Goal: Task Accomplishment & Management: Manage account settings

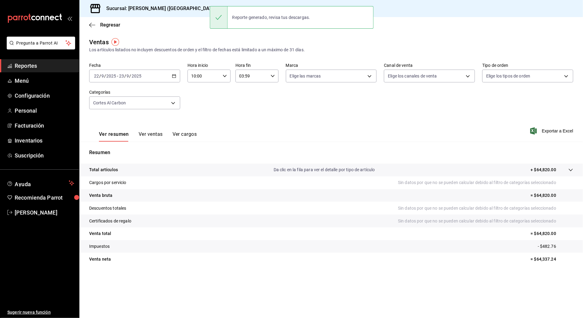
click at [175, 79] on div "[DATE] [DATE] - [DATE] [DATE]" at bounding box center [134, 76] width 91 height 13
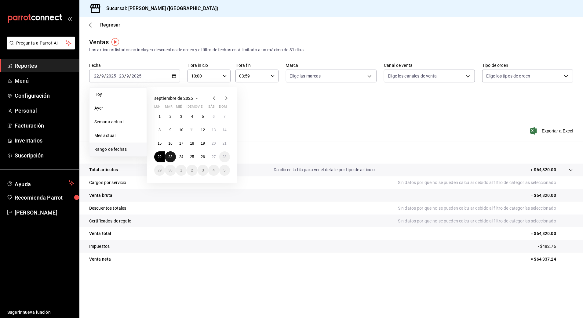
click at [169, 155] on abbr "23" at bounding box center [170, 157] width 4 height 4
click at [178, 156] on button "24" at bounding box center [181, 157] width 11 height 11
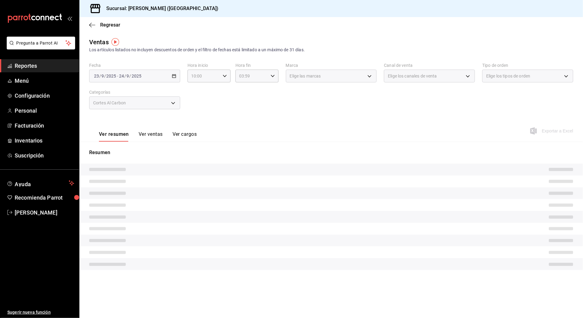
click at [455, 115] on div "Fecha [DATE] [DATE] - [DATE] [DATE] Hora inicio 10:00 Hora inicio Hora fin 03:5…" at bounding box center [331, 90] width 484 height 54
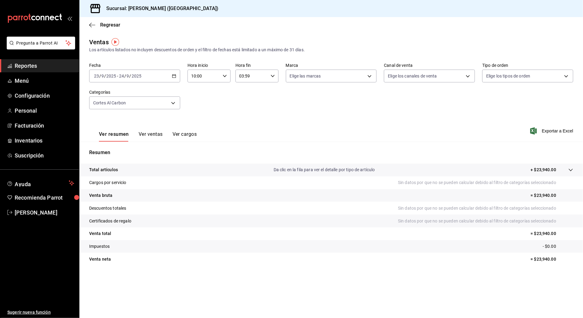
click at [560, 132] on span "Exportar a Excel" at bounding box center [553, 130] width 42 height 7
click at [163, 76] on div "[DATE] [DATE] - [DATE] [DATE]" at bounding box center [134, 76] width 91 height 13
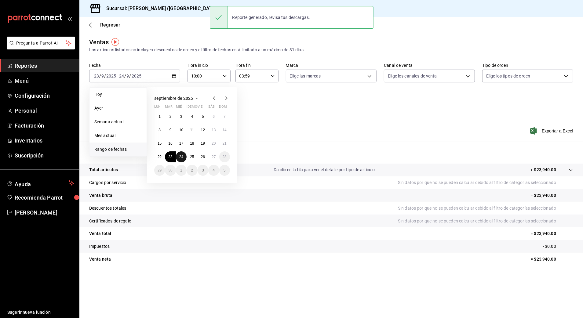
click at [180, 157] on abbr "24" at bounding box center [181, 157] width 4 height 4
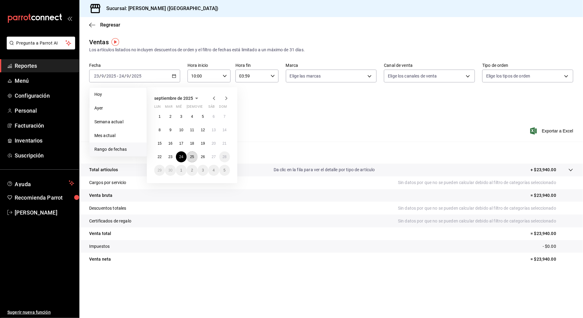
click at [193, 157] on abbr "25" at bounding box center [192, 157] width 4 height 4
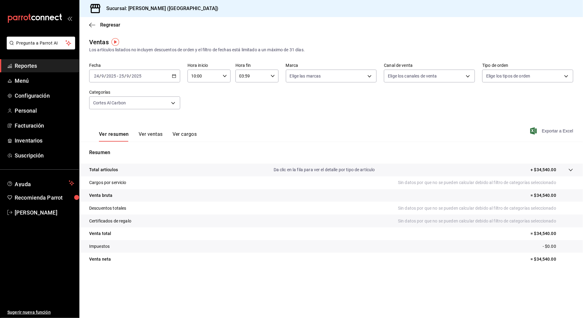
click at [569, 130] on span "Exportar a Excel" at bounding box center [553, 130] width 42 height 7
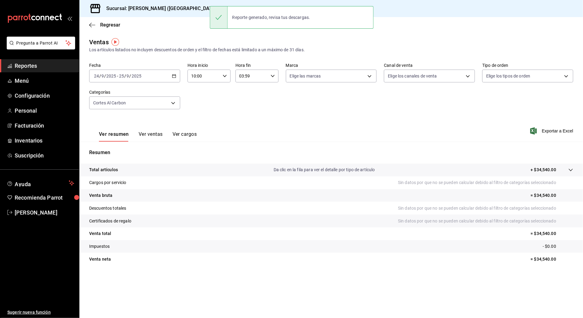
click at [173, 78] on div "[DATE] [DATE] - [DATE] [DATE]" at bounding box center [134, 76] width 91 height 13
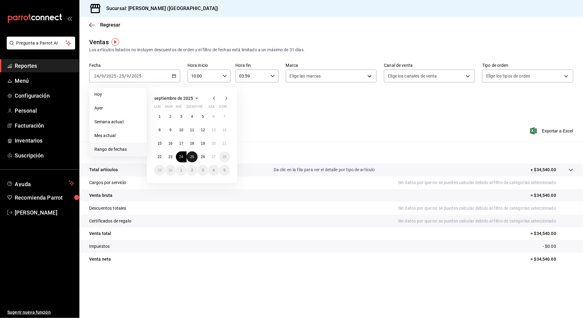
click at [192, 156] on abbr "25" at bounding box center [192, 157] width 4 height 4
click at [200, 157] on button "26" at bounding box center [203, 157] width 11 height 11
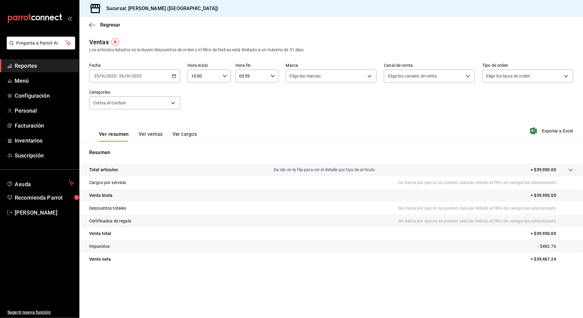
click at [557, 136] on div "Ver resumen Ver ventas Ver cargos Exportar a Excel" at bounding box center [331, 129] width 504 height 25
click at [559, 134] on span "Exportar a Excel" at bounding box center [553, 130] width 42 height 7
click at [169, 76] on div "[DATE] [DATE] - [DATE] [DATE]" at bounding box center [134, 76] width 91 height 13
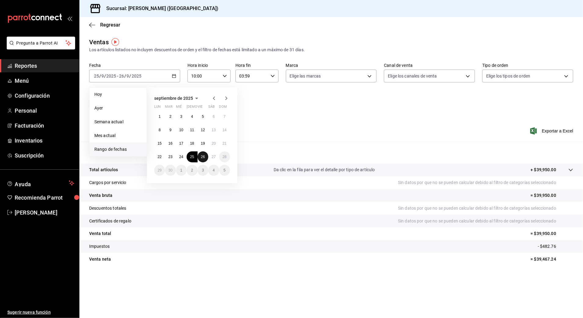
click at [203, 157] on abbr "26" at bounding box center [203, 157] width 4 height 4
click at [297, 148] on div "Resumen Total artículos Da clic en la fila para ver el detalle por tipo de artí…" at bounding box center [331, 207] width 504 height 131
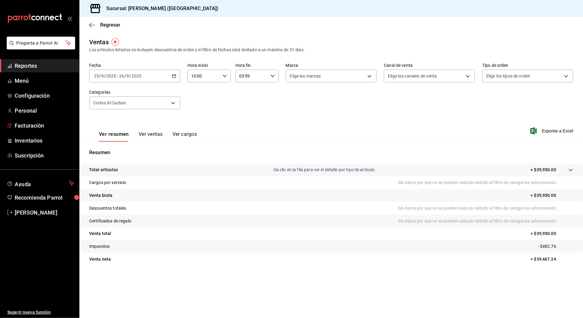
click at [42, 119] on ul "Reportes Menú Configuración Personal Facturación Inventarios Suscripción" at bounding box center [39, 110] width 79 height 103
click at [44, 127] on span "Facturación" at bounding box center [45, 126] width 60 height 8
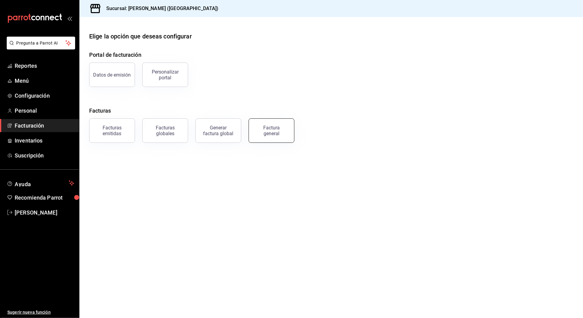
click at [270, 134] on div "Factura general" at bounding box center [271, 131] width 31 height 12
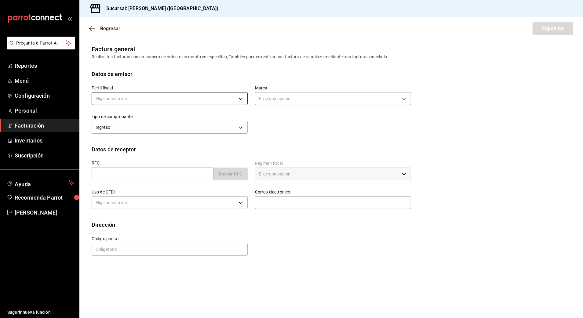
click at [235, 100] on body "Pregunta a Parrot AI Reportes Menú Configuración Personal Facturación Inventari…" at bounding box center [291, 159] width 583 height 318
click at [155, 130] on li "STRANA" at bounding box center [170, 129] width 156 height 11
type input "388baf41-a161-4082-91d8-8e4fee6b806d"
type input "97fc4076-38f4-4943-8ede-a1fde032a47c"
click at [159, 174] on input "text" at bounding box center [153, 174] width 122 height 13
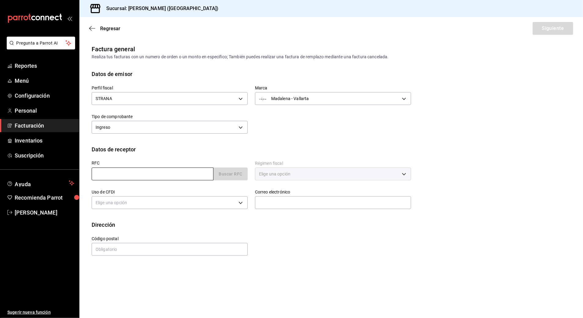
type input "XAXX010101000"
type input "48333"
type input "616"
type input "S01"
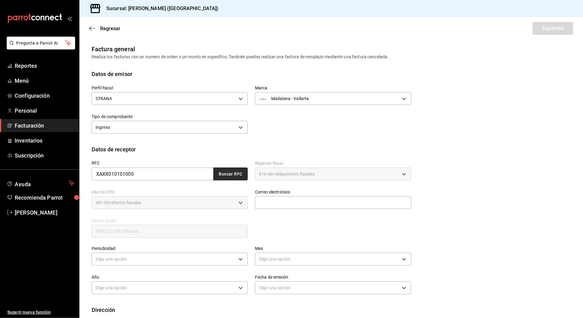
click at [230, 175] on button "Buscar RFC" at bounding box center [231, 174] width 34 height 13
type input "[EMAIL_ADDRESS][DOMAIN_NAME]"
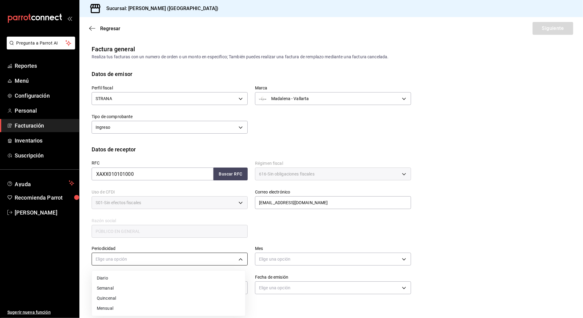
click at [193, 260] on body "Pregunta a Parrot AI Reportes Menú Configuración Personal Facturación Inventari…" at bounding box center [291, 159] width 583 height 318
click at [156, 277] on li "Diario" at bounding box center [168, 278] width 153 height 10
type input "DAILY"
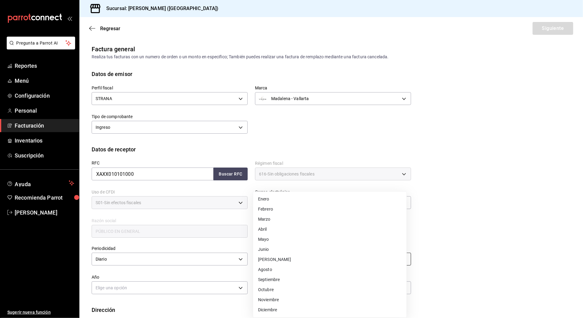
click at [271, 265] on body "Pregunta a Parrot AI Reportes Menú Configuración Personal Facturación Inventari…" at bounding box center [291, 159] width 583 height 318
click at [309, 279] on li "Septiembre" at bounding box center [329, 280] width 153 height 10
type input "9"
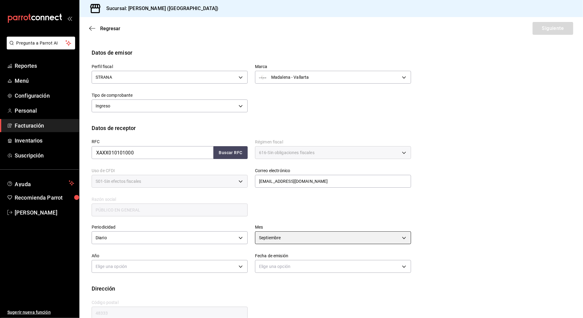
scroll to position [33, 0]
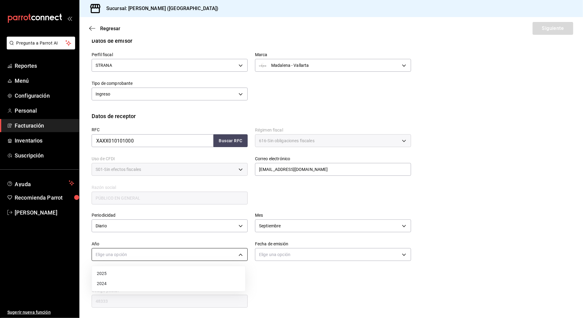
click at [192, 252] on body "Pregunta a Parrot AI Reportes Menú Configuración Personal Facturación Inventari…" at bounding box center [291, 159] width 583 height 318
click at [148, 274] on li "2025" at bounding box center [168, 274] width 153 height 10
type input "2025"
click at [314, 274] on div "Dirección" at bounding box center [331, 277] width 479 height 8
click at [317, 255] on body "Pregunta a Parrot AI Reportes Menú Configuración Personal Facturación Inventari…" at bounding box center [291, 159] width 583 height 318
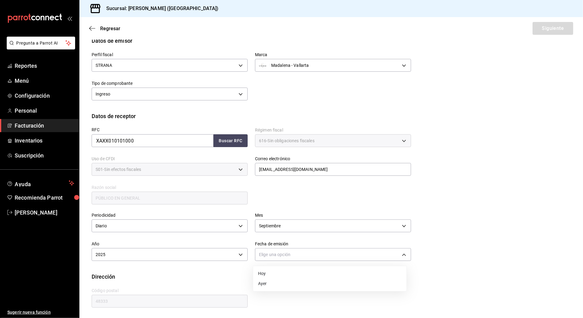
drag, startPoint x: 283, startPoint y: 275, endPoint x: 381, endPoint y: 267, distance: 98.1
click at [283, 275] on li "Hoy" at bounding box center [329, 274] width 153 height 10
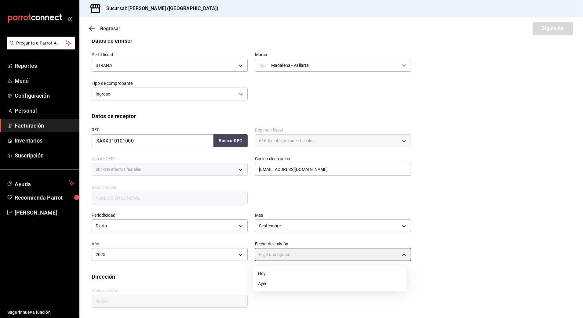
type input "[DATE]"
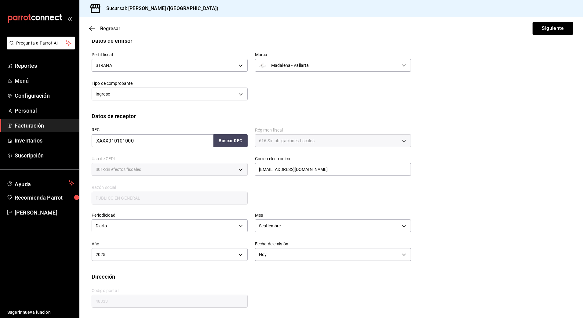
click at [473, 264] on div "Periodicidad Diario DAILY Mes [DATE] Año 2025 2025 Fecha de emisión [DATE] [DAT…" at bounding box center [331, 239] width 479 height 67
click at [554, 29] on button "Siguiente" at bounding box center [553, 28] width 41 height 13
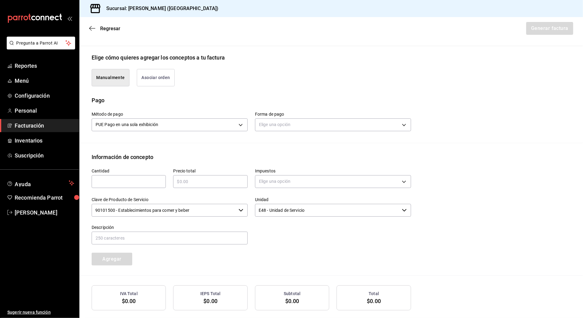
scroll to position [161, 0]
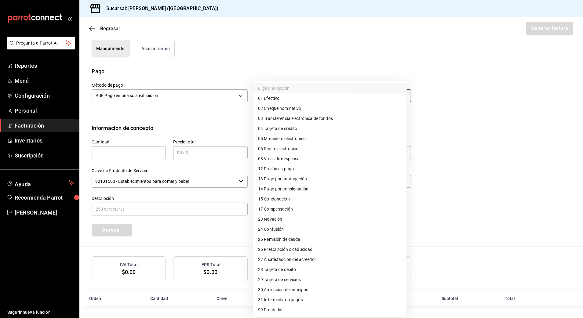
click at [360, 92] on body "Pregunta a Parrot AI Reportes Menú Configuración Personal Facturación Inventari…" at bounding box center [291, 159] width 583 height 318
click at [334, 132] on li "04 Tarjeta de crédito" at bounding box center [329, 129] width 153 height 10
type input "04"
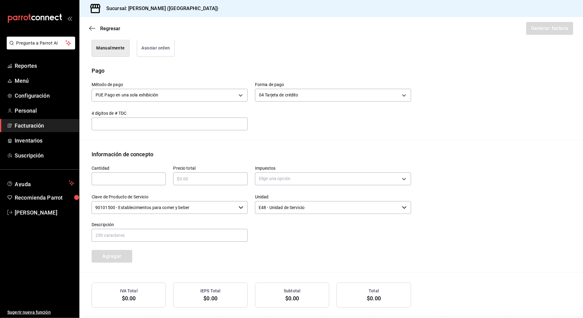
click at [125, 186] on div "Cantidad ​" at bounding box center [125, 173] width 82 height 29
click at [137, 180] on input "text" at bounding box center [129, 178] width 74 height 7
type input "1"
click at [237, 181] on input "text" at bounding box center [210, 178] width 74 height 7
type input "$9214.75"
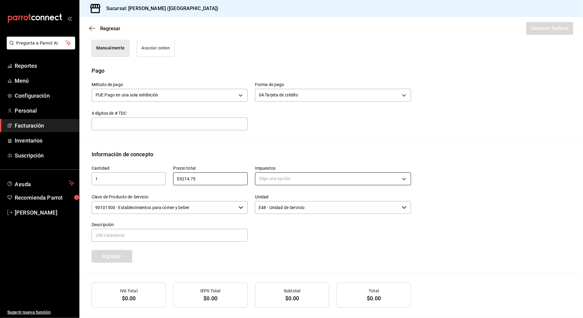
click at [275, 181] on body "Pregunta a Parrot AI Reportes Menú Configuración Personal Facturación Inventari…" at bounding box center [291, 159] width 583 height 318
click at [279, 228] on li "IVA 16%" at bounding box center [329, 229] width 153 height 10
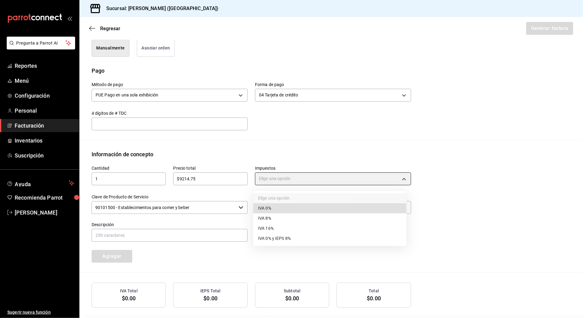
type input "IVA_16"
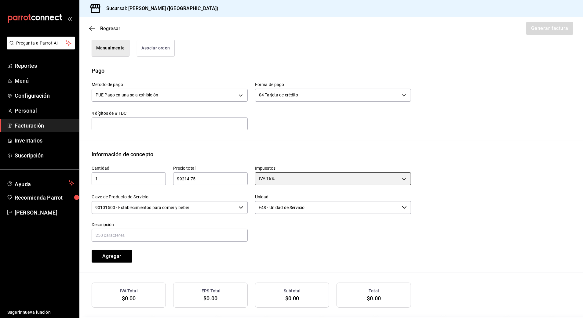
click at [235, 207] on div "90101500 - Establecimientos para comer y beber ​" at bounding box center [170, 207] width 156 height 13
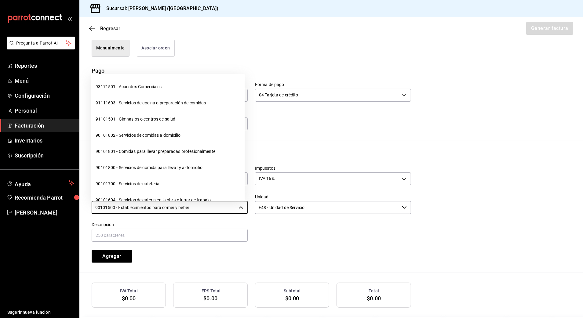
drag, startPoint x: 231, startPoint y: 206, endPoint x: 48, endPoint y: 238, distance: 186.0
click at [48, 238] on div "Pregunta a Parrot AI Reportes Menú Configuración Personal Facturación Inventari…" at bounding box center [291, 159] width 583 height 318
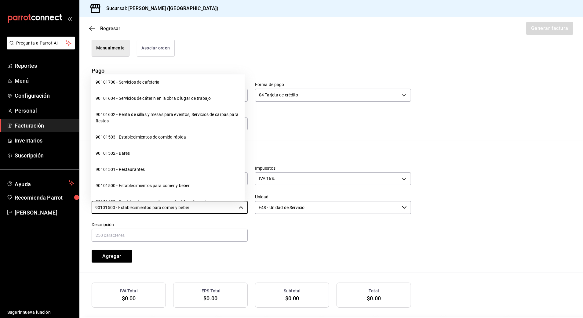
scroll to position [122, 0]
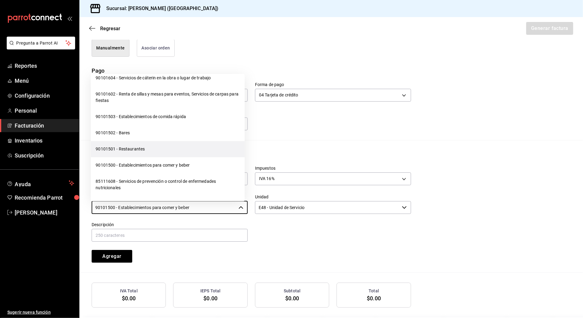
click at [181, 150] on li "90101501 - Restaurantes" at bounding box center [168, 149] width 154 height 16
type input "90101501 - Restaurantes"
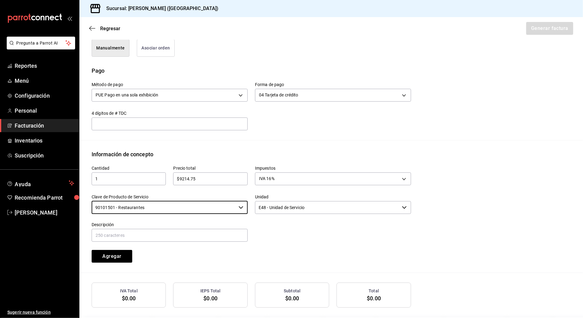
click at [299, 261] on div "Cantidad 1 ​ Precio total $9214.75 ​ Impuestos IVA 16% IVA_16 Clave de Producto…" at bounding box center [247, 211] width 327 height 104
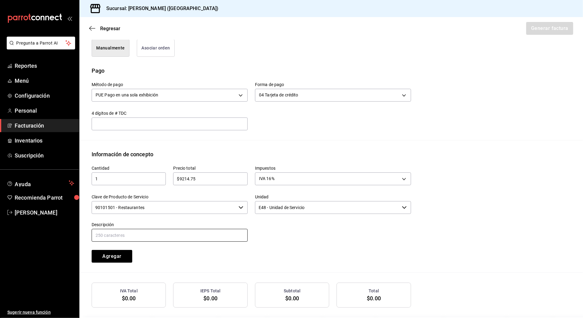
click at [200, 232] on input "text" at bounding box center [170, 235] width 156 height 13
type input "CONSUMO DE ALIMENTOS Y BEBIDAS"
click at [322, 261] on div "Cantidad 1 ​ Precio total $9214.75 ​ Impuestos IVA 16% IVA_16 Clave de Producto…" at bounding box center [247, 211] width 327 height 104
click at [114, 260] on button "Agregar" at bounding box center [112, 256] width 41 height 13
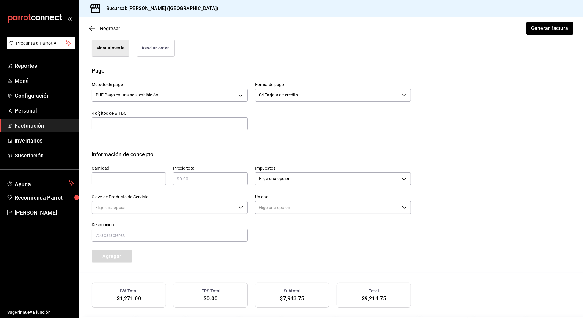
type input "90101500 - Establecimientos para comer y beber"
type input "E48 - Unidad de Servicio"
click at [146, 176] on input "text" at bounding box center [129, 178] width 74 height 7
type input "1"
click at [199, 180] on input "text" at bounding box center [210, 178] width 74 height 7
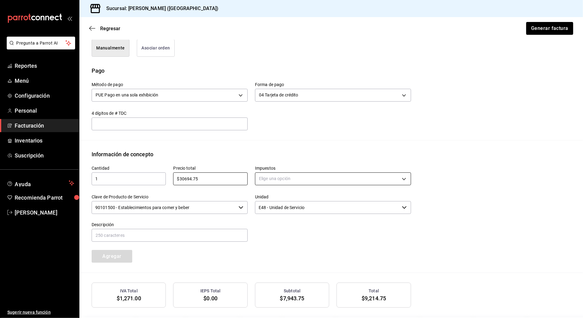
type input "$30694.75"
click at [318, 179] on body "Pregunta a Parrot AI Reportes Menú Configuración Personal Facturación Inventari…" at bounding box center [291, 159] width 583 height 318
click at [317, 207] on li "IVA 0%" at bounding box center [329, 208] width 153 height 10
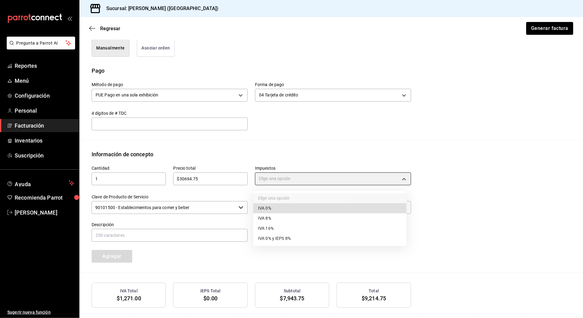
type input "IVA_0"
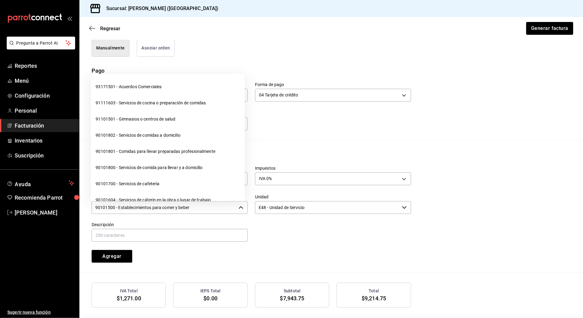
click at [166, 209] on input "90101500 - Establecimientos para comer y beber" at bounding box center [164, 207] width 145 height 13
drag, startPoint x: 218, startPoint y: 202, endPoint x: 58, endPoint y: 214, distance: 160.2
click at [58, 214] on body "Pregunta a Parrot AI Reportes Menú Configuración Personal Facturación Inventari…" at bounding box center [291, 159] width 583 height 318
drag, startPoint x: 199, startPoint y: 207, endPoint x: 57, endPoint y: 221, distance: 143.1
click at [57, 221] on div "Pregunta a Parrot AI Reportes Menú Configuración Personal Facturación Inventari…" at bounding box center [291, 159] width 583 height 318
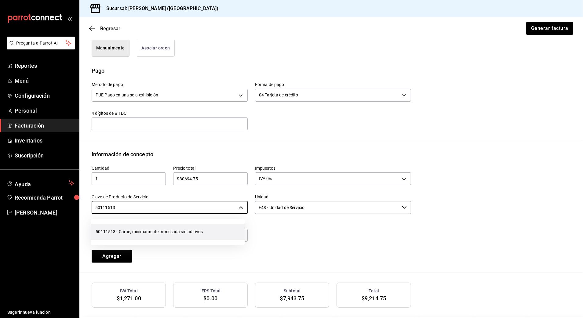
click at [186, 236] on li "50111513 - Carne, mínimamente procesada sin aditivos" at bounding box center [168, 232] width 154 height 16
type input "50111513 - Carne, mínimamente procesada sin aditivos"
click at [194, 234] on input "text" at bounding box center [170, 235] width 156 height 13
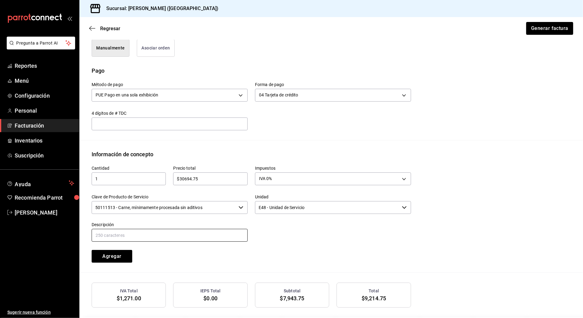
type input "CONSUMO [PERSON_NAME]"
click at [230, 256] on div "Cantidad 1 ​ Precio total $30694.75 ​ Impuestos IVA 0% IVA_0 Clave de Producto …" at bounding box center [247, 211] width 327 height 104
click at [120, 256] on button "Agregar" at bounding box center [112, 256] width 41 height 13
click at [557, 23] on button "Generar factura" at bounding box center [550, 28] width 48 height 13
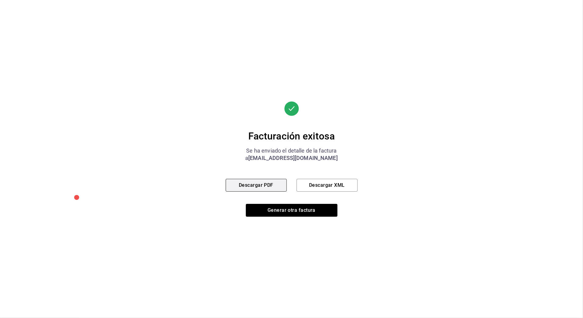
click at [274, 186] on button "Descargar PDF" at bounding box center [256, 185] width 61 height 13
click at [304, 211] on button "Generar otra factura" at bounding box center [292, 210] width 92 height 13
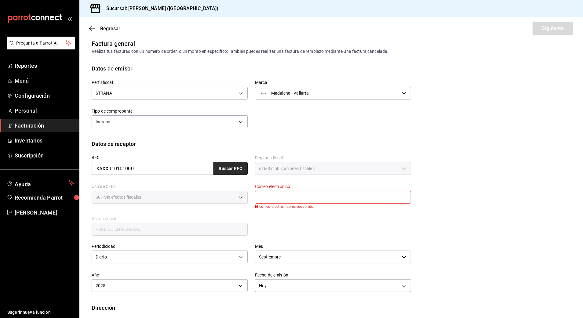
click at [222, 172] on button "Buscar RFC" at bounding box center [231, 168] width 34 height 13
type input "[EMAIL_ADDRESS][DOMAIN_NAME]"
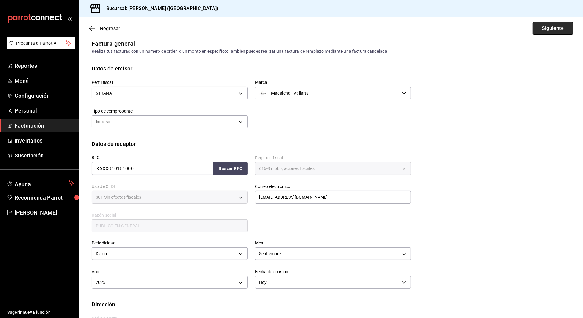
click at [539, 31] on button "Siguiente" at bounding box center [553, 28] width 41 height 13
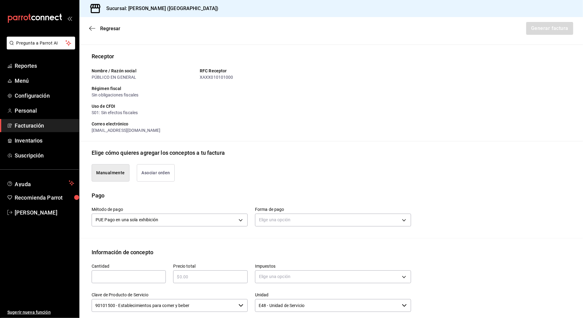
scroll to position [87, 0]
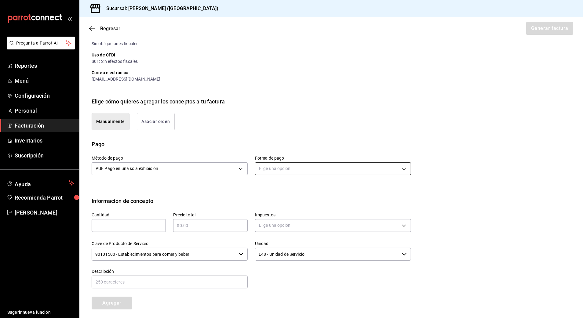
click at [279, 164] on body "Pregunta a Parrot AI Reportes Menú Configuración Personal Facturación Inventari…" at bounding box center [291, 159] width 583 height 318
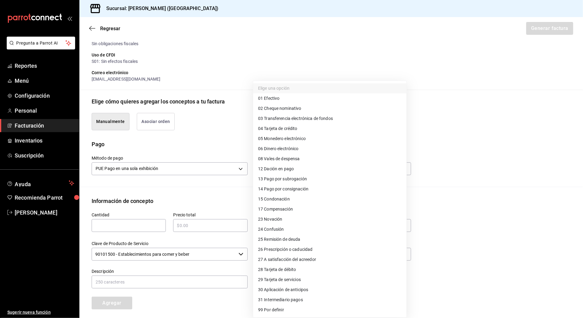
click at [336, 276] on li "29 Tarjeta de servicios" at bounding box center [329, 280] width 153 height 10
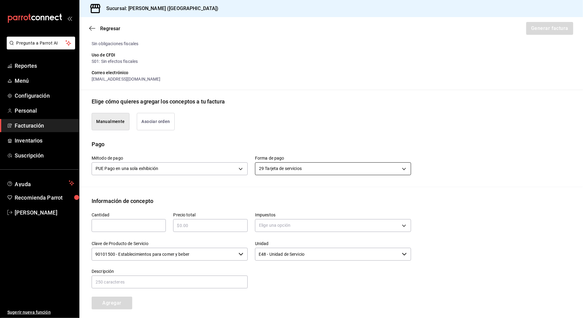
click at [279, 166] on body "Pregunta a Parrot AI Reportes Menú Configuración Personal Facturación Inventari…" at bounding box center [291, 159] width 583 height 318
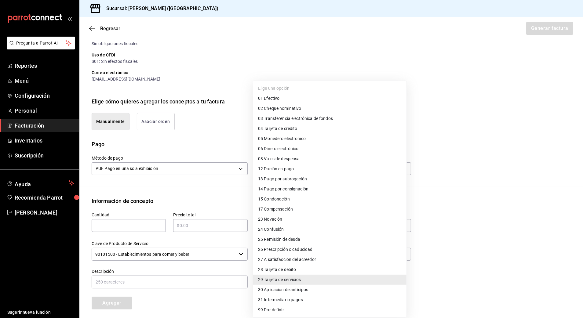
click at [324, 268] on li "28 Tarjeta de débito" at bounding box center [329, 270] width 153 height 10
type input "28"
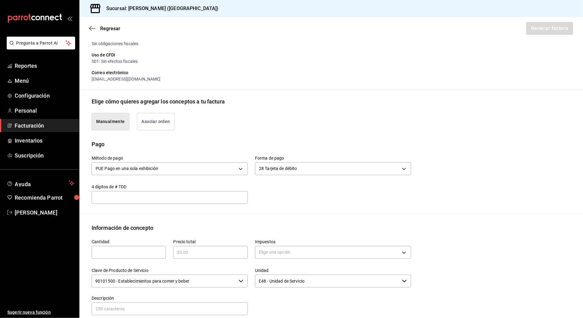
click at [133, 253] on input "text" at bounding box center [129, 252] width 74 height 7
type input "1"
click at [229, 252] on input "text" at bounding box center [210, 252] width 74 height 7
type input "$18"
click at [331, 238] on div "Impuestos Elige una opción" at bounding box center [329, 246] width 163 height 29
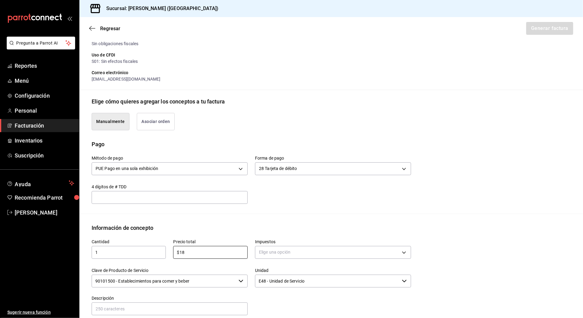
drag, startPoint x: 235, startPoint y: 253, endPoint x: 141, endPoint y: 257, distance: 93.9
click at [143, 259] on div "Cantidad 1 ​ Precio total $18 ​ Impuestos Elige una opción Clave de Producto de…" at bounding box center [247, 284] width 327 height 104
click at [54, 127] on span "Facturación" at bounding box center [45, 126] width 60 height 8
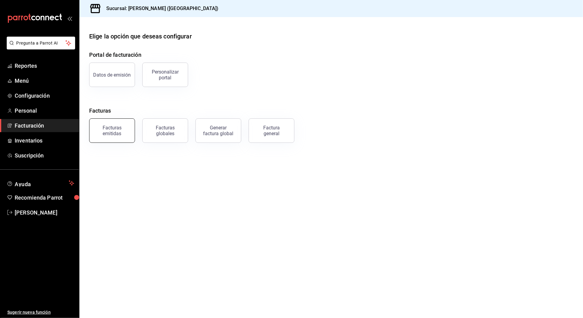
click at [107, 139] on button "Facturas emitidas" at bounding box center [112, 131] width 46 height 24
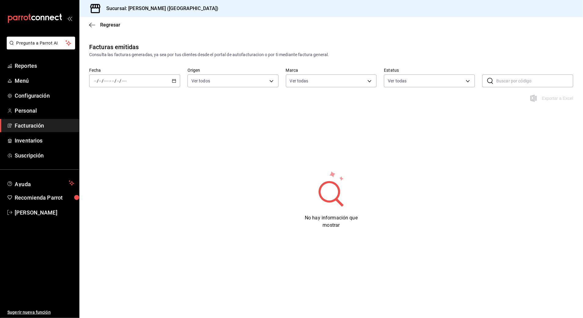
type input "97fc4076-38f4-4943-8ede-a1fde032a47c"
click at [142, 82] on div "/ / - / /" at bounding box center [134, 81] width 91 height 13
click at [122, 103] on li "Hoy" at bounding box center [118, 100] width 57 height 14
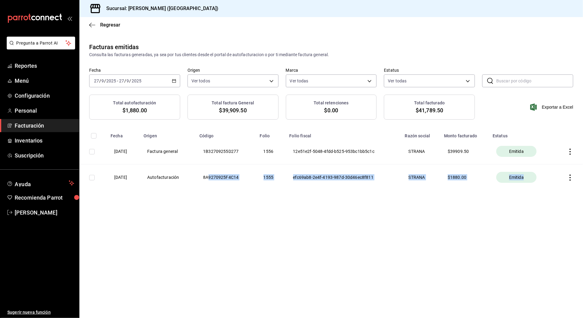
drag, startPoint x: 222, startPoint y: 178, endPoint x: 536, endPoint y: 176, distance: 314.1
click at [536, 176] on tr "[DATE] Autofacturación 8A9270925F4C14 1555 efc69ab8-2e4f-4193-987d-30d46ec8f811…" at bounding box center [331, 178] width 504 height 26
click at [456, 180] on th "$ 1880.00" at bounding box center [465, 178] width 49 height 26
click at [569, 152] on icon "button" at bounding box center [570, 152] width 6 height 6
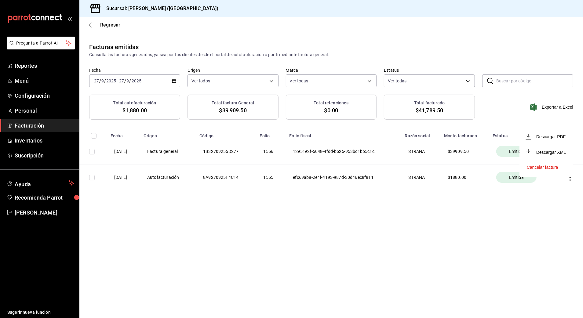
click at [553, 170] on li "Cancelar factura" at bounding box center [547, 167] width 54 height 15
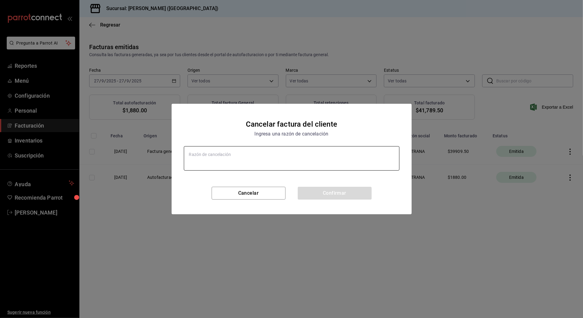
click at [290, 165] on textarea at bounding box center [292, 158] width 216 height 24
type textarea "x"
type textarea "ERROR DE DATOS"
click at [361, 196] on button "Confirmar" at bounding box center [335, 193] width 74 height 13
type textarea "x"
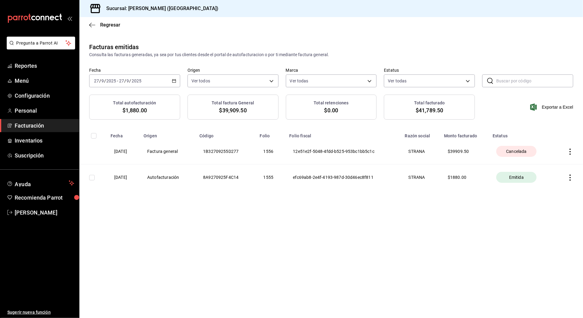
drag, startPoint x: 41, startPoint y: 124, endPoint x: 49, endPoint y: 124, distance: 8.3
click at [41, 124] on span "Facturación" at bounding box center [45, 126] width 60 height 8
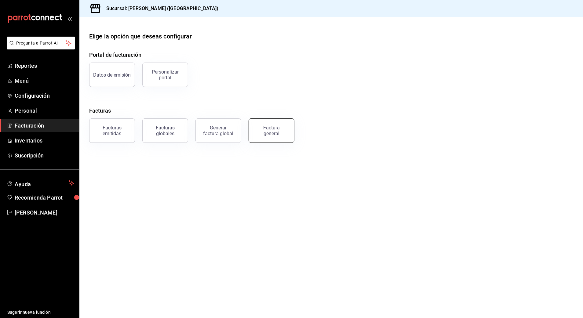
click at [282, 137] on button "Factura general" at bounding box center [272, 131] width 46 height 24
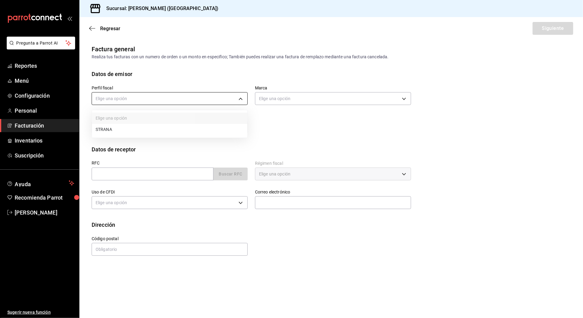
click at [210, 100] on body "Pregunta a Parrot AI Reportes Menú Configuración Personal Facturación Inventari…" at bounding box center [291, 159] width 583 height 318
click at [175, 134] on li "STRANA" at bounding box center [170, 129] width 156 height 11
type input "388baf41-a161-4082-91d8-8e4fee6b806d"
type input "97fc4076-38f4-4943-8ede-a1fde032a47c"
click at [293, 138] on div "Perfil fiscal STRANA 388baf41-a161-4082-91d8-8e4fee6b806d [PERSON_NAME] - Valla…" at bounding box center [331, 111] width 479 height 67
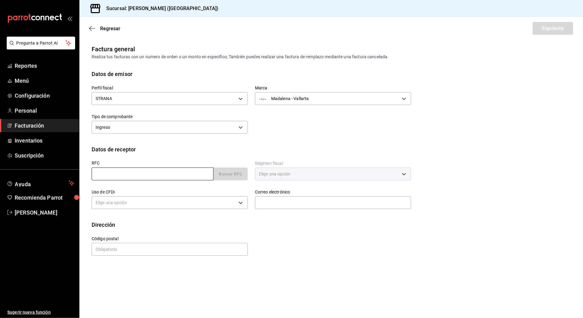
click at [186, 175] on input "text" at bounding box center [153, 174] width 122 height 13
type input "XAXX010101000"
type input "48333"
type input "616"
type input "S01"
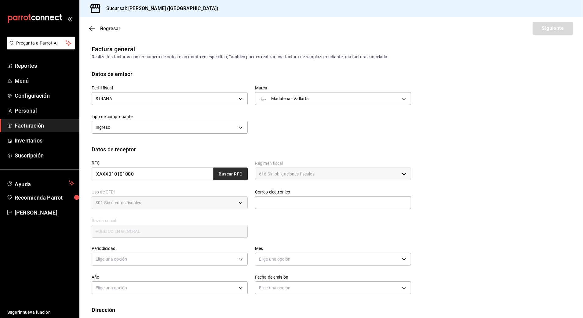
click at [229, 174] on button "Buscar RFC" at bounding box center [231, 174] width 34 height 13
type input "[EMAIL_ADDRESS][DOMAIN_NAME]"
click at [480, 206] on div "RFC XAXX010101000 Buscar RFC Régimen fiscal 616 - Sin obligaciones fiscales 616…" at bounding box center [331, 201] width 479 height 95
click at [329, 258] on body "Pregunta a Parrot AI Reportes Menú Configuración Personal Facturación Inventari…" at bounding box center [291, 159] width 583 height 318
click at [445, 235] on div at bounding box center [291, 159] width 583 height 318
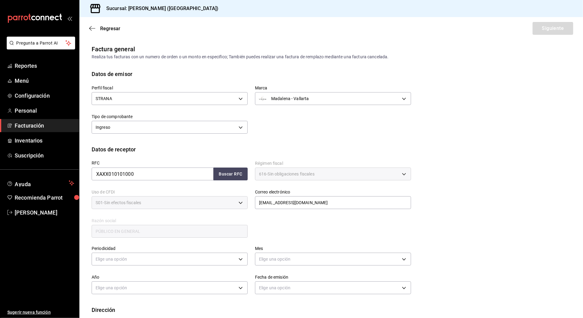
click at [292, 235] on div "RFC XAXX010101000 Buscar RFC Régimen fiscal 616 - Sin obligaciones fiscales 616…" at bounding box center [247, 196] width 327 height 85
click at [207, 261] on body "Pregunta a Parrot AI Reportes Menú Configuración Personal Facturación Inventari…" at bounding box center [291, 159] width 583 height 318
click at [157, 275] on li "Diario" at bounding box center [168, 278] width 153 height 10
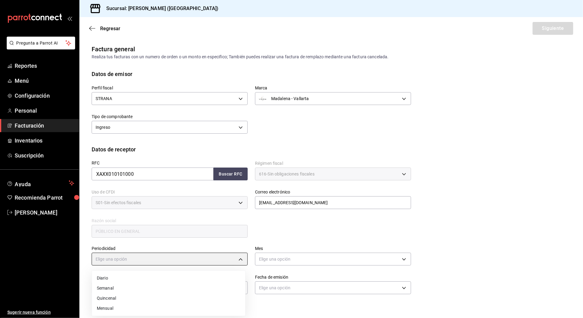
type input "DAILY"
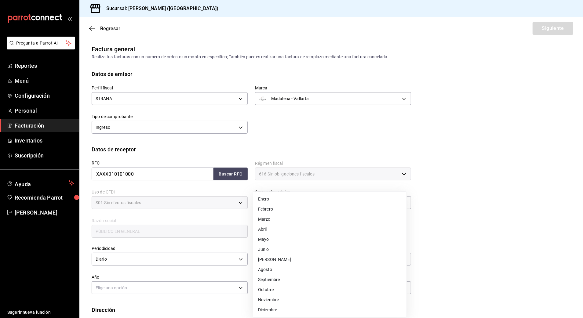
click at [263, 259] on body "Pregunta a Parrot AI Reportes Menú Configuración Personal Facturación Inventari…" at bounding box center [291, 159] width 583 height 318
click at [288, 284] on li "Septiembre" at bounding box center [329, 280] width 153 height 10
type input "9"
click at [214, 289] on body "Pregunta a Parrot AI Reportes Menú Configuración Personal Facturación Inventari…" at bounding box center [291, 159] width 583 height 318
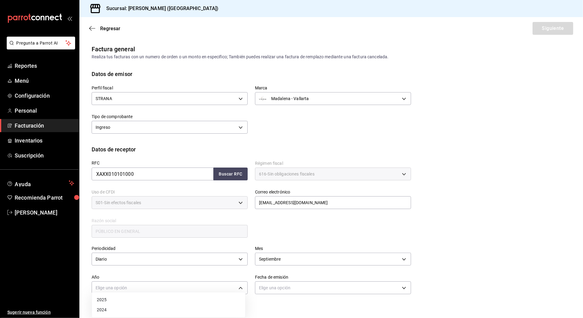
click at [179, 297] on li "2025" at bounding box center [168, 300] width 153 height 10
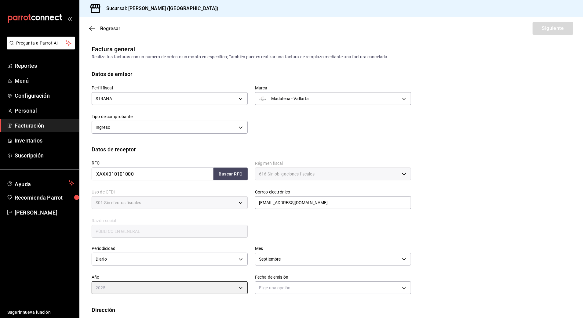
type input "2025"
click at [261, 297] on div "Periodicidad Diario DAILY Mes [DATE] Año 2025 2025 Fecha de emisión Elige una o…" at bounding box center [331, 272] width 479 height 67
click at [261, 294] on body "Pregunta a Parrot AI Reportes Menú Configuración Personal Facturación Inventari…" at bounding box center [291, 159] width 583 height 318
click at [280, 298] on li "Hoy" at bounding box center [329, 300] width 153 height 10
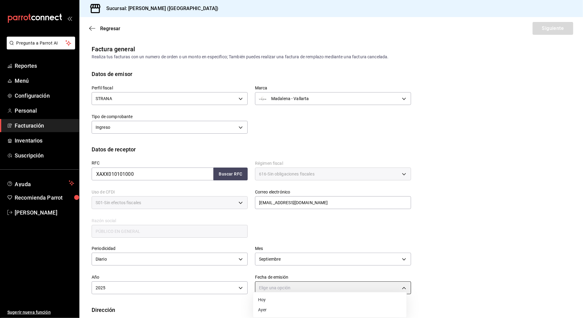
type input "[DATE]"
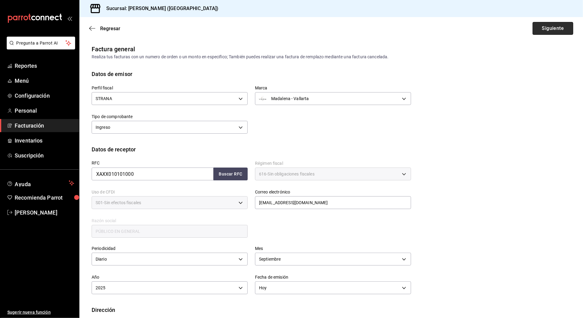
click at [533, 31] on button "Siguiente" at bounding box center [553, 28] width 41 height 13
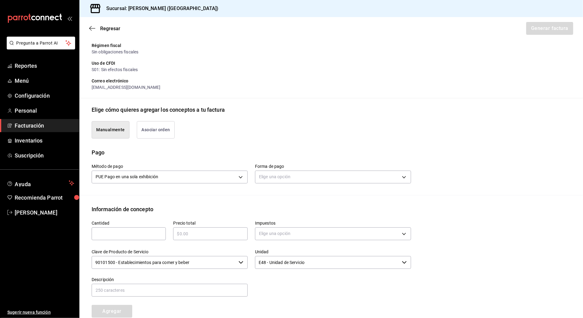
scroll to position [122, 0]
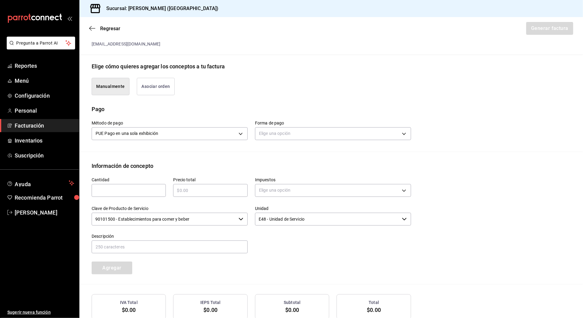
click at [342, 123] on label "Forma de pago" at bounding box center [333, 123] width 156 height 4
click at [340, 130] on body "Pregunta a Parrot AI Reportes Menú Configuración Personal Facturación Inventari…" at bounding box center [291, 159] width 583 height 318
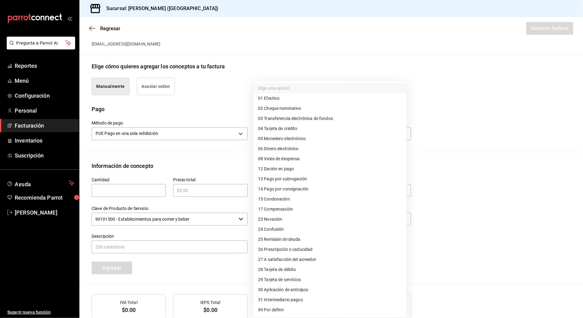
click at [323, 130] on li "04 Tarjeta de crédito" at bounding box center [329, 129] width 153 height 10
type input "04"
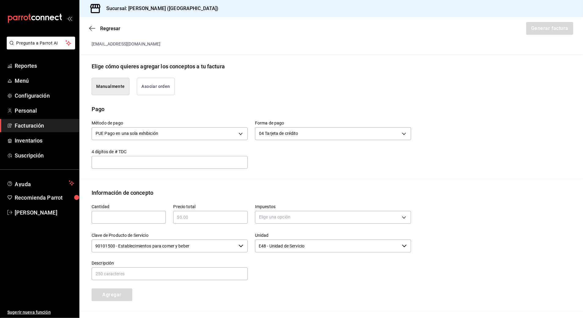
click at [133, 213] on div "​" at bounding box center [129, 217] width 74 height 13
type input "1"
click at [237, 218] on input "text" at bounding box center [210, 217] width 74 height 7
type input "$14817.08"
click at [303, 213] on body "Pregunta a Parrot AI Reportes Menú Configuración Personal Facturación Inventari…" at bounding box center [291, 159] width 583 height 318
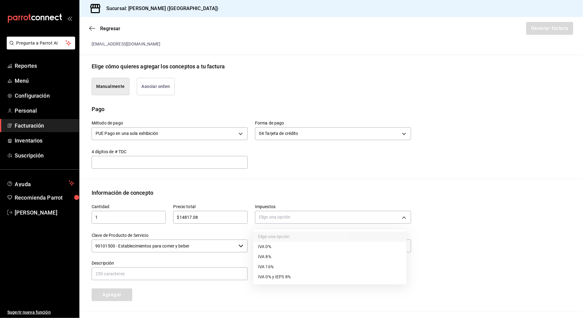
click at [342, 264] on li "IVA 16%" at bounding box center [329, 267] width 153 height 10
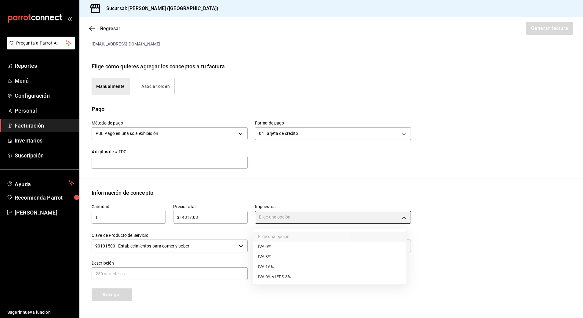
type input "IVA_16"
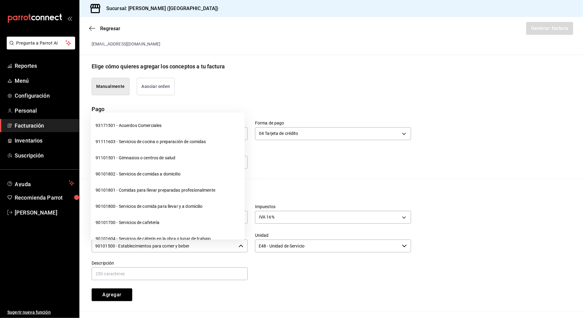
click at [212, 248] on input "90101500 - Establecimientos para comer y beber" at bounding box center [164, 246] width 145 height 13
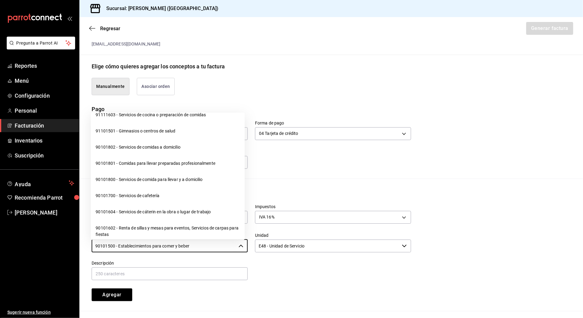
scroll to position [81, 0]
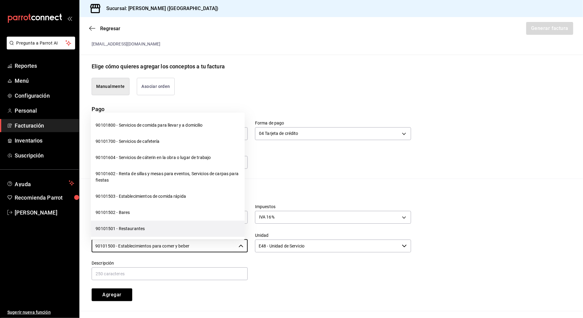
click at [174, 234] on li "90101501 - Restaurantes" at bounding box center [168, 229] width 154 height 16
type input "90101501 - Restaurantes"
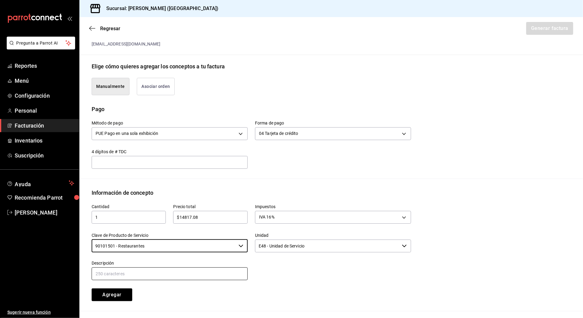
click at [188, 273] on input "text" at bounding box center [170, 274] width 156 height 13
type input "CONSUMO DE ALIMENTOS Y BEBIDAS"
drag, startPoint x: 270, startPoint y: 281, endPoint x: 118, endPoint y: 285, distance: 152.8
click at [266, 283] on div "Cantidad 1 ​ Precio total $14817.08 ​ Impuestos IVA 16% IVA_16 Clave de Product…" at bounding box center [247, 249] width 327 height 104
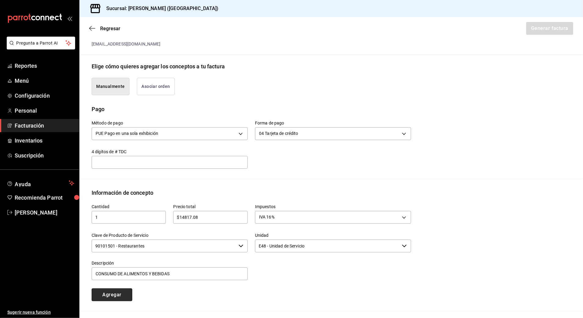
click at [128, 296] on button "Agregar" at bounding box center [112, 295] width 41 height 13
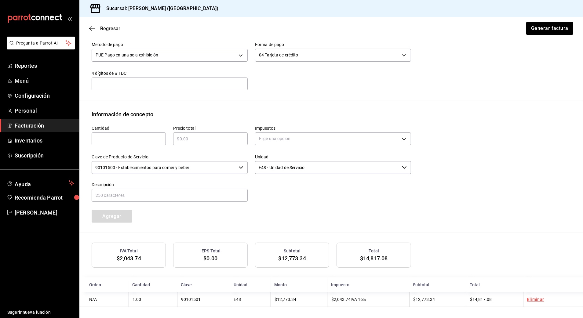
scroll to position [203, 0]
click at [150, 140] on input "text" at bounding box center [129, 137] width 74 height 7
type input "1"
type input "$7.7"
type input "CONSUMO [PERSON_NAME]"
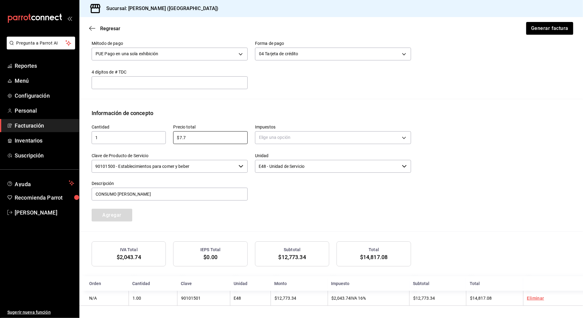
drag, startPoint x: 207, startPoint y: 135, endPoint x: 149, endPoint y: 148, distance: 59.3
click at [149, 148] on div "Cantidad 1 ​ Precio total $7.7 ​ Impuestos Elige una opción Clave de Producto d…" at bounding box center [247, 169] width 327 height 104
type input "$54726.58"
click at [296, 133] on body "Pregunta a Parrot AI Reportes Menú Configuración Personal Facturación Inventari…" at bounding box center [291, 159] width 583 height 318
click at [301, 166] on li "IVA 0%" at bounding box center [329, 166] width 153 height 10
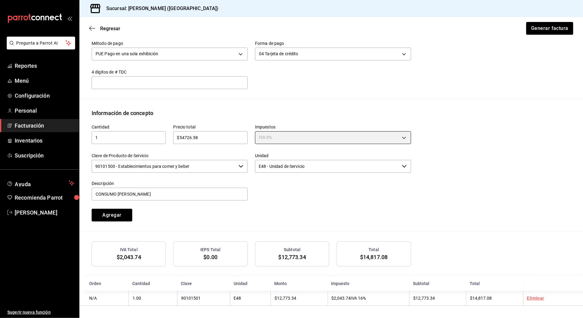
type input "IVA_0"
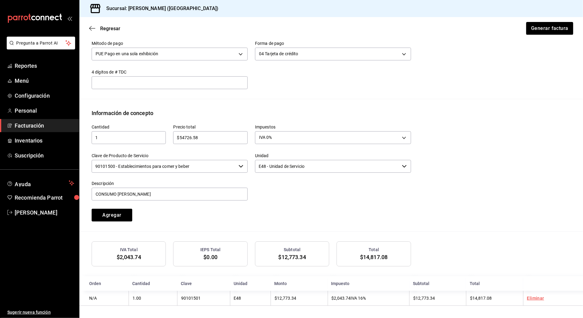
click at [208, 168] on input "90101500 - Establecimientos para comer y beber" at bounding box center [164, 166] width 145 height 13
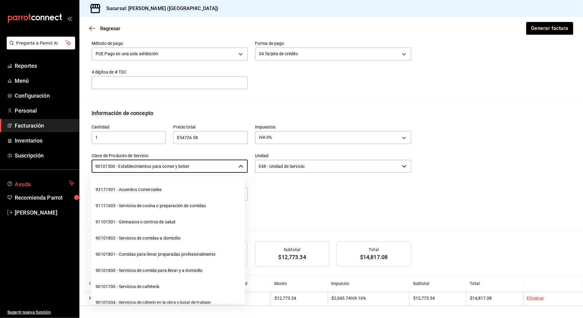
drag, startPoint x: 212, startPoint y: 164, endPoint x: 8, endPoint y: 189, distance: 205.5
click at [4, 192] on div "Pregunta a Parrot AI Reportes Menú Configuración Personal Facturación Inventari…" at bounding box center [291, 159] width 583 height 318
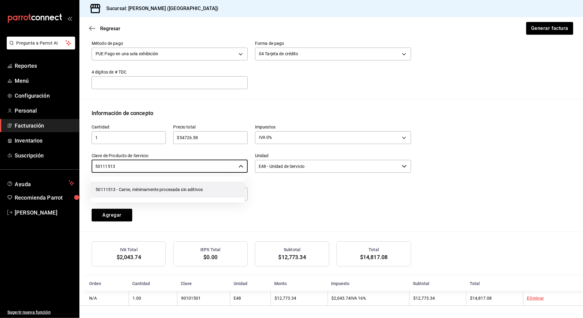
click at [152, 182] on li "50111513 - Carne, mínimamente procesada sin aditivos" at bounding box center [168, 190] width 154 height 16
type input "50111513 - Carne, mínimamente procesada sin aditivos"
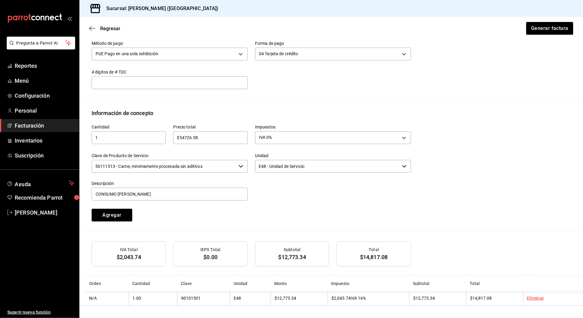
click at [200, 212] on div "Cantidad 1 ​ Precio total $54726.58 ​ Impuestos IVA 0% IVA_0 Clave de Producto …" at bounding box center [247, 169] width 327 height 104
click at [102, 215] on button "Agregar" at bounding box center [112, 215] width 41 height 13
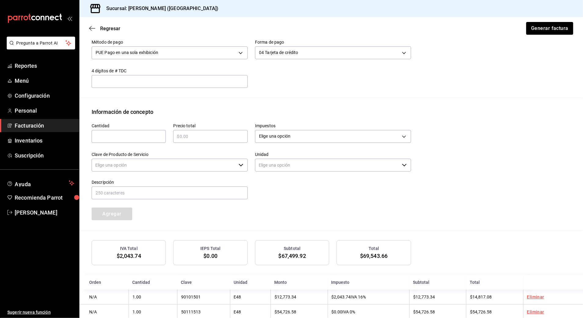
type input "90101500 - Establecimientos para comer y beber"
type input "E48 - Unidad de Servicio"
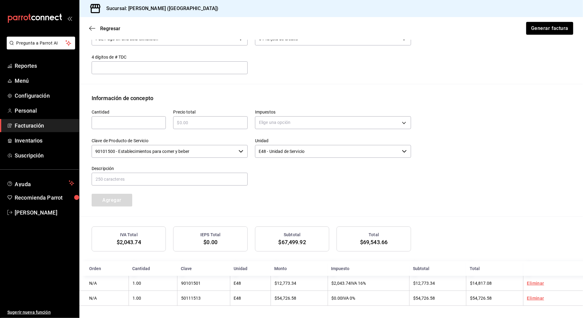
drag, startPoint x: 508, startPoint y: 223, endPoint x: 513, endPoint y: 225, distance: 4.9
click at [510, 222] on div "Emisor Perfil fiscal STRANA Tipo de comprobante Ingreso Receptor Nombre / Razón…" at bounding box center [331, 67] width 504 height 478
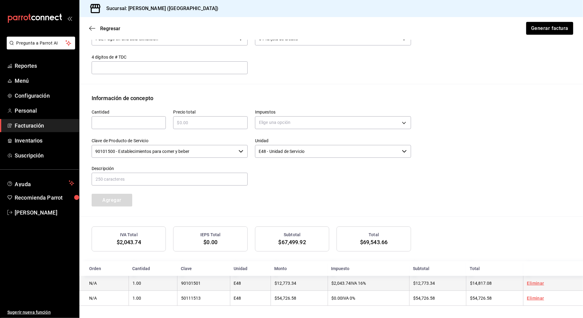
click at [530, 283] on link "Eliminar" at bounding box center [535, 283] width 17 height 5
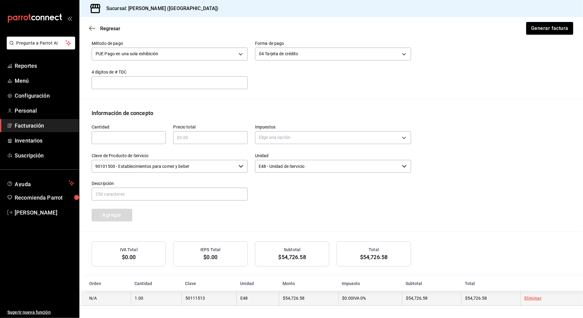
click at [529, 297] on link "Eliminar" at bounding box center [533, 298] width 17 height 5
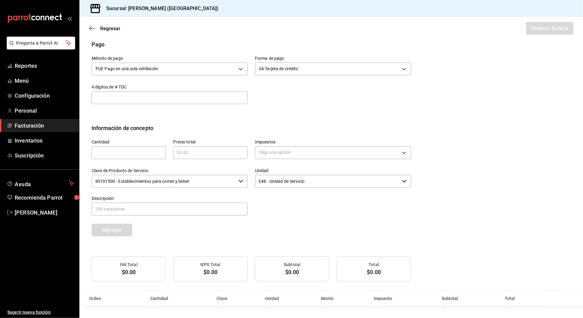
scroll to position [188, 0]
click at [521, 252] on div "Emisor Perfil fiscal STRANA Tipo de comprobante Ingreso Receptor Nombre / Razón…" at bounding box center [331, 82] width 504 height 448
click at [132, 150] on input "text" at bounding box center [129, 152] width 74 height 7
type input "1"
click at [206, 155] on input "text" at bounding box center [210, 152] width 74 height 7
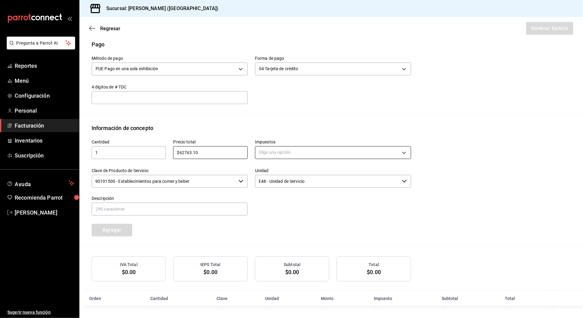
type input "$62763.10"
click at [279, 149] on body "Pregunta a Parrot AI Reportes Menú Configuración Personal Facturación Inventari…" at bounding box center [291, 159] width 583 height 318
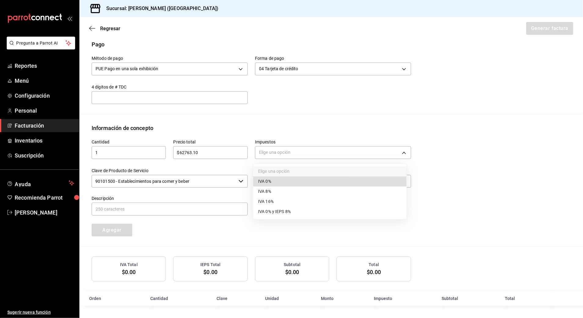
click at [287, 202] on li "IVA 16%" at bounding box center [329, 202] width 153 height 10
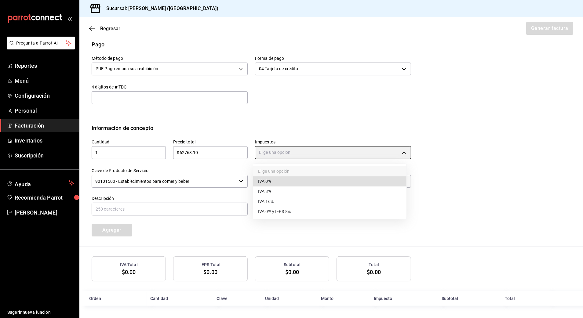
type input "IVA_16"
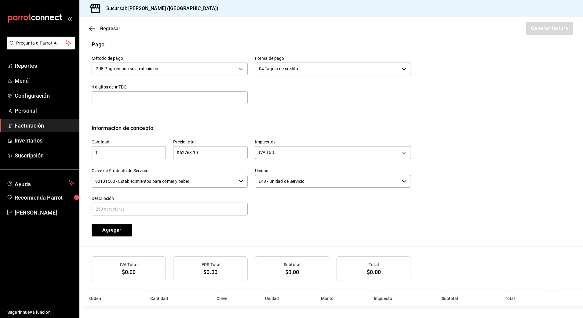
click at [214, 182] on input "90101500 - Establecimientos para comer y beber" at bounding box center [164, 181] width 145 height 13
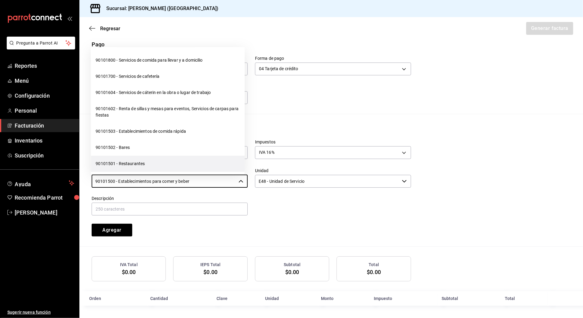
scroll to position [81, 0]
click at [147, 161] on li "90101501 - Restaurantes" at bounding box center [168, 164] width 154 height 16
type input "90101501 - Restaurantes"
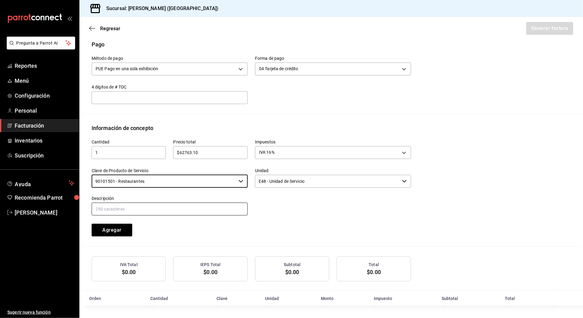
click at [213, 209] on input "text" at bounding box center [170, 209] width 156 height 13
type input "CONSUMO DE ALIMENTOS Y BEBIDAS"
drag, startPoint x: 309, startPoint y: 219, endPoint x: 183, endPoint y: 220, distance: 126.5
click at [305, 219] on div "Cantidad 1 ​ Precio total $62763.10 ​ Impuestos IVA 16% IVA_16 Clave de Product…" at bounding box center [247, 184] width 327 height 104
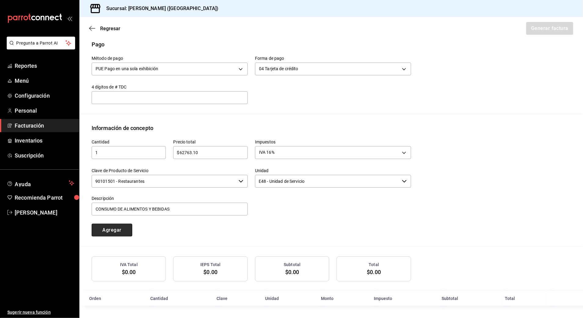
click at [116, 226] on button "Agregar" at bounding box center [112, 230] width 41 height 13
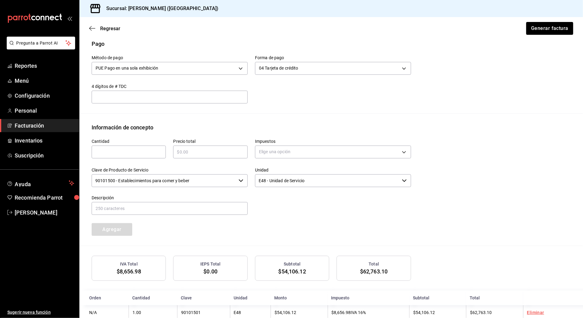
click at [152, 153] on input "text" at bounding box center [129, 151] width 74 height 7
type input "1"
click at [202, 153] on input "text" at bounding box center [210, 151] width 74 height 7
type input "$40960.40"
click at [272, 144] on div "Elige una opción" at bounding box center [333, 151] width 156 height 16
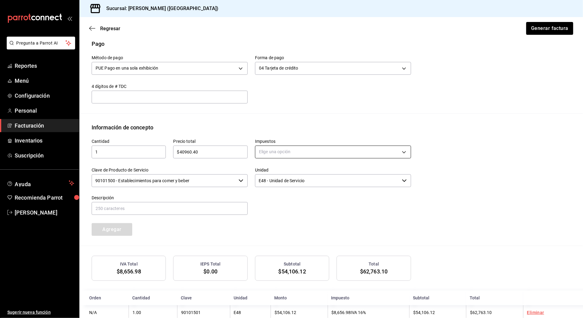
click at [276, 151] on body "Pregunta a Parrot AI Reportes Menú Configuración Personal Facturación Inventari…" at bounding box center [291, 159] width 583 height 318
click at [282, 184] on li "IVA 0%" at bounding box center [329, 182] width 153 height 10
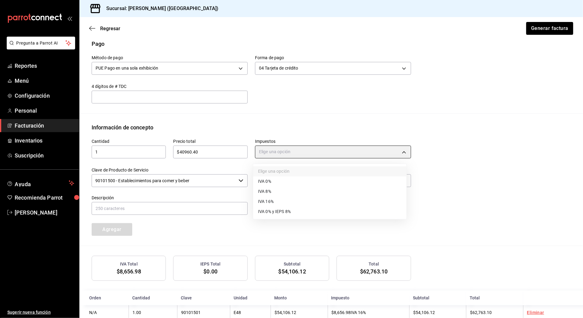
type input "IVA_0"
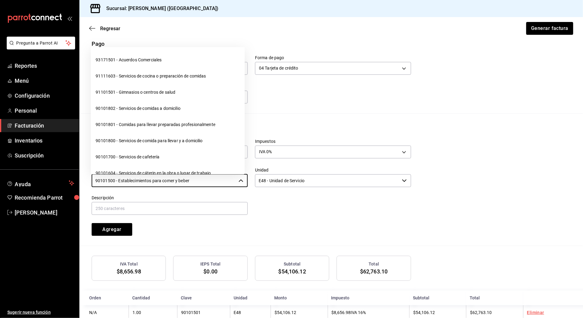
click at [207, 180] on input "90101500 - Establecimientos para comer y beber" at bounding box center [164, 180] width 145 height 13
drag, startPoint x: 43, startPoint y: 191, endPoint x: 26, endPoint y: 191, distance: 16.8
click at [27, 192] on div "Pregunta a Parrot AI Reportes Menú Configuración Personal Facturación Inventari…" at bounding box center [291, 159] width 583 height 318
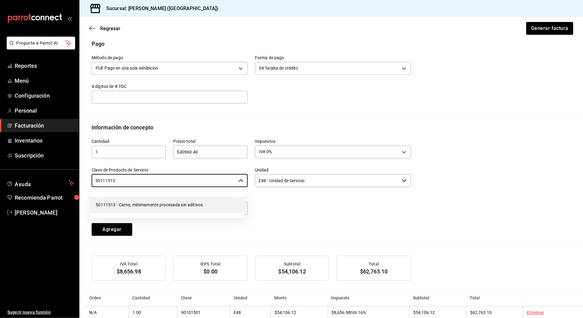
click at [188, 202] on li "50111513 - Carne, mínimamente procesada sin aditivos" at bounding box center [168, 205] width 154 height 16
type input "50111513 - Carne, mínimamente procesada sin aditivos"
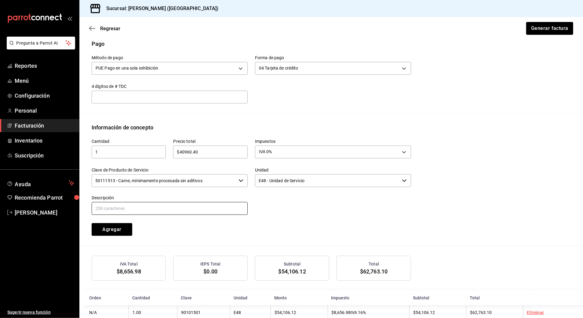
click at [187, 209] on input "text" at bounding box center [170, 208] width 156 height 13
type input "CONSUMO [PERSON_NAME]"
drag, startPoint x: 289, startPoint y: 223, endPoint x: 211, endPoint y: 227, distance: 77.4
click at [282, 223] on div "Cantidad 1 ​ Precio total $40960.40 ​ Impuestos IVA 0% IVA_0 Clave de Producto …" at bounding box center [247, 184] width 327 height 104
click at [131, 230] on button "Agregar" at bounding box center [112, 229] width 41 height 13
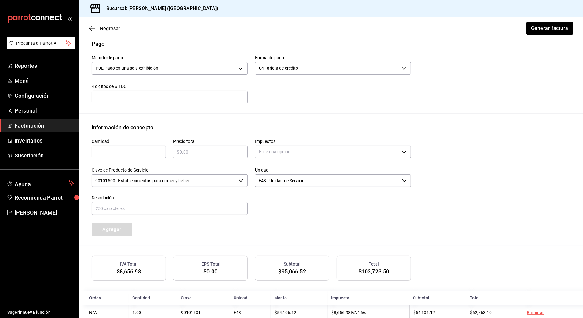
scroll to position [219, 0]
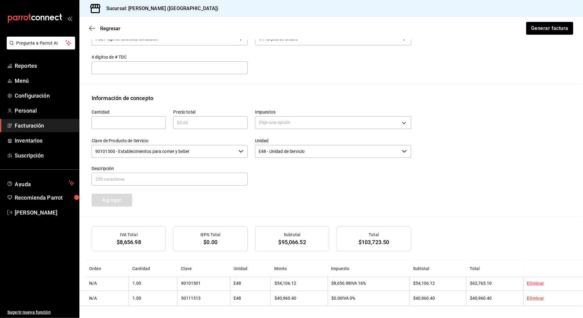
click at [522, 35] on div "Regresar Generar factura" at bounding box center [331, 28] width 504 height 23
click at [526, 31] on button "Generar factura" at bounding box center [550, 28] width 48 height 13
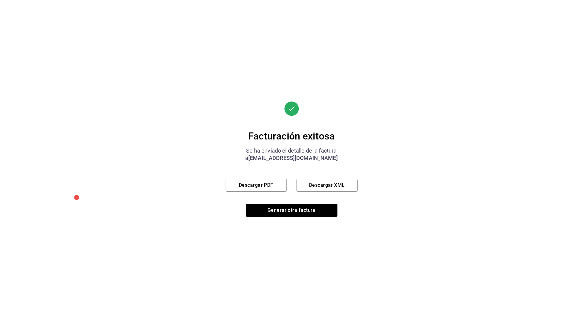
click at [263, 178] on div "Facturación exitosa Se ha enviado el detalle de la factura a [EMAIL_ADDRESS][DO…" at bounding box center [292, 158] width 132 height 115
click at [264, 184] on button "Descargar PDF" at bounding box center [256, 185] width 61 height 13
click at [329, 208] on button "Generar otra factura" at bounding box center [292, 210] width 92 height 13
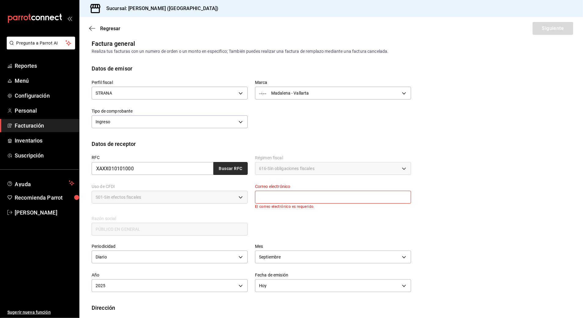
click at [229, 170] on button "Buscar RFC" at bounding box center [231, 168] width 34 height 13
type input "[EMAIL_ADDRESS][DOMAIN_NAME]"
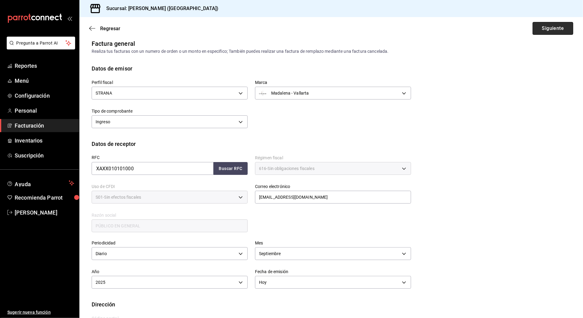
click at [546, 27] on button "Siguiente" at bounding box center [553, 28] width 41 height 13
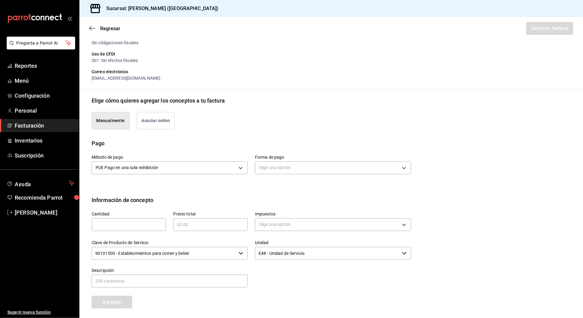
scroll to position [128, 0]
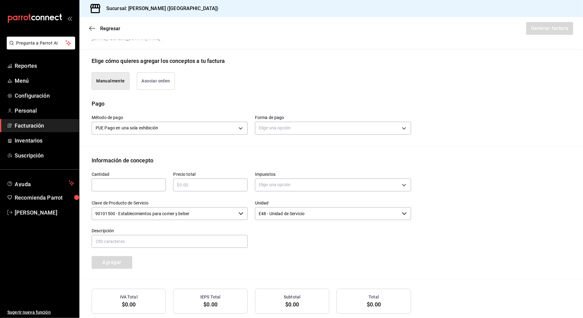
click at [334, 120] on div "Elige una opción" at bounding box center [333, 127] width 156 height 16
click at [323, 129] on body "Pregunta a Parrot AI Reportes Menú Configuración Personal Facturación Inventari…" at bounding box center [291, 159] width 583 height 318
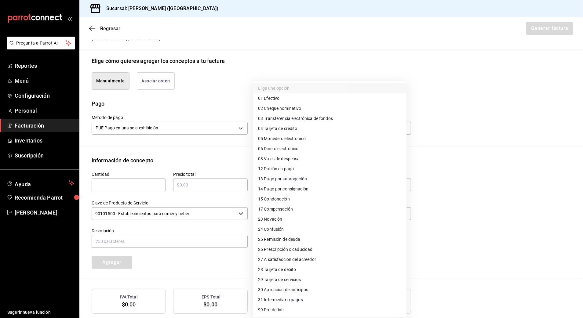
click at [313, 272] on li "28 Tarjeta de débito" at bounding box center [329, 270] width 153 height 10
type input "28"
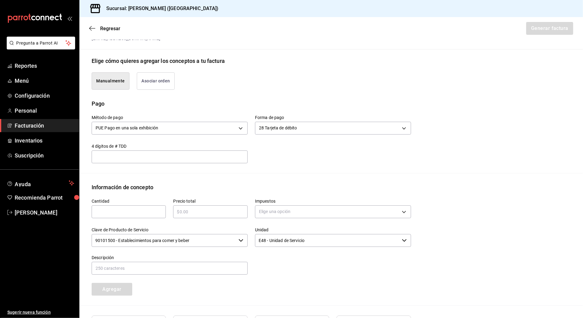
click at [136, 211] on input "text" at bounding box center [129, 211] width 74 height 7
type input "1"
click at [212, 214] on input "text" at bounding box center [210, 211] width 74 height 7
type input "$2814.60"
click at [331, 213] on body "Pregunta a Parrot AI Reportes Menú Configuración Personal Facturación Inventari…" at bounding box center [291, 159] width 583 height 318
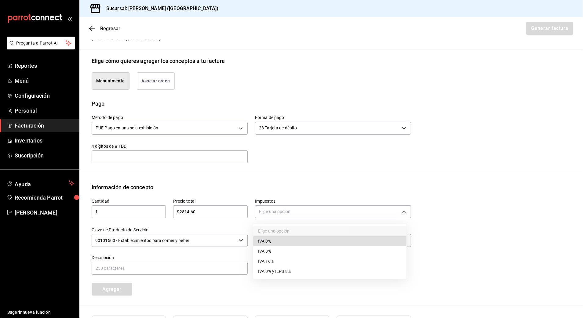
click at [293, 260] on li "IVA 16%" at bounding box center [329, 262] width 153 height 10
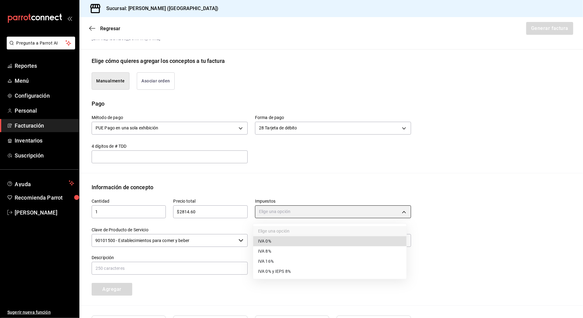
type input "IVA_16"
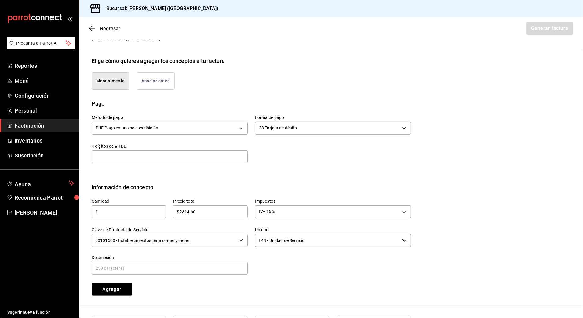
click at [229, 238] on input "90101500 - Establecimientos para comer y beber" at bounding box center [164, 240] width 145 height 13
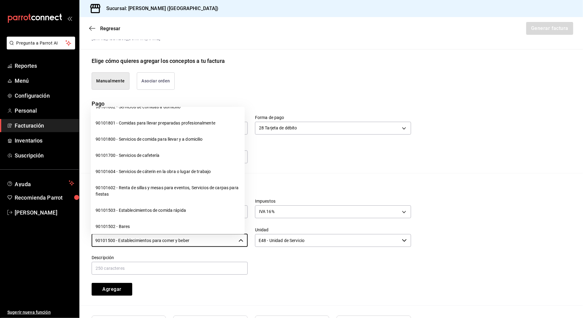
scroll to position [81, 0]
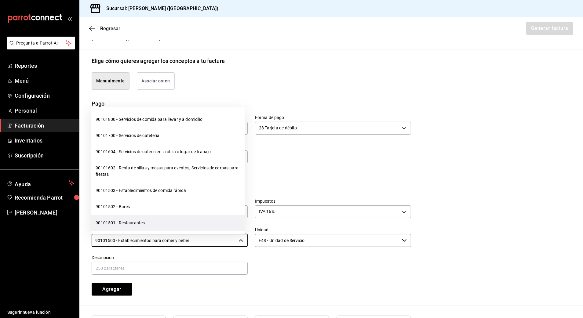
click at [207, 224] on li "90101501 - Restaurantes" at bounding box center [168, 223] width 154 height 16
type input "90101501 - Restaurantes"
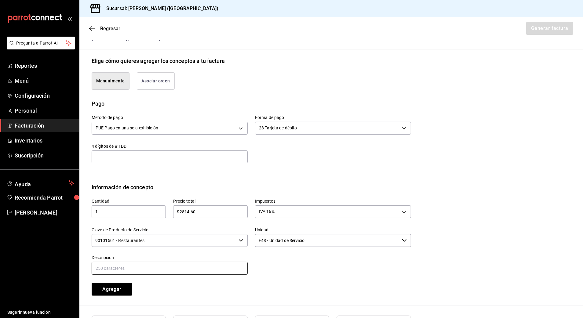
click at [221, 273] on input "text" at bounding box center [170, 268] width 156 height 13
type input "CONSUMO DE ALIMENTOS Y BEBIDAS"
drag, startPoint x: 269, startPoint y: 292, endPoint x: 168, endPoint y: 290, distance: 101.8
click at [267, 291] on div "Cantidad 1 ​ Precio total $2814.60 ​ Impuestos IVA 16% IVA_16 Clave de Producto…" at bounding box center [247, 244] width 327 height 104
click at [117, 287] on button "Agregar" at bounding box center [112, 289] width 41 height 13
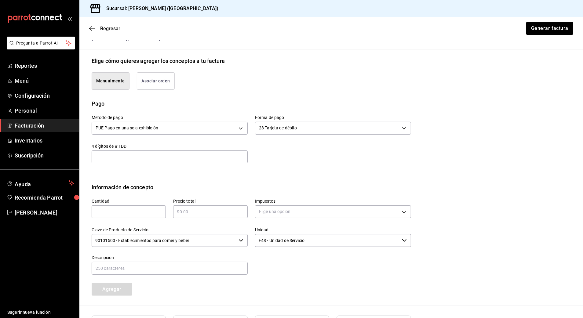
click at [141, 210] on input "text" at bounding box center [129, 211] width 74 height 7
type input "1"
click at [213, 207] on div "​" at bounding box center [210, 212] width 74 height 13
type input "$20359.60"
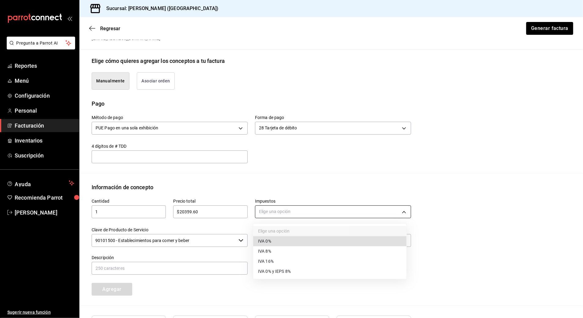
click at [289, 212] on body "Pregunta a Parrot AI Reportes Menú Configuración Personal Facturación Inventari…" at bounding box center [291, 159] width 583 height 318
click at [303, 242] on li "IVA 0%" at bounding box center [329, 241] width 153 height 10
type input "IVA_0"
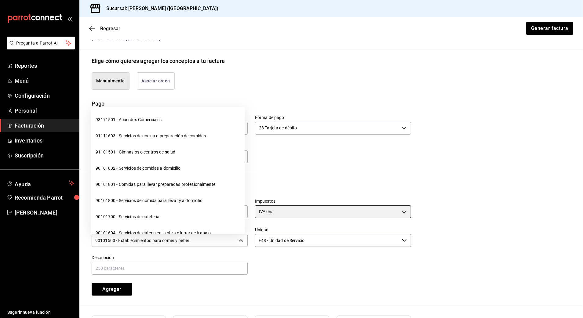
click at [238, 244] on div "90101500 - Establecimientos para comer y beber ​" at bounding box center [170, 240] width 156 height 13
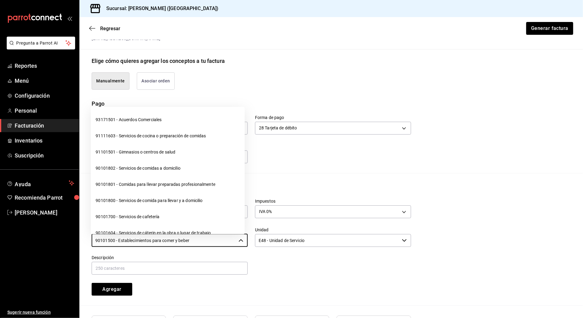
drag, startPoint x: 238, startPoint y: 243, endPoint x: 91, endPoint y: 267, distance: 148.9
click at [91, 267] on div "Cantidad 1 ​ Precio total $20359.60 ​ Impuestos IVA 0% IVA_0 Clave de Producto …" at bounding box center [247, 244] width 327 height 104
drag, startPoint x: 213, startPoint y: 236, endPoint x: 85, endPoint y: 253, distance: 128.8
click at [85, 253] on div "Cantidad 1 ​ Precio total $20359.60 ​ Impuestos IVA 0% IVA_0 Clave de Producto …" at bounding box center [247, 244] width 327 height 104
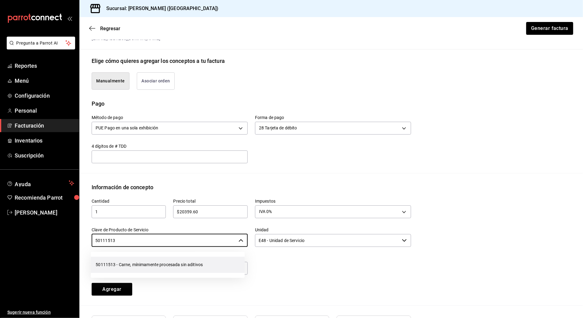
click at [184, 264] on li "50111513 - Carne, mínimamente procesada sin aditivos" at bounding box center [168, 265] width 154 height 16
type input "50111513 - Carne, mínimamente procesada sin aditivos"
click at [189, 265] on input "text" at bounding box center [170, 268] width 156 height 13
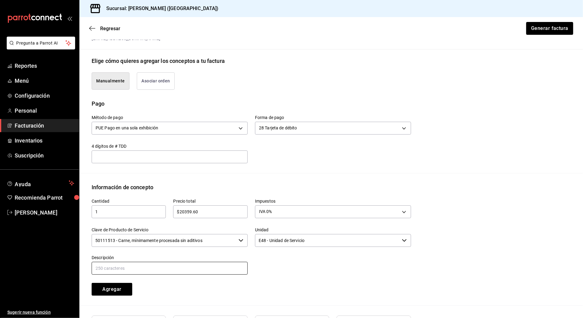
type input "CONSUMO [PERSON_NAME]"
click at [225, 286] on div "Cantidad 1 ​ Precio total $20359.60 ​ Impuestos IVA 0% IVA_0 Clave de Producto …" at bounding box center [247, 244] width 327 height 104
click at [114, 289] on button "Agregar" at bounding box center [112, 289] width 41 height 13
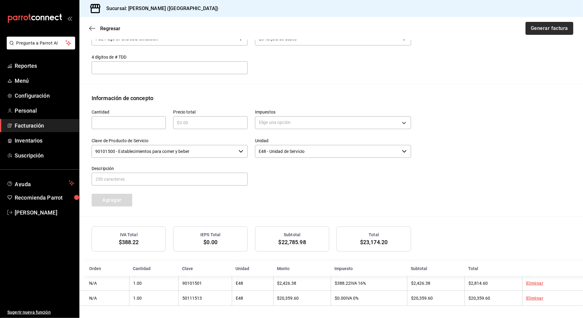
click at [549, 28] on button "Generar factura" at bounding box center [550, 28] width 48 height 13
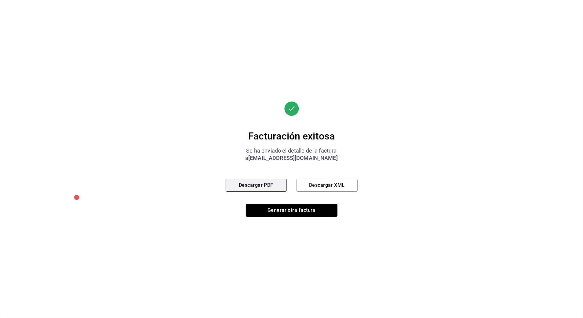
click at [246, 181] on button "Descargar PDF" at bounding box center [256, 185] width 61 height 13
click at [309, 213] on button "Generar otra factura" at bounding box center [292, 210] width 92 height 13
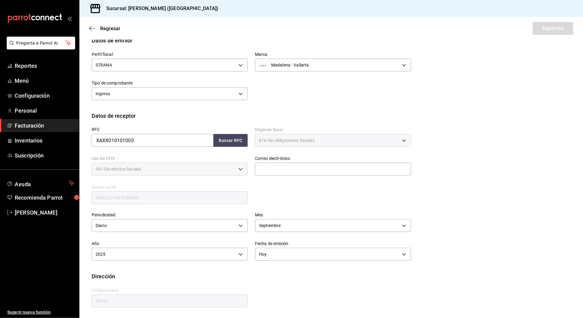
scroll to position [5, 0]
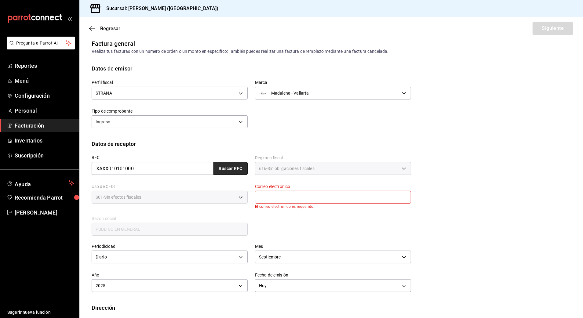
click at [236, 167] on button "Buscar RFC" at bounding box center [231, 168] width 34 height 13
type input "[EMAIL_ADDRESS][DOMAIN_NAME]"
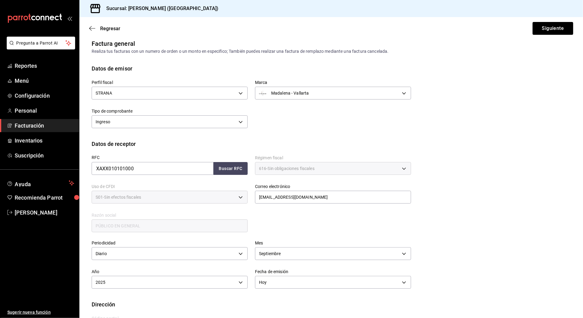
scroll to position [33, 0]
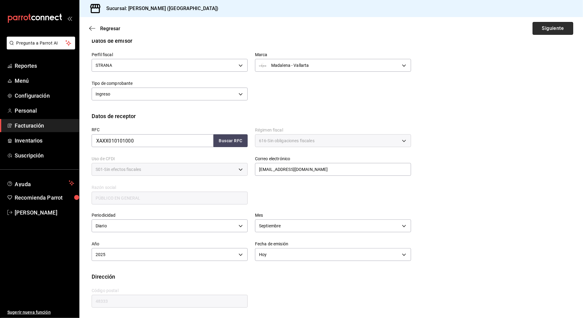
click at [563, 22] on button "Siguiente" at bounding box center [553, 28] width 41 height 13
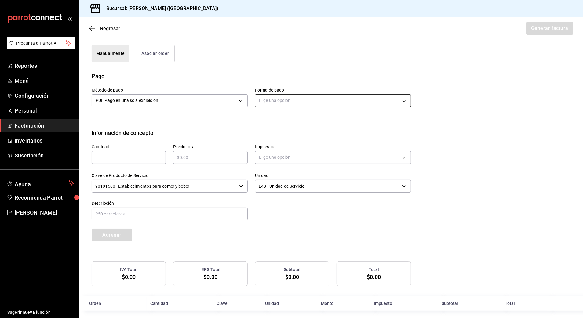
scroll to position [161, 0]
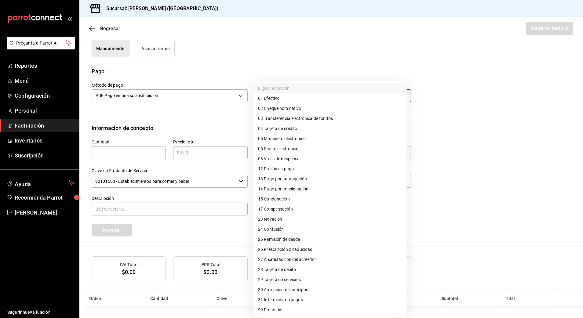
click at [320, 97] on body "Pregunta a Parrot AI Reportes Menú Configuración Personal Facturación Inventari…" at bounding box center [291, 159] width 583 height 318
click at [312, 127] on li "04 Tarjeta de crédito" at bounding box center [329, 129] width 153 height 10
type input "04"
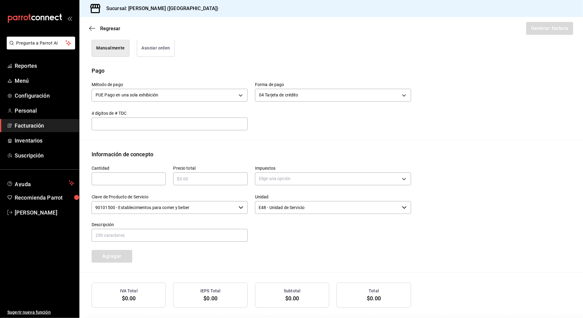
click at [131, 178] on input "text" at bounding box center [129, 178] width 74 height 7
type input "1"
click at [207, 177] on input "text" at bounding box center [210, 178] width 74 height 7
type input "$9873.00"
click at [340, 176] on body "Pregunta a Parrot AI Reportes Menú Configuración Personal Facturación Inventari…" at bounding box center [291, 159] width 583 height 318
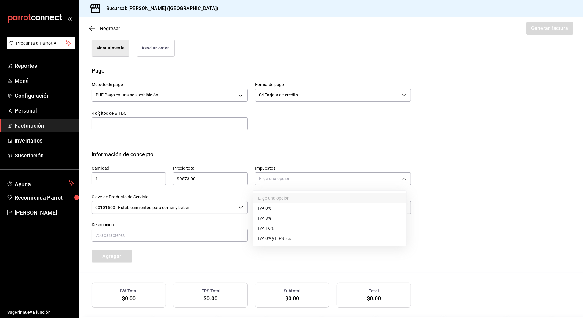
click at [325, 227] on li "IVA 16%" at bounding box center [329, 229] width 153 height 10
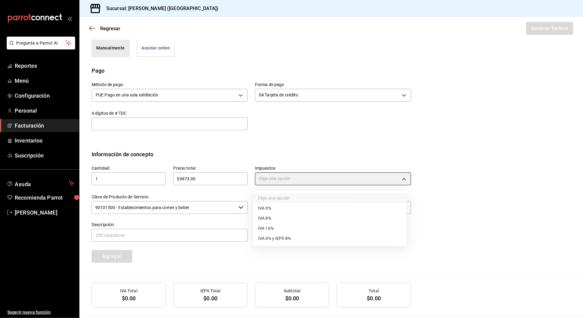
type input "IVA_16"
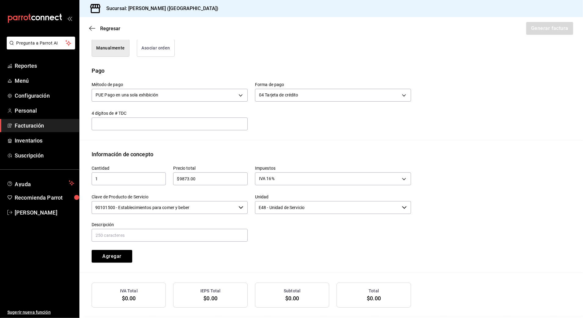
click at [319, 251] on div "Cantidad 1 ​ Precio total $9873.00 ​ Impuestos IVA 16% IVA_16 Clave de Producto…" at bounding box center [247, 211] width 327 height 104
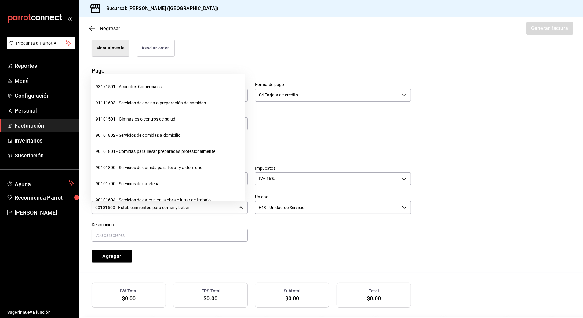
click at [215, 207] on input "90101500 - Establecimientos para comer y beber" at bounding box center [164, 207] width 145 height 13
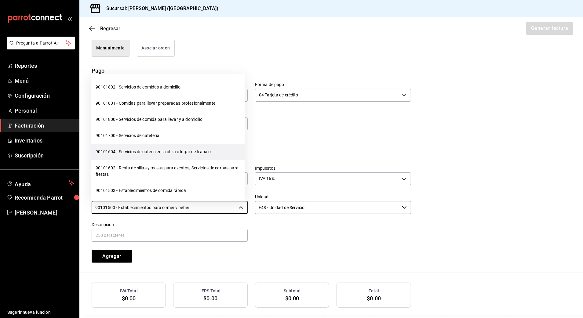
scroll to position [122, 0]
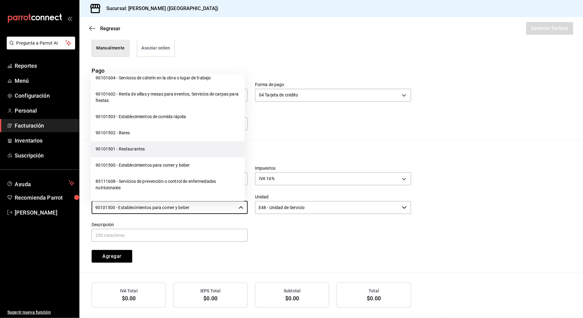
click at [162, 147] on li "90101501 - Restaurantes" at bounding box center [168, 149] width 154 height 16
type input "90101501 - Restaurantes"
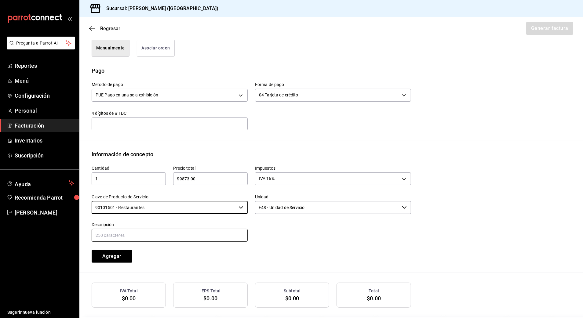
click at [242, 240] on input "text" at bounding box center [170, 235] width 156 height 13
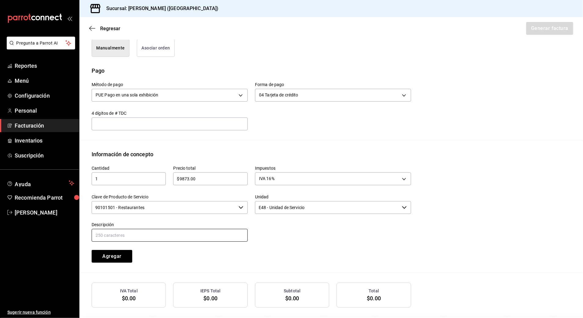
type input "CONSUMO DE ALIMENTOS Y BEBIDAS"
drag, startPoint x: 212, startPoint y: 244, endPoint x: 194, endPoint y: 247, distance: 18.6
click at [211, 244] on div "Cantidad 1 ​ Precio total $9873.00 ​ Impuestos IVA 16% IVA_16 Clave de Producto…" at bounding box center [247, 211] width 327 height 104
click at [117, 253] on button "Agregar" at bounding box center [112, 256] width 41 height 13
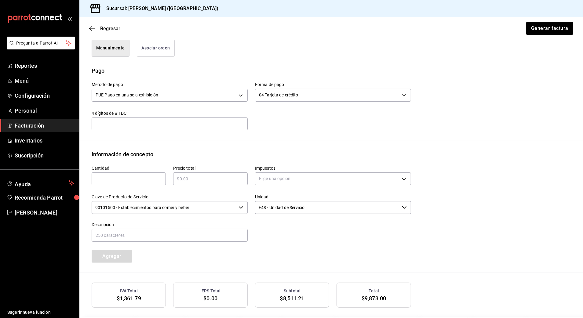
click at [135, 181] on input "text" at bounding box center [129, 178] width 74 height 7
type input "1"
click at [202, 184] on div "​" at bounding box center [210, 179] width 74 height 13
type input "$3810"
click at [286, 180] on body "Pregunta a Parrot AI Reportes Menú Configuración Personal Facturación Inventari…" at bounding box center [291, 159] width 583 height 318
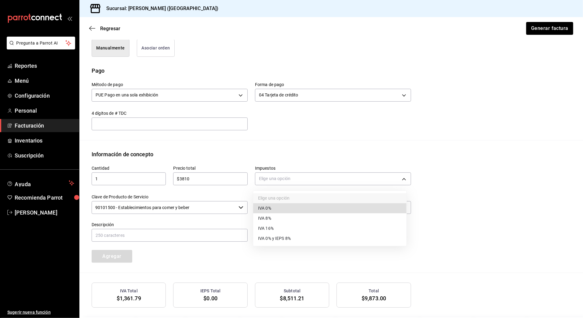
click at [297, 209] on li "IVA 0%" at bounding box center [329, 208] width 153 height 10
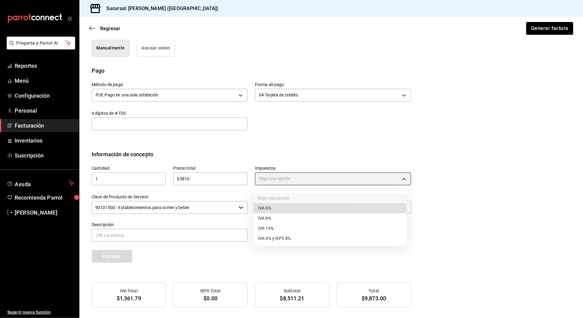
type input "IVA_0"
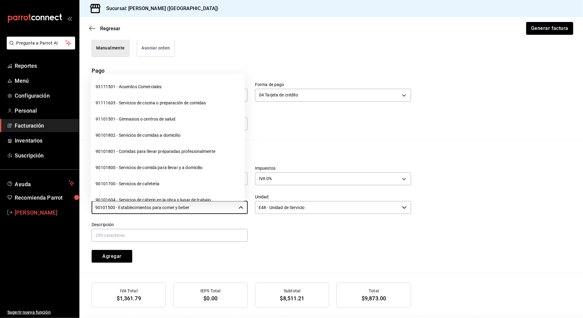
drag, startPoint x: 200, startPoint y: 208, endPoint x: 59, endPoint y: 209, distance: 140.5
click at [59, 209] on div "Pregunta a Parrot AI Reportes Menú Configuración Personal Facturación Inventari…" at bounding box center [291, 159] width 583 height 318
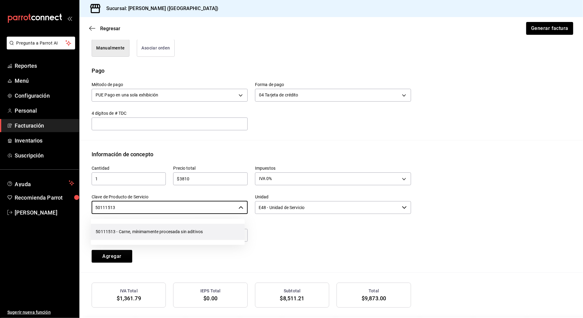
drag, startPoint x: 185, startPoint y: 241, endPoint x: 191, endPoint y: 237, distance: 7.2
click at [185, 241] on ul "50111513 - Carne, mínimamente procesada sin aditivos" at bounding box center [168, 232] width 154 height 26
click at [203, 233] on li "50111513 - Carne, mínimamente procesada sin aditivos" at bounding box center [168, 232] width 154 height 16
type input "50111513 - Carne, mínimamente procesada sin aditivos"
click at [215, 231] on input "text" at bounding box center [170, 235] width 156 height 13
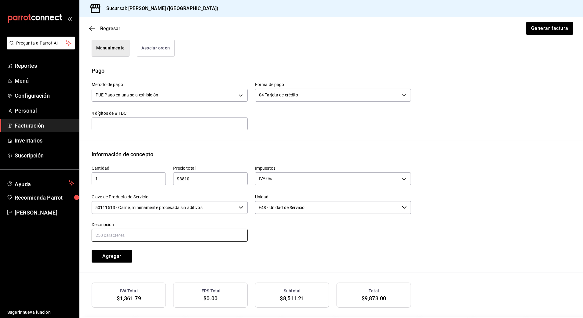
type input "CONSUMO [PERSON_NAME]"
click at [215, 259] on div "Cantidad 1 ​ Precio total $3810 ​ Impuestos IVA 0% IVA_0 Clave de Producto de S…" at bounding box center [247, 211] width 327 height 104
click at [124, 252] on button "Agregar" at bounding box center [112, 256] width 41 height 13
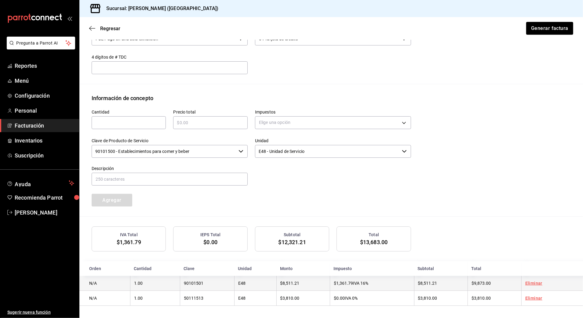
click at [532, 284] on link "Eliminar" at bounding box center [533, 283] width 17 height 5
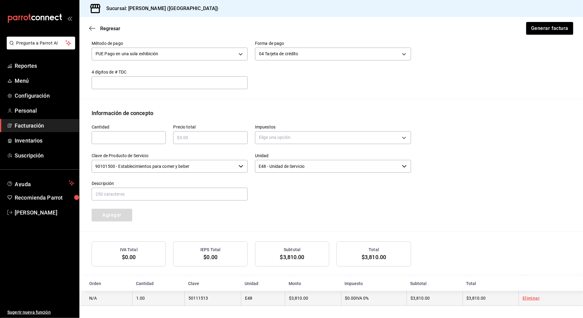
click at [533, 298] on link "Eliminar" at bounding box center [531, 298] width 17 height 5
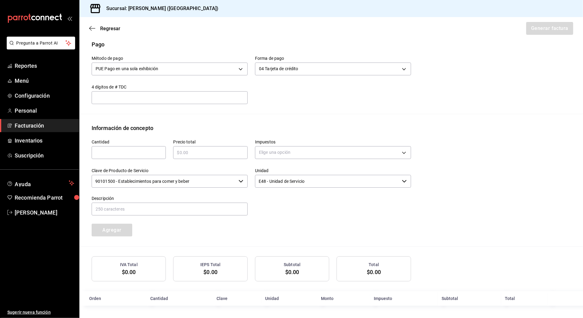
scroll to position [188, 0]
click at [155, 152] on input "text" at bounding box center [129, 152] width 74 height 7
type input "1"
click at [196, 153] on input "text" at bounding box center [210, 152] width 74 height 7
type input "$6096.50"
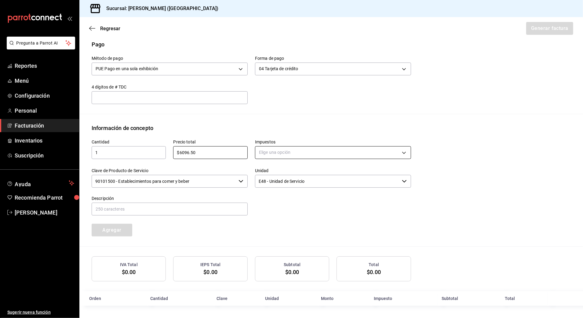
click at [275, 158] on body "Pregunta a Parrot AI Reportes Menú Configuración Personal Facturación Inventari…" at bounding box center [291, 159] width 583 height 318
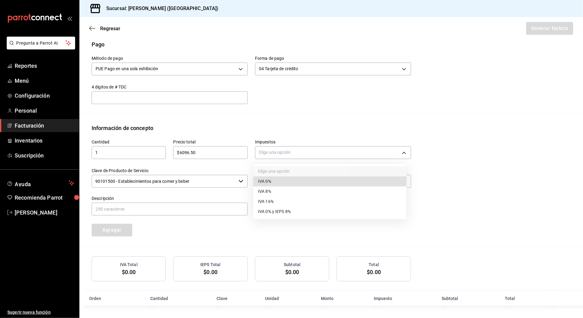
click at [277, 198] on li "IVA 16%" at bounding box center [329, 202] width 153 height 10
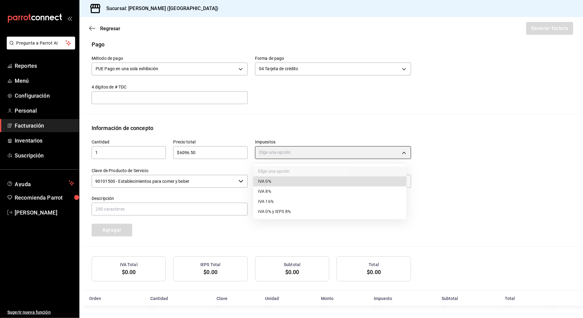
type input "IVA_16"
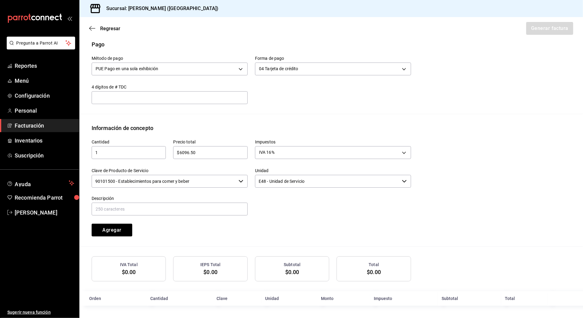
click at [231, 185] on input "90101500 - Establecimientos para comer y beber" at bounding box center [164, 181] width 145 height 13
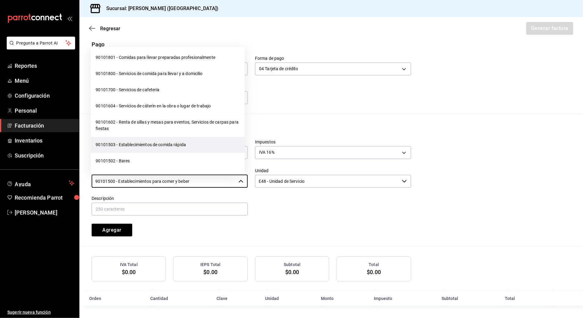
scroll to position [81, 0]
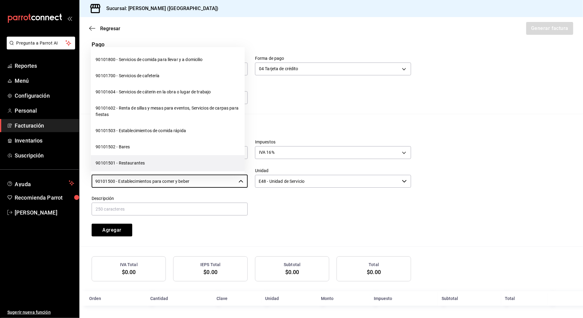
click at [204, 166] on li "90101501 - Restaurantes" at bounding box center [168, 164] width 154 height 16
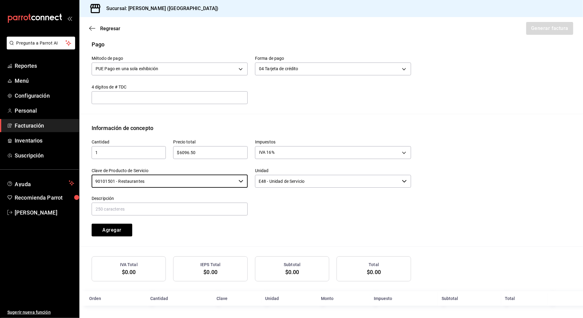
type input "90101501 - Restaurantes"
click at [212, 204] on input "text" at bounding box center [170, 209] width 156 height 13
type input "CONSUMO DE ALIMENTOS Y BEBIDAS"
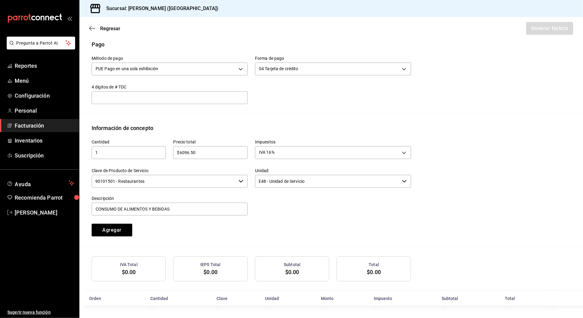
drag, startPoint x: 294, startPoint y: 219, endPoint x: 182, endPoint y: 223, distance: 111.6
click at [293, 219] on div "Cantidad 1 ​ Precio total $6096.50 ​ Impuestos IVA 16% IVA_16 Clave de Producto…" at bounding box center [247, 184] width 327 height 104
click at [111, 230] on button "Agregar" at bounding box center [112, 230] width 41 height 13
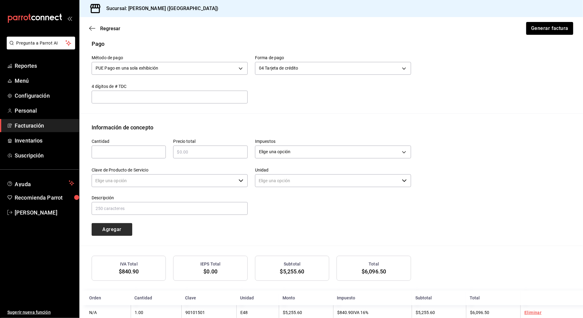
type input "90101500 - Establecimientos para comer y beber"
type input "E48 - Unidad de Servicio"
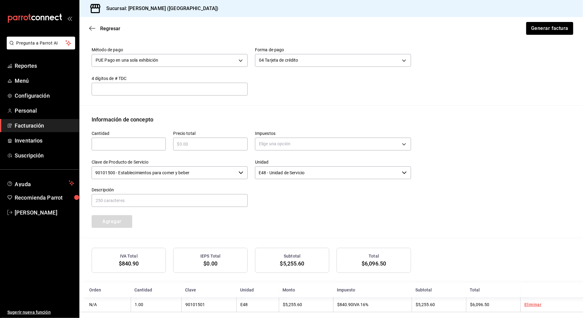
scroll to position [203, 0]
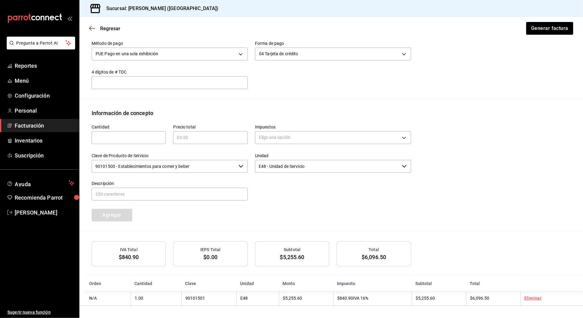
click at [122, 134] on input "text" at bounding box center [129, 137] width 74 height 7
type input "1"
click at [208, 134] on input "text" at bounding box center [210, 137] width 74 height 7
type input "$20130.00"
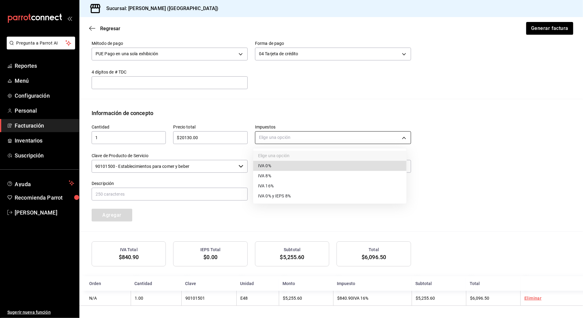
click at [269, 141] on body "Pregunta a Parrot AI Reportes Menú Configuración Personal Facturación Inventari…" at bounding box center [291, 159] width 583 height 318
click at [281, 163] on li "IVA 0%" at bounding box center [329, 166] width 153 height 10
type input "IVA_0"
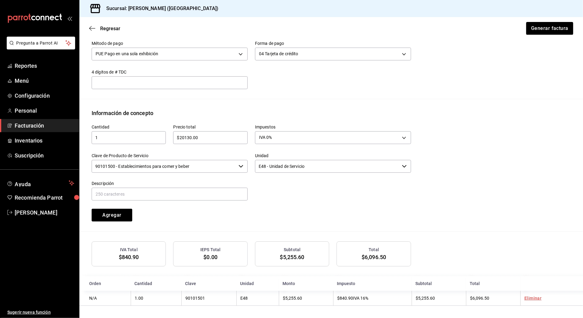
click at [226, 161] on input "90101500 - Establecimientos para comer y beber" at bounding box center [164, 166] width 145 height 13
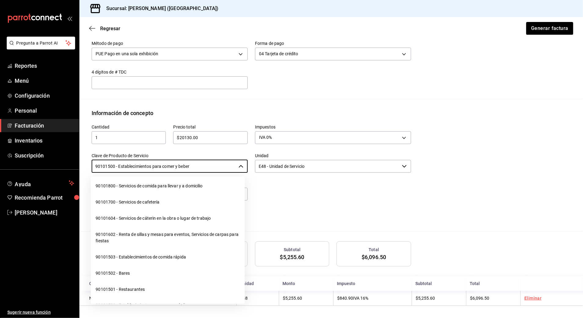
scroll to position [0, 0]
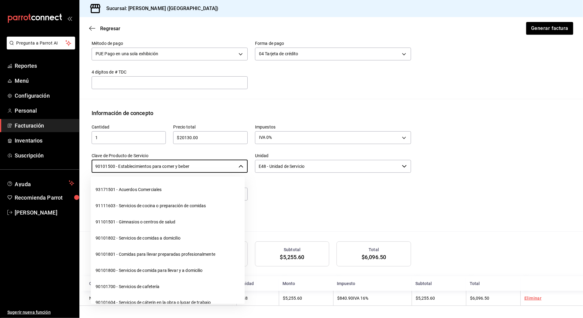
drag, startPoint x: 208, startPoint y: 168, endPoint x: 79, endPoint y: 174, distance: 129.4
click at [79, 174] on div "Pregunta a Parrot AI Reportes Menú Configuración Personal Facturación Inventari…" at bounding box center [291, 159] width 583 height 318
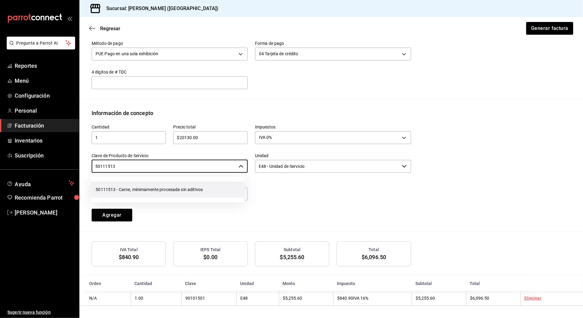
click at [144, 184] on li "50111513 - Carne, mínimamente procesada sin aditivos" at bounding box center [168, 190] width 154 height 16
type input "50111513 - Carne, mínimamente procesada sin aditivos"
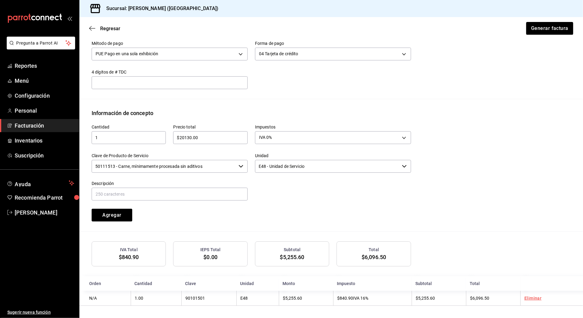
click at [164, 185] on div "Descripción" at bounding box center [170, 191] width 156 height 20
click at [165, 190] on input "text" at bounding box center [170, 194] width 156 height 13
type input "CONSUMO [PERSON_NAME]"
drag, startPoint x: 167, startPoint y: 196, endPoint x: 159, endPoint y: 211, distance: 16.9
click at [234, 213] on div "Cantidad 1 ​ Precio total $20130.00 ​ Impuestos IVA 0% IVA_0 Clave de Producto …" at bounding box center [247, 169] width 327 height 104
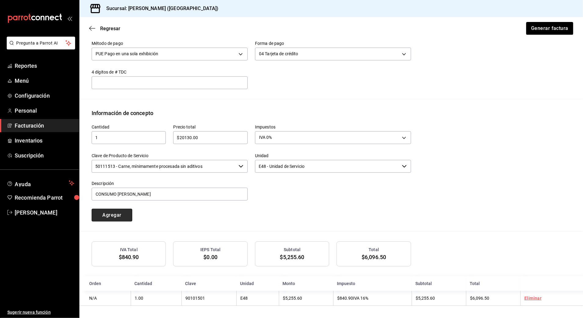
click at [119, 210] on button "Agregar" at bounding box center [112, 215] width 41 height 13
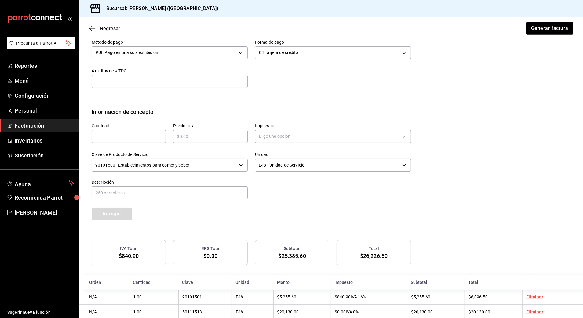
click at [412, 213] on div "Cantidad ​ Precio total ​ Impuestos Elige una opción Clave de Producto de Servi…" at bounding box center [331, 173] width 479 height 114
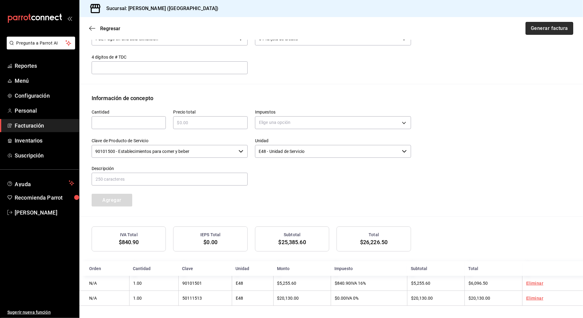
click at [545, 33] on button "Generar factura" at bounding box center [550, 28] width 48 height 13
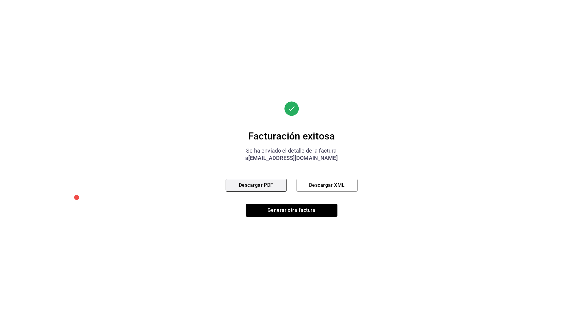
click at [255, 184] on button "Descargar PDF" at bounding box center [256, 185] width 61 height 13
click at [301, 209] on button "Generar otra factura" at bounding box center [292, 210] width 92 height 13
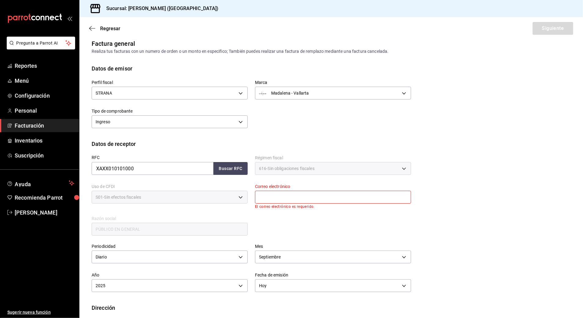
click at [35, 123] on span "Facturación" at bounding box center [45, 126] width 60 height 8
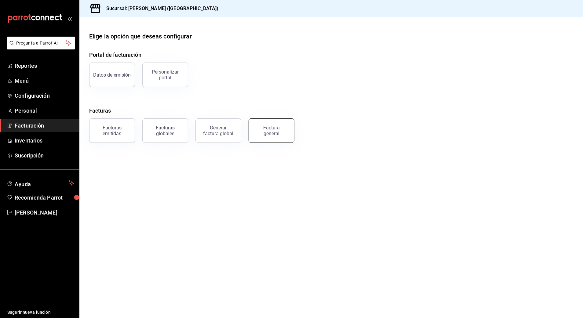
click at [258, 128] on div "Factura general" at bounding box center [271, 131] width 31 height 12
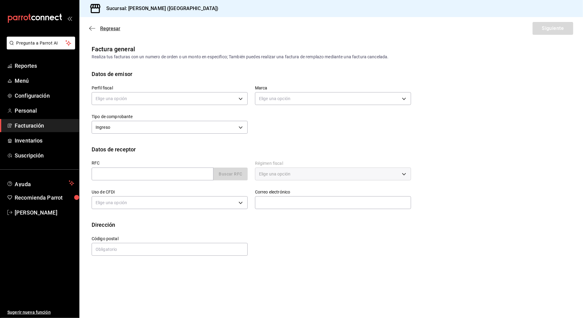
click at [101, 28] on span "Regresar" at bounding box center [110, 29] width 20 height 6
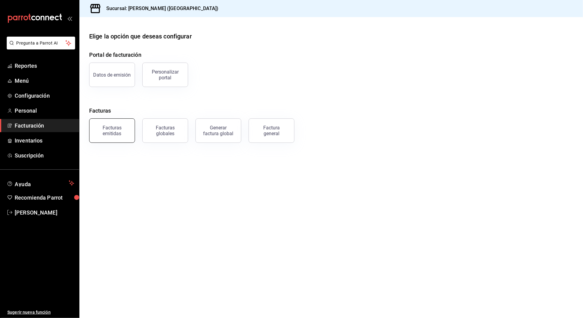
click at [113, 132] on div "Facturas emitidas" at bounding box center [112, 131] width 38 height 12
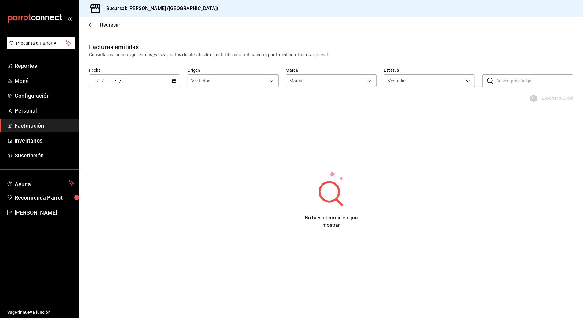
type input "97fc4076-38f4-4943-8ede-a1fde032a47c"
click at [154, 81] on div "/ / - / /" at bounding box center [134, 81] width 91 height 13
click at [131, 98] on span "Hoy" at bounding box center [117, 99] width 47 height 6
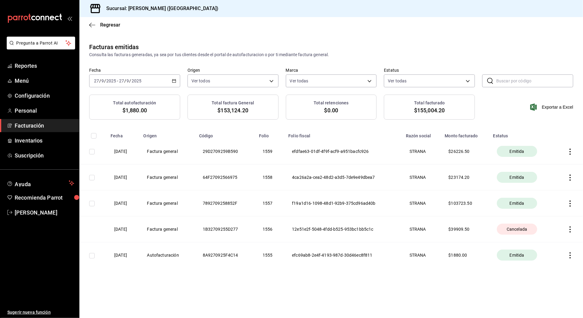
click at [571, 152] on icon "button" at bounding box center [570, 152] width 1 height 6
click at [553, 169] on div "Cancelar factura" at bounding box center [542, 167] width 31 height 5
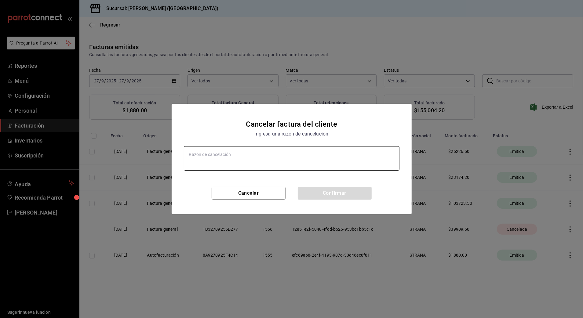
click at [298, 162] on textarea at bounding box center [292, 158] width 216 height 24
type textarea "x"
type textarea "ERROR DE DATOS"
click at [346, 195] on button "Confirmar" at bounding box center [335, 193] width 74 height 13
type textarea "x"
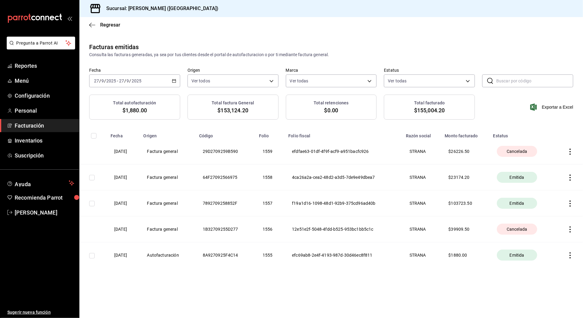
click at [51, 125] on span "Facturación" at bounding box center [45, 126] width 60 height 8
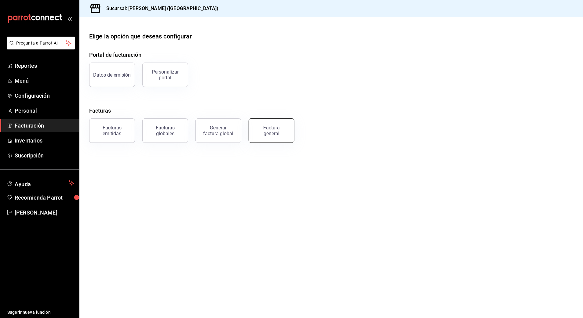
click at [278, 132] on div "Factura general" at bounding box center [271, 131] width 31 height 12
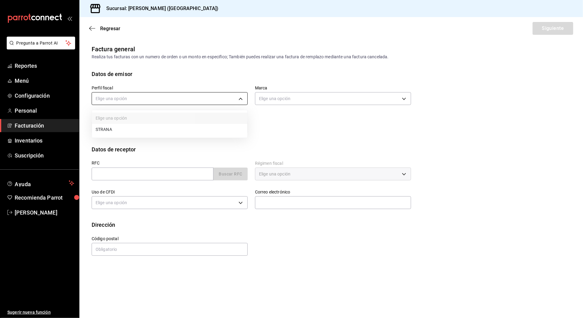
click at [225, 103] on body "Pregunta a Parrot AI Reportes Menú Configuración Personal Facturación Inventari…" at bounding box center [291, 159] width 583 height 318
click at [194, 131] on li "STRANA" at bounding box center [170, 129] width 156 height 11
type input "388baf41-a161-4082-91d8-8e4fee6b806d"
type input "97fc4076-38f4-4943-8ede-a1fde032a47c"
click at [201, 175] on input "text" at bounding box center [153, 174] width 122 height 13
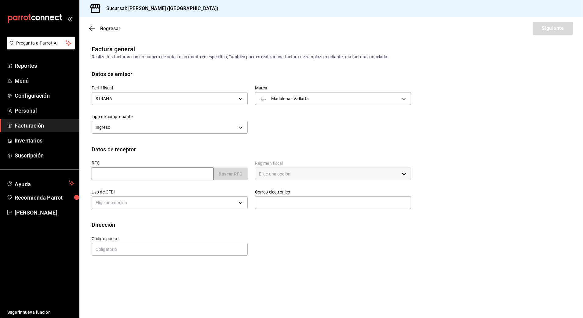
type input "XAXX010101000"
type input "48333"
type input "616"
type input "S01"
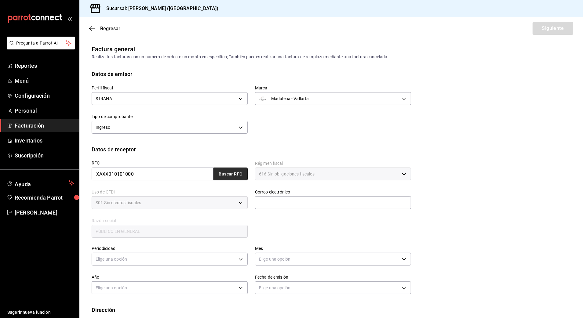
click at [226, 174] on button "Buscar RFC" at bounding box center [231, 174] width 34 height 13
type input "[EMAIL_ADDRESS][DOMAIN_NAME]"
click at [227, 259] on body "Pregunta a Parrot AI Reportes Menú Configuración Personal Facturación Inventari…" at bounding box center [291, 159] width 583 height 318
click at [110, 279] on li "Diario" at bounding box center [168, 278] width 153 height 10
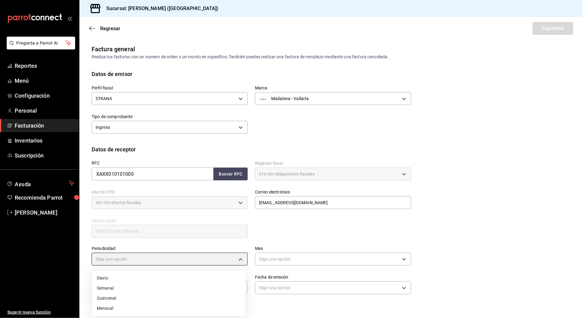
type input "DAILY"
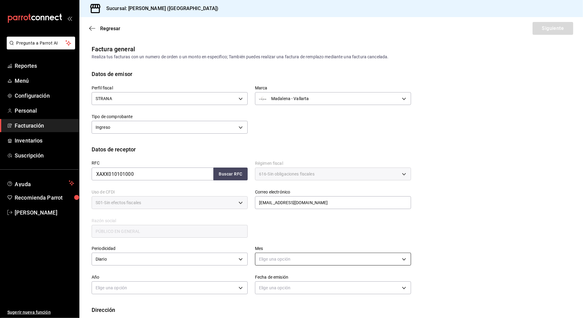
click at [296, 264] on body "Pregunta a Parrot AI Reportes Menú Configuración Personal Facturación Inventari…" at bounding box center [291, 159] width 583 height 318
click at [317, 281] on li "Septiembre" at bounding box center [329, 280] width 153 height 10
type input "9"
click at [233, 291] on body "Pregunta a Parrot AI Reportes Menú Configuración Personal Facturación Inventari…" at bounding box center [291, 159] width 583 height 318
click at [130, 301] on li "2025" at bounding box center [168, 300] width 153 height 10
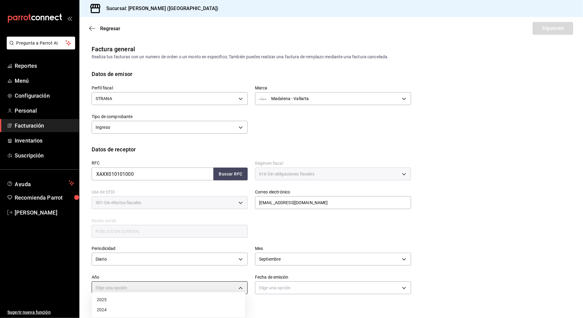
type input "2025"
click at [280, 285] on body "Pregunta a Parrot AI Reportes Menú Configuración Personal Facturación Inventari…" at bounding box center [291, 159] width 583 height 318
click at [279, 302] on li "Hoy" at bounding box center [329, 300] width 153 height 10
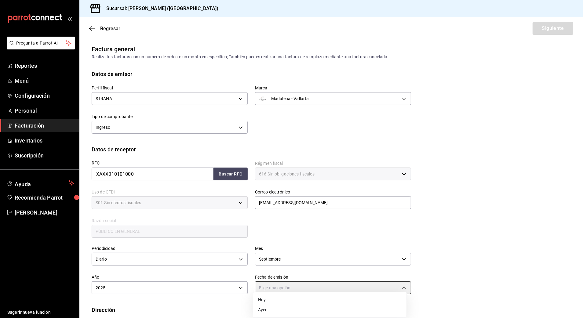
type input "[DATE]"
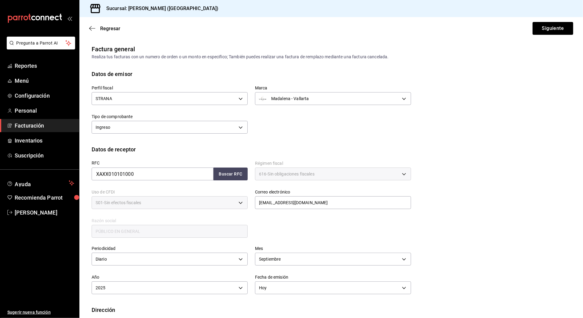
click at [382, 229] on div "RFC XAXX010101000 Buscar RFC Régimen fiscal 616 - Sin obligaciones fiscales 616…" at bounding box center [247, 196] width 327 height 85
click at [300, 226] on div "RFC XAXX010101000 Buscar RFC Régimen fiscal 616 - Sin obligaciones fiscales 616…" at bounding box center [247, 196] width 327 height 85
click at [547, 29] on button "Siguiente" at bounding box center [553, 28] width 41 height 13
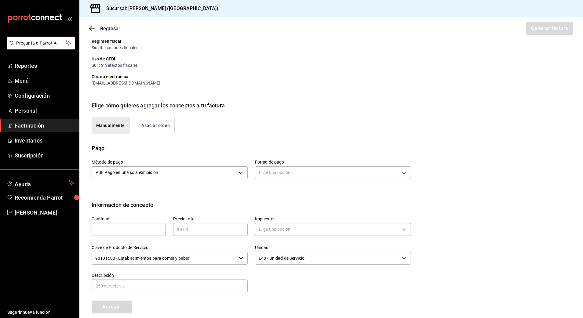
scroll to position [161, 0]
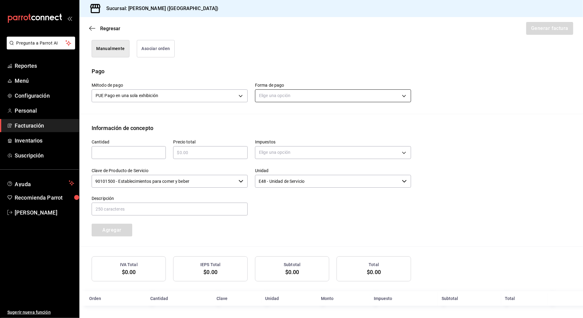
click at [312, 96] on body "Pregunta a Parrot AI Reportes Menú Configuración Personal Facturación Inventari…" at bounding box center [291, 159] width 583 height 318
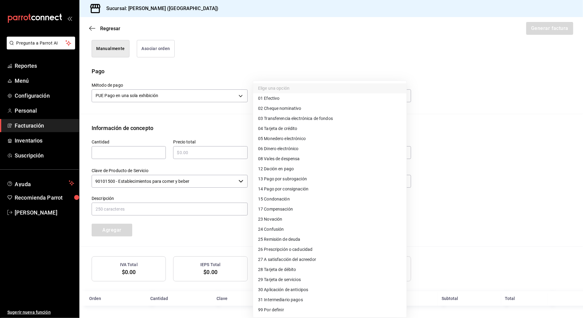
click at [329, 133] on li "04 Tarjeta de crédito" at bounding box center [329, 129] width 153 height 10
type input "04"
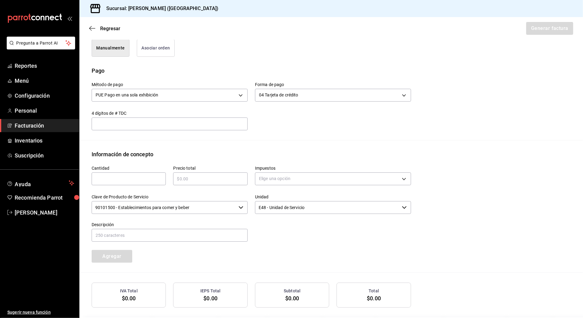
click at [123, 182] on input "text" at bounding box center [129, 178] width 74 height 7
type input "1"
click at [212, 180] on input "text" at bounding box center [210, 178] width 74 height 7
type input "$11201.50"
click at [269, 178] on body "Pregunta a Parrot AI Reportes Menú Configuración Personal Facturación Inventari…" at bounding box center [291, 159] width 583 height 318
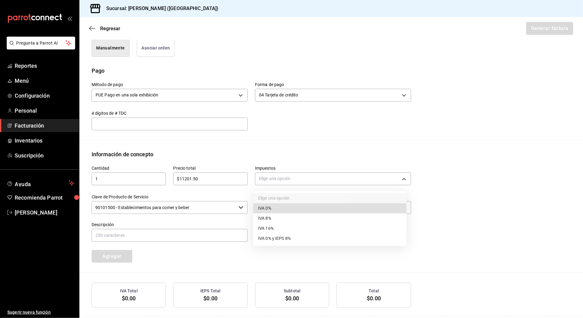
click at [282, 232] on li "IVA 16%" at bounding box center [329, 229] width 153 height 10
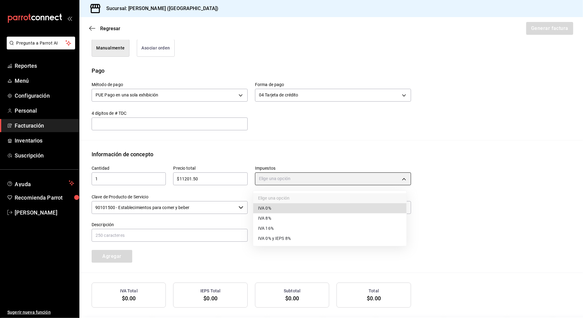
type input "IVA_16"
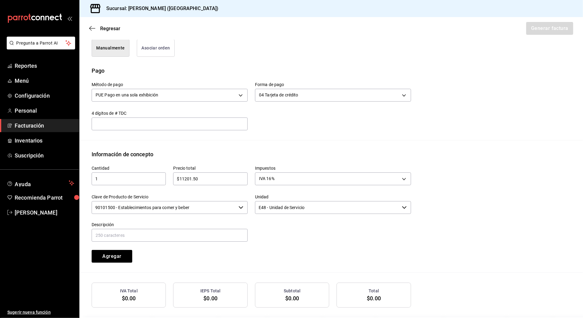
click at [212, 208] on input "90101500 - Establecimientos para comer y beber" at bounding box center [164, 207] width 145 height 13
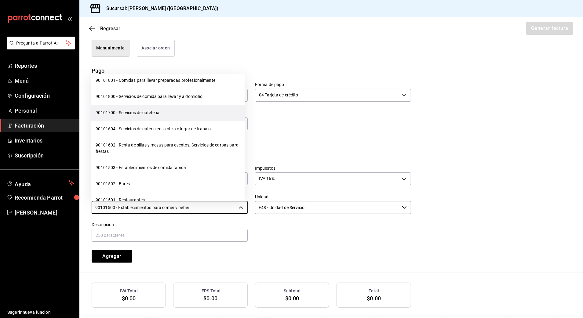
scroll to position [81, 0]
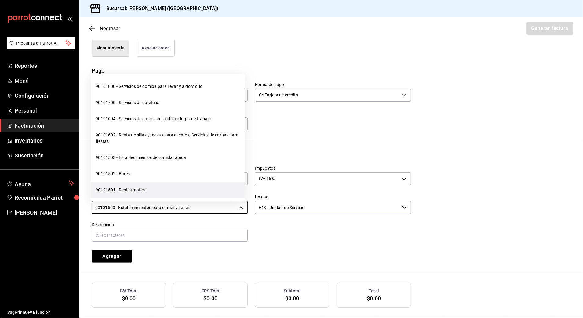
click at [186, 192] on li "90101501 - Restaurantes" at bounding box center [168, 190] width 154 height 16
type input "90101501 - Restaurantes"
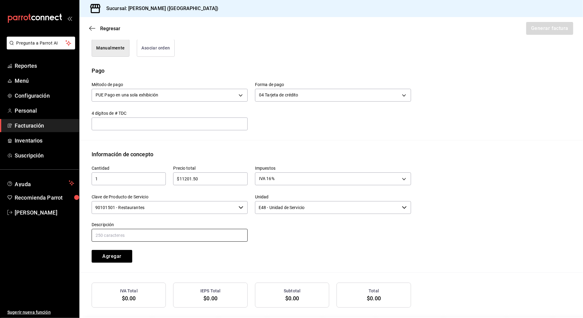
click at [196, 232] on input "text" at bounding box center [170, 235] width 156 height 13
type input "CONSUMO DE ALIMENTOS Y BEBIDAS"
drag, startPoint x: 294, startPoint y: 230, endPoint x: 114, endPoint y: 249, distance: 180.7
click at [284, 230] on div at bounding box center [329, 229] width 163 height 28
drag, startPoint x: 83, startPoint y: 254, endPoint x: 112, endPoint y: 253, distance: 28.1
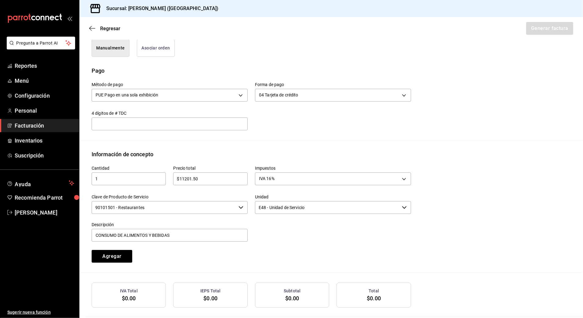
click at [90, 254] on div "Información de concepto Cantidad 1 ​ Precio total $11201.50 ​ Impuestos IVA 16%…" at bounding box center [331, 211] width 504 height 123
click at [112, 253] on button "Agregar" at bounding box center [112, 256] width 41 height 13
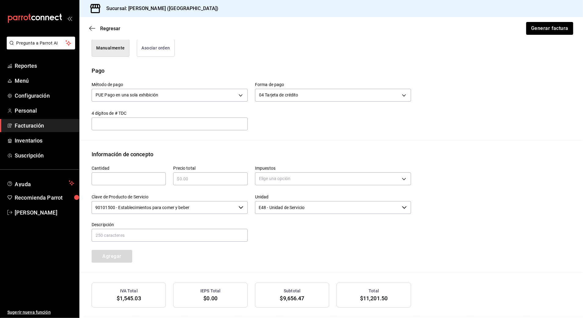
scroll to position [203, 0]
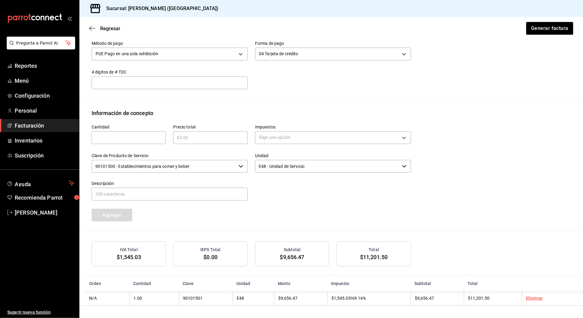
click at [142, 139] on input "text" at bounding box center [129, 137] width 74 height 7
type input "1"
click at [193, 141] on div "​" at bounding box center [210, 137] width 74 height 13
type input "$15025.00"
click at [370, 142] on body "Pregunta a Parrot AI Reportes Menú Configuración Personal Facturación Inventari…" at bounding box center [291, 159] width 583 height 318
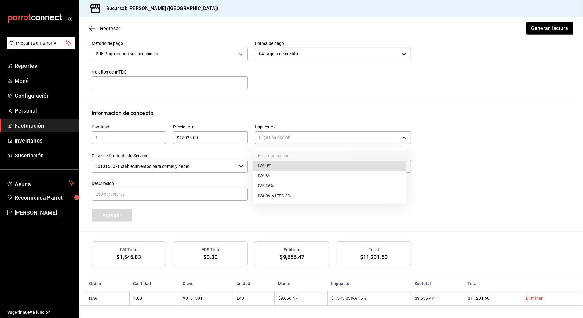
click at [290, 171] on li "IVA 8%" at bounding box center [329, 176] width 153 height 10
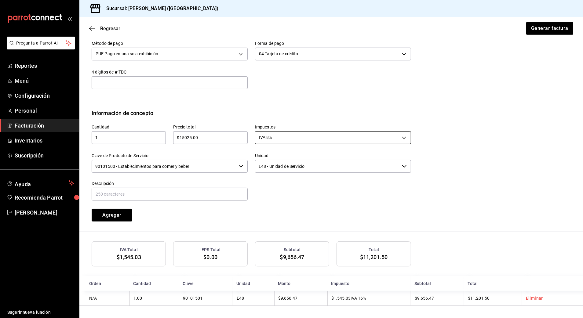
click at [312, 141] on body "Pregunta a Parrot AI Reportes Menú Configuración Personal Facturación Inventari…" at bounding box center [291, 159] width 583 height 318
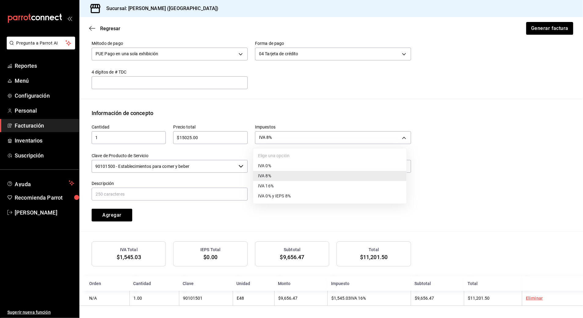
click at [287, 163] on li "IVA 0%" at bounding box center [329, 166] width 153 height 10
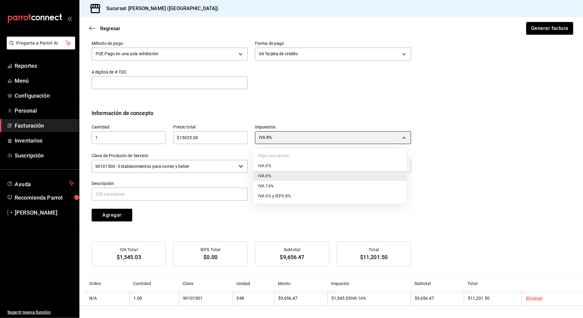
type input "IVA_0"
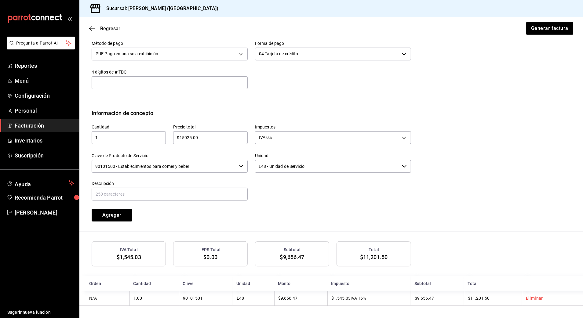
click at [297, 197] on div at bounding box center [329, 188] width 163 height 28
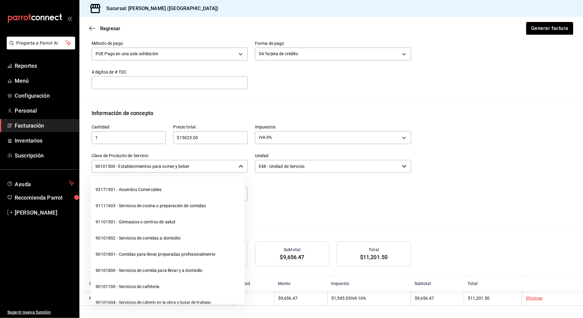
click at [222, 166] on input "90101500 - Establecimientos para comer y beber" at bounding box center [164, 166] width 145 height 13
drag, startPoint x: 222, startPoint y: 166, endPoint x: 112, endPoint y: 171, distance: 111.0
click at [72, 170] on div "Pregunta a Parrot AI Reportes Menú Configuración Personal Facturación Inventari…" at bounding box center [291, 159] width 583 height 318
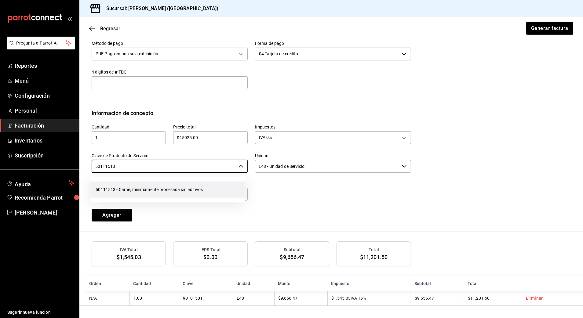
click at [178, 188] on li "50111513 - Carne, mínimamente procesada sin aditivos" at bounding box center [168, 190] width 154 height 16
type input "50111513 - Carne, mínimamente procesada sin aditivos"
click at [178, 188] on input "text" at bounding box center [170, 194] width 156 height 13
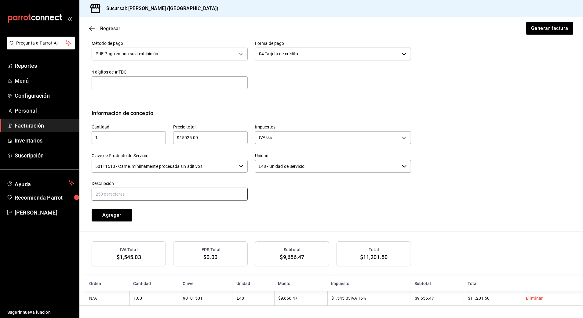
type input "CONSUMO [PERSON_NAME]"
click at [281, 203] on div "Cantidad 1 ​ Precio total $15025.00 ​ Impuestos IVA 0% IVA_0 Clave de Producto …" at bounding box center [247, 169] width 327 height 104
click at [134, 213] on div "Agregar" at bounding box center [125, 212] width 82 height 20
click at [126, 213] on button "Agregar" at bounding box center [112, 215] width 41 height 13
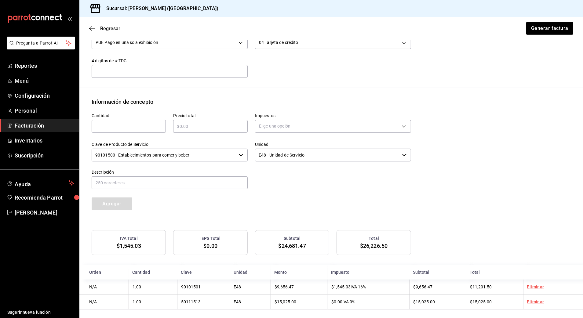
scroll to position [219, 0]
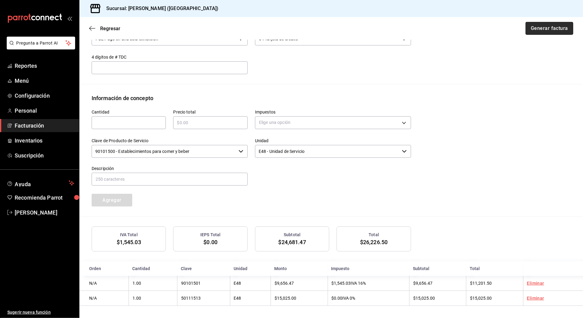
click at [544, 29] on button "Generar factura" at bounding box center [550, 28] width 48 height 13
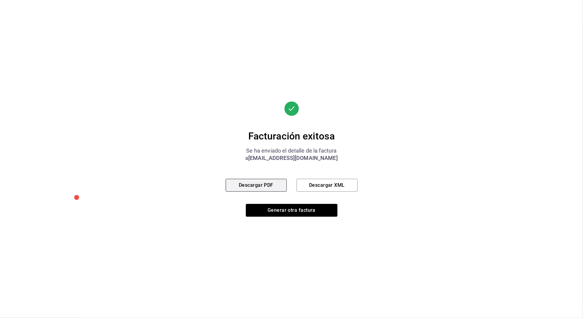
click at [259, 182] on button "Descargar PDF" at bounding box center [256, 185] width 61 height 13
click at [287, 211] on button "Generar otra factura" at bounding box center [292, 210] width 92 height 13
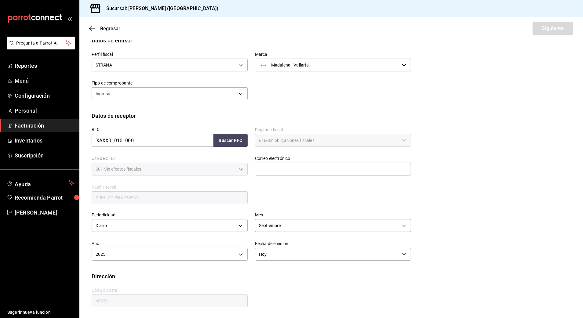
scroll to position [5, 0]
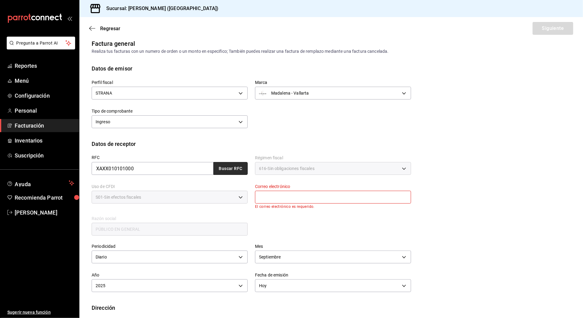
click at [231, 168] on button "Buscar RFC" at bounding box center [231, 168] width 34 height 13
type input "[EMAIL_ADDRESS][DOMAIN_NAME]"
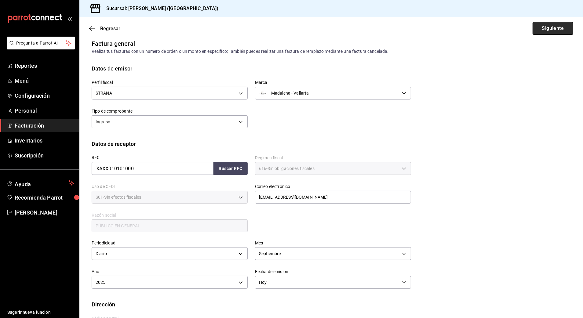
click at [544, 31] on button "Siguiente" at bounding box center [553, 28] width 41 height 13
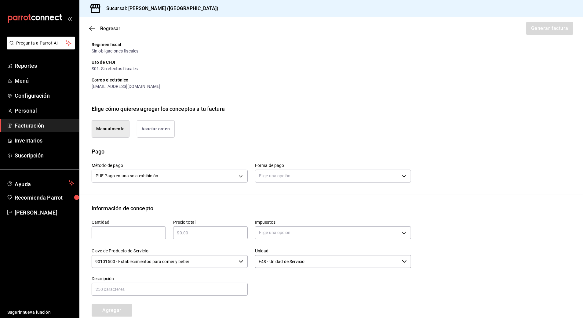
scroll to position [161, 0]
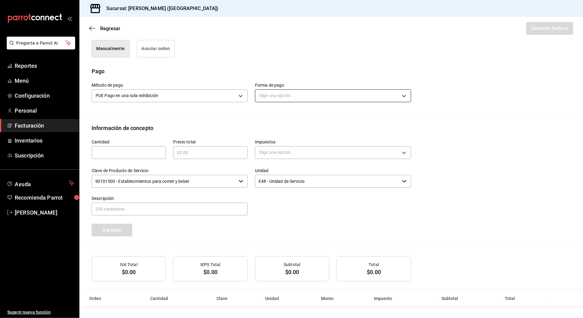
click at [310, 90] on body "Pregunta a Parrot AI Reportes Menú Configuración Personal Facturación Inventari…" at bounding box center [291, 159] width 583 height 318
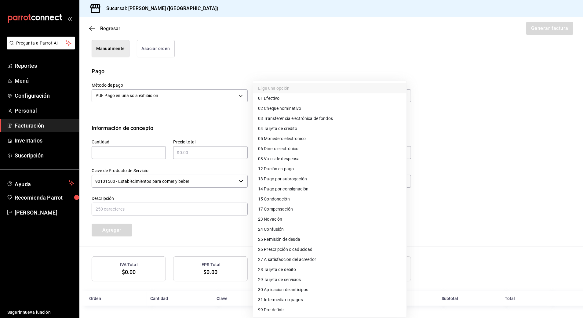
click at [307, 129] on li "04 Tarjeta de crédito" at bounding box center [329, 129] width 153 height 10
type input "04"
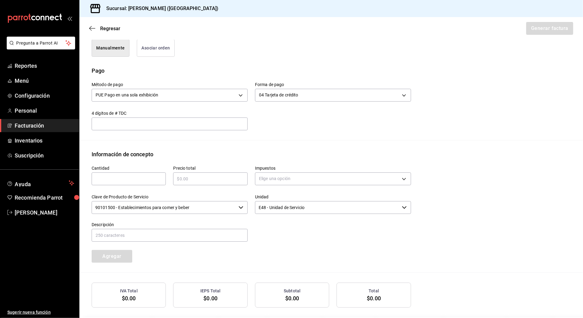
drag, startPoint x: 138, startPoint y: 178, endPoint x: 147, endPoint y: 177, distance: 9.2
click at [138, 178] on input "text" at bounding box center [129, 178] width 74 height 7
type input "1"
click at [197, 185] on div "​" at bounding box center [210, 179] width 74 height 13
type input "$5343.00"
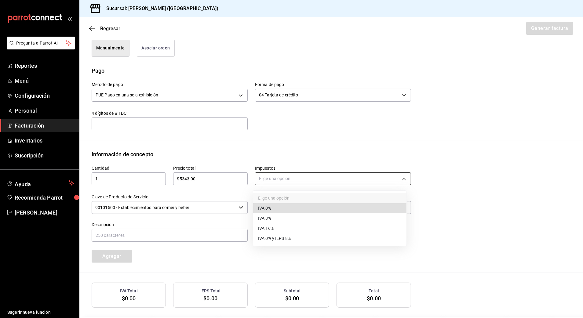
click at [284, 181] on body "Pregunta a Parrot AI Reportes Menú Configuración Personal Facturación Inventari…" at bounding box center [291, 159] width 583 height 318
click at [276, 232] on li "IVA 16%" at bounding box center [329, 229] width 153 height 10
type input "IVA_16"
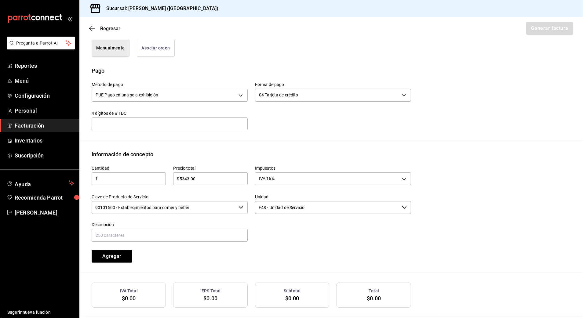
click at [219, 204] on input "90101500 - Establecimientos para comer y beber" at bounding box center [164, 207] width 145 height 13
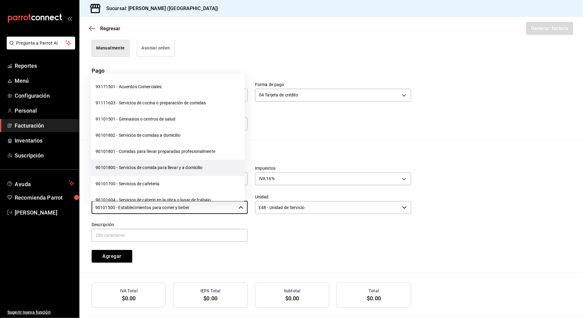
scroll to position [81, 0]
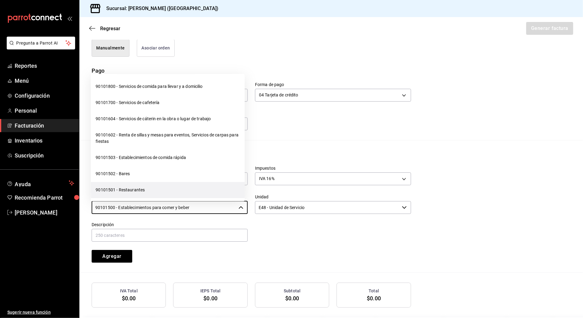
click at [164, 187] on li "90101501 - Restaurantes" at bounding box center [168, 190] width 154 height 16
type input "90101501 - Restaurantes"
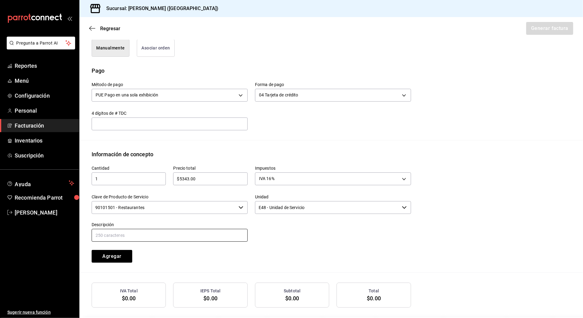
click at [196, 231] on input "text" at bounding box center [170, 235] width 156 height 13
type input "CONSUMO DE ALIMENTOS Y BEBIDAS"
drag, startPoint x: 211, startPoint y: 256, endPoint x: 127, endPoint y: 254, distance: 84.3
click at [208, 257] on div "Cantidad 1 ​ Precio total $5343.00 ​ Impuestos IVA 16% IVA_16 Clave de Producto…" at bounding box center [247, 211] width 327 height 104
click at [116, 256] on button "Agregar" at bounding box center [112, 256] width 41 height 13
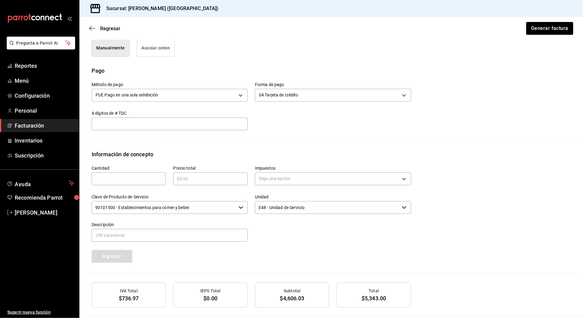
click at [136, 178] on input "text" at bounding box center [129, 178] width 74 height 7
type input "1"
click at [214, 187] on div "Clave de Producto de Servicio 90101500 - Establecimientos para comer y beber ​" at bounding box center [165, 201] width 163 height 28
click at [222, 180] on input "text" at bounding box center [210, 178] width 74 height 7
type input "$5105.00"
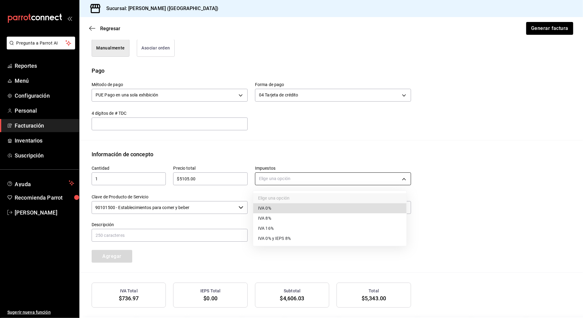
click at [291, 181] on body "Pregunta a Parrot AI Reportes Menú Configuración Personal Facturación Inventari…" at bounding box center [291, 159] width 583 height 318
click at [274, 210] on li "IVA 0%" at bounding box center [329, 208] width 153 height 10
type input "IVA_0"
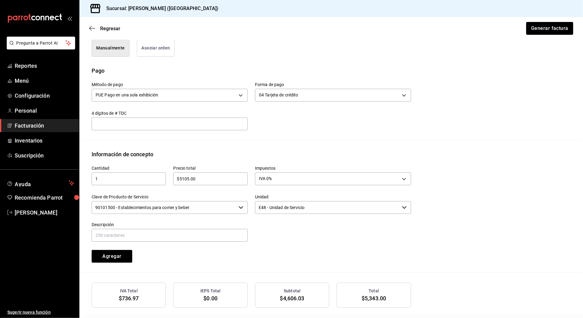
click at [215, 208] on input "90101500 - Establecimientos para comer y beber" at bounding box center [164, 207] width 145 height 13
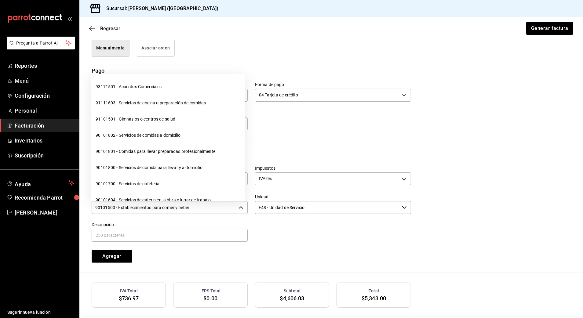
drag, startPoint x: 222, startPoint y: 205, endPoint x: 95, endPoint y: 203, distance: 127.1
click at [78, 206] on body "Pregunta a Parrot AI Reportes Menú Configuración Personal Facturación Inventari…" at bounding box center [291, 159] width 583 height 318
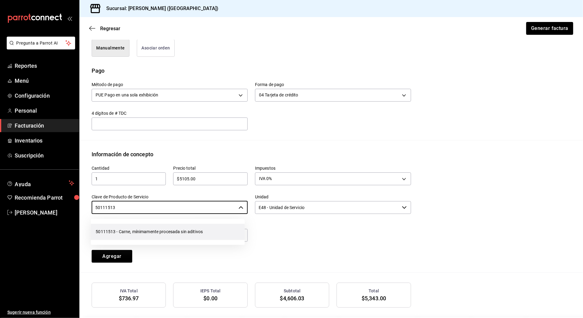
click at [147, 230] on li "50111513 - Carne, mínimamente procesada sin aditivos" at bounding box center [168, 232] width 154 height 16
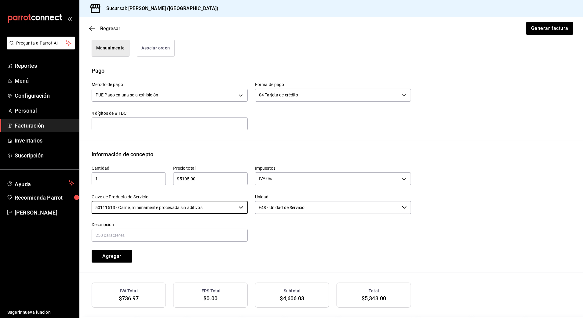
type input "50111513 - Carne, mínimamente procesada sin aditivos"
click at [147, 230] on input "text" at bounding box center [170, 235] width 156 height 13
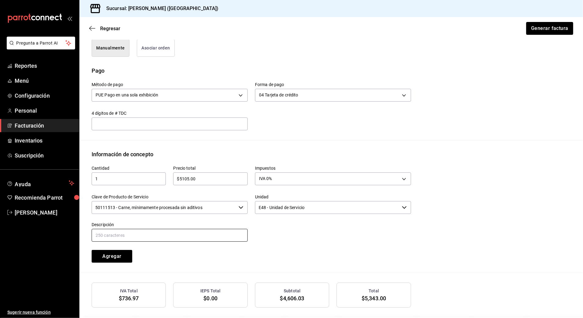
type input "CONSUMO [PERSON_NAME]"
click at [119, 258] on button "Agregar" at bounding box center [112, 256] width 41 height 13
click at [549, 32] on button "Generar factura" at bounding box center [550, 28] width 48 height 13
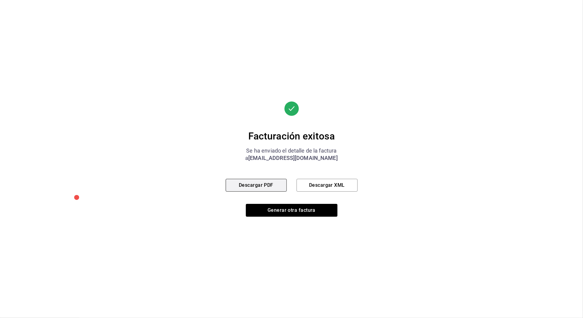
click at [279, 187] on button "Descargar PDF" at bounding box center [256, 185] width 61 height 13
click at [284, 206] on button "Generar otra factura" at bounding box center [292, 210] width 92 height 13
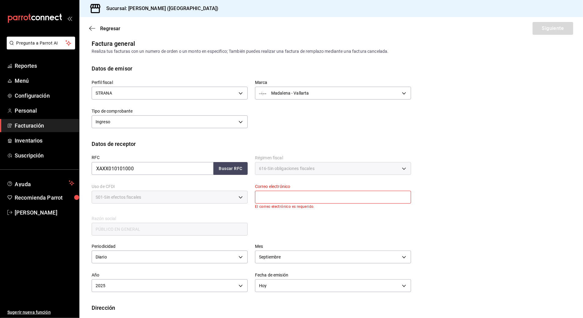
click at [59, 125] on span "Facturación" at bounding box center [45, 126] width 60 height 8
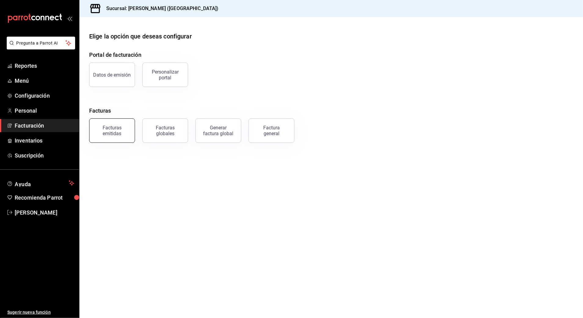
click at [115, 136] on button "Facturas emitidas" at bounding box center [112, 131] width 46 height 24
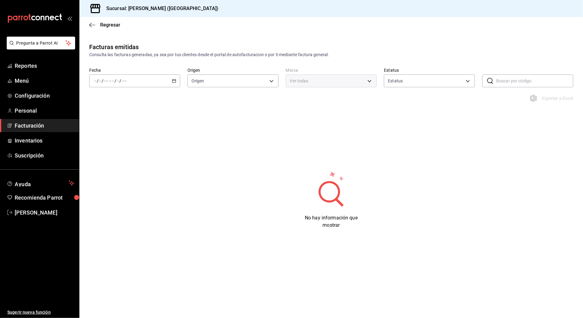
type input "ORDER_INVOICE,GENERAL_INVOICE"
type input "ACTIVE,PENDING_CANCELLATION,CANCELLED,PRE_CANCELLED"
type input "97fc4076-38f4-4943-8ede-a1fde032a47c"
click at [167, 82] on div "/ / - / /" at bounding box center [134, 81] width 91 height 13
click at [100, 98] on span "Hoy" at bounding box center [117, 99] width 47 height 6
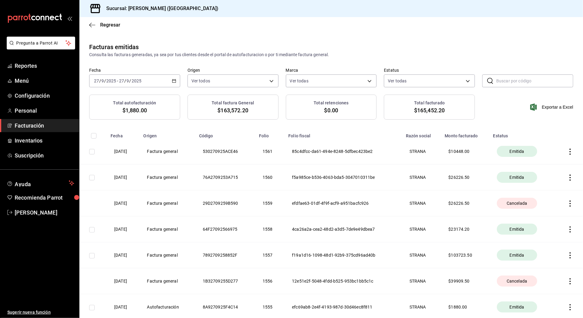
click at [567, 152] on icon "button" at bounding box center [570, 152] width 6 height 6
click at [539, 166] on div "Cancelar factura" at bounding box center [536, 167] width 31 height 5
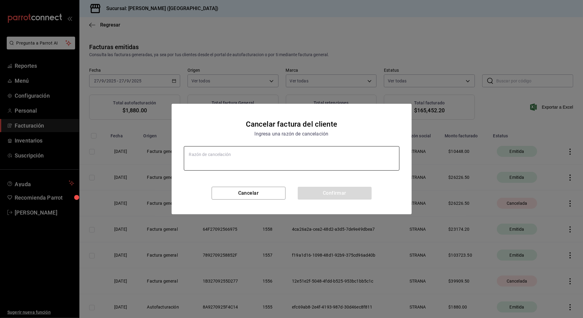
click at [328, 152] on textarea at bounding box center [292, 158] width 216 height 24
type textarea "x"
type textarea "ERROR DE DATOS"
click at [325, 192] on button "Confirmar" at bounding box center [335, 193] width 74 height 13
type textarea "x"
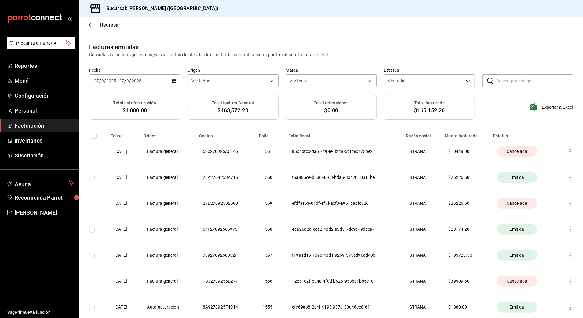
click at [55, 125] on span "Facturación" at bounding box center [45, 126] width 60 height 8
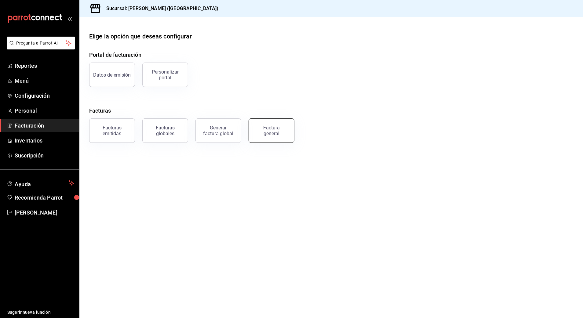
click at [265, 132] on div "Factura general" at bounding box center [271, 131] width 31 height 12
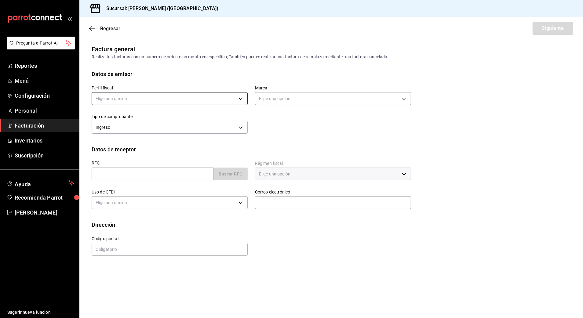
click at [192, 95] on body "Pregunta a Parrot AI Reportes Menú Configuración Personal Facturación Inventari…" at bounding box center [291, 159] width 583 height 318
click at [167, 129] on li "STRANA" at bounding box center [170, 129] width 156 height 11
type input "388baf41-a161-4082-91d8-8e4fee6b806d"
type input "97fc4076-38f4-4943-8ede-a1fde032a47c"
click at [165, 175] on input "text" at bounding box center [153, 174] width 122 height 13
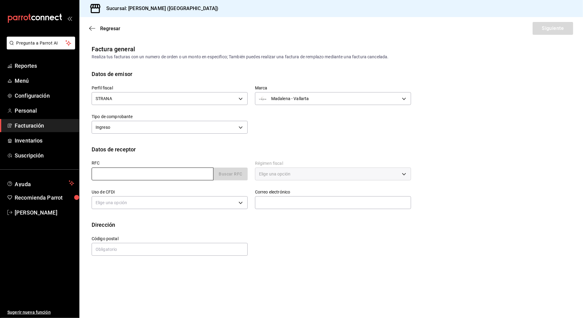
type input "XAXX010101000"
type input "48333"
type input "616"
type input "S01"
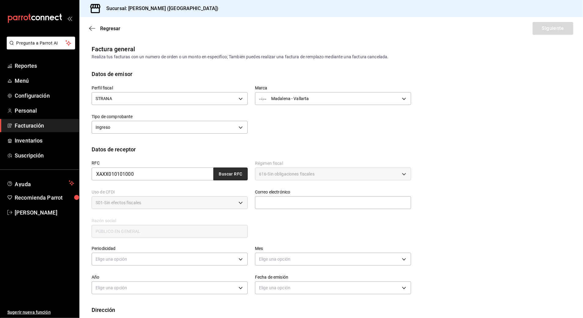
click at [236, 179] on button "Buscar RFC" at bounding box center [231, 174] width 34 height 13
type input "[EMAIL_ADDRESS][DOMAIN_NAME]"
click at [197, 261] on body "Pregunta a Parrot AI Reportes Menú Configuración Personal Facturación Inventari…" at bounding box center [291, 159] width 583 height 318
click at [152, 282] on li "Diario" at bounding box center [168, 278] width 153 height 10
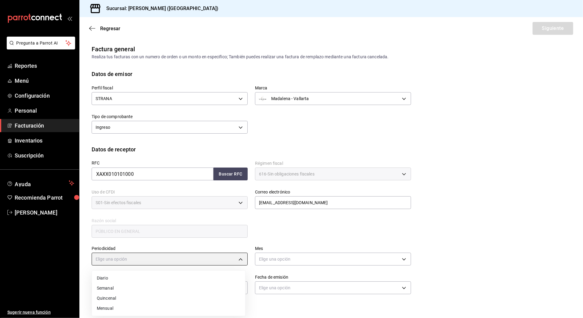
type input "DAILY"
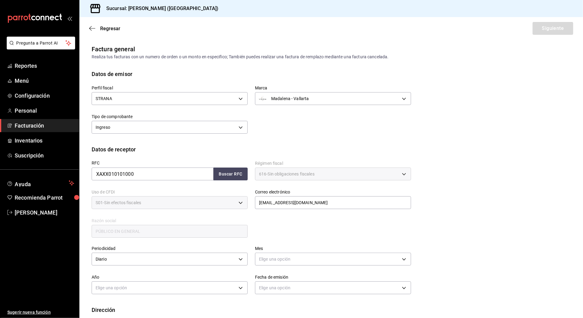
click at [287, 247] on label "Mes" at bounding box center [333, 249] width 156 height 4
click at [285, 257] on body "Pregunta a Parrot AI Reportes Menú Configuración Personal Facturación Inventari…" at bounding box center [291, 159] width 583 height 318
click at [290, 281] on li "Septiembre" at bounding box center [329, 280] width 153 height 10
type input "9"
click at [218, 290] on body "Pregunta a Parrot AI Reportes Menú Configuración Personal Facturación Inventari…" at bounding box center [291, 159] width 583 height 318
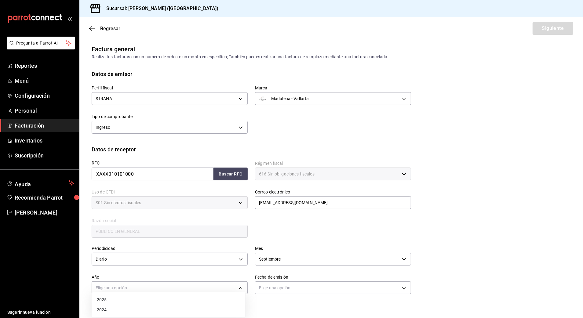
click at [125, 303] on li "2025" at bounding box center [168, 300] width 153 height 10
type input "2025"
click at [273, 286] on body "Pregunta a Parrot AI Reportes Menú Configuración Personal Facturación Inventari…" at bounding box center [291, 159] width 583 height 318
click at [276, 299] on li "Hoy" at bounding box center [329, 300] width 153 height 10
type input "[DATE]"
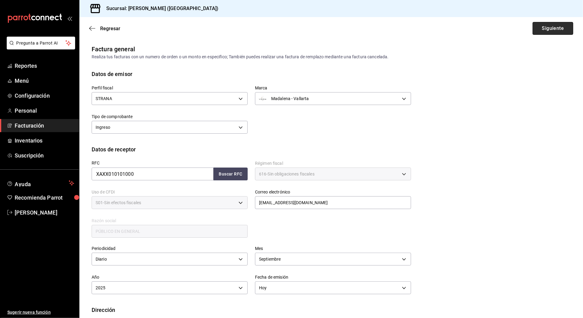
click at [555, 26] on button "Siguiente" at bounding box center [553, 28] width 41 height 13
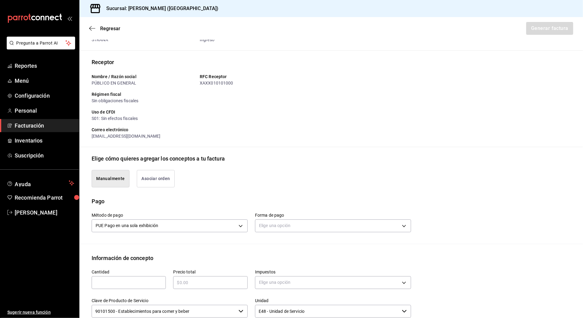
scroll to position [122, 0]
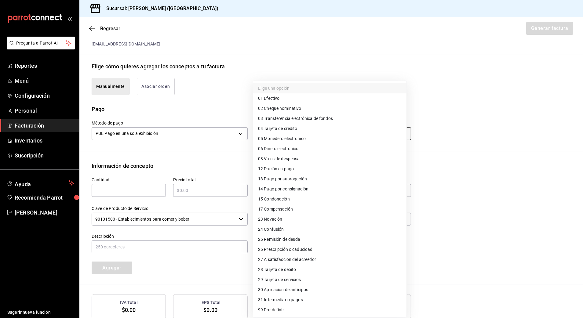
click at [352, 136] on body "Pregunta a Parrot AI Reportes Menú Configuración Personal Facturación Inventari…" at bounding box center [291, 159] width 583 height 318
click at [329, 276] on li "29 Tarjeta de servicios" at bounding box center [329, 280] width 153 height 10
click at [325, 140] on body "Pregunta a Parrot AI Reportes Menú Configuración Personal Facturación Inventari…" at bounding box center [291, 159] width 583 height 318
click at [315, 265] on li "28 Tarjeta de débito" at bounding box center [329, 270] width 153 height 10
type input "28"
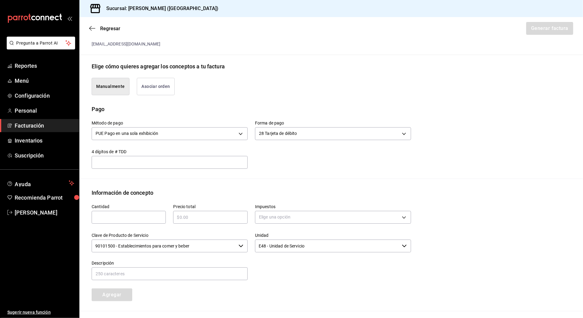
click at [139, 217] on input "text" at bounding box center [129, 217] width 74 height 7
type input "1"
type input "$7.7"
type input "CONSUMO [PERSON_NAME]"
click at [198, 217] on input "$7.7" at bounding box center [210, 217] width 74 height 7
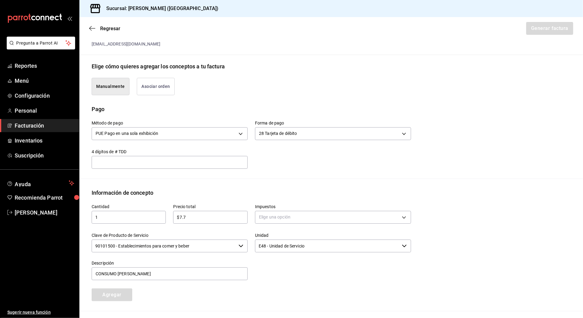
drag, startPoint x: 198, startPoint y: 217, endPoint x: 176, endPoint y: 219, distance: 21.8
click at [176, 219] on input "$7.7" at bounding box center [210, 217] width 74 height 7
type input "$5343.00"
click at [281, 211] on div "Elige una opción" at bounding box center [333, 217] width 156 height 16
click at [285, 211] on div "Elige una opción" at bounding box center [333, 217] width 156 height 16
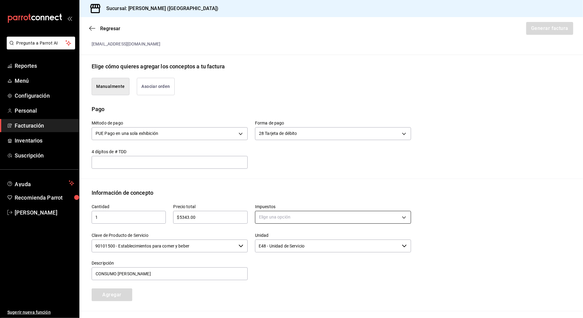
click at [296, 222] on body "Pregunta a Parrot AI Reportes Menú Configuración Personal Facturación Inventari…" at bounding box center [291, 159] width 583 height 318
click at [292, 265] on li "IVA 16%" at bounding box center [329, 267] width 153 height 10
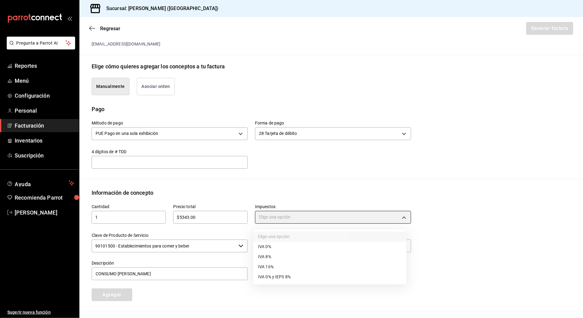
type input "IVA_16"
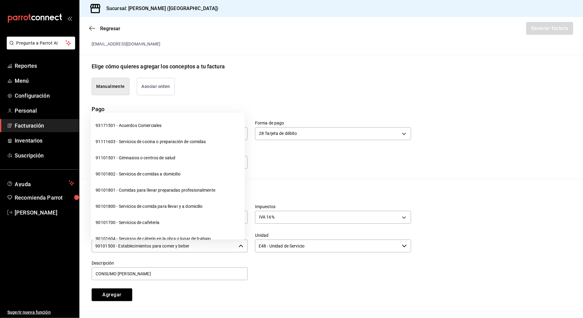
click at [206, 250] on input "90101500 - Establecimientos para comer y beber" at bounding box center [164, 246] width 145 height 13
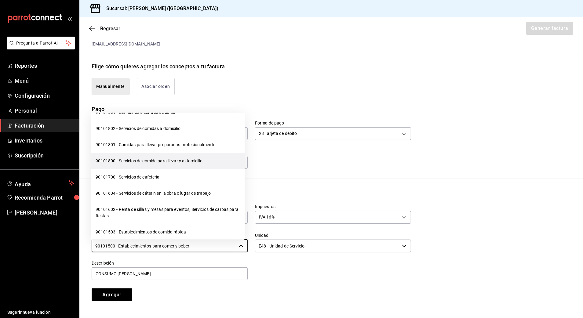
scroll to position [81, 0]
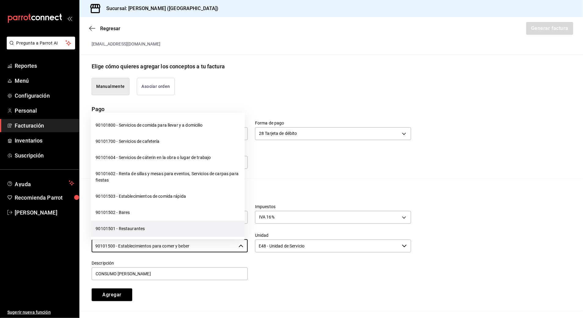
click at [153, 229] on li "90101501 - Restaurantes" at bounding box center [168, 229] width 154 height 16
type input "90101501 - Restaurantes"
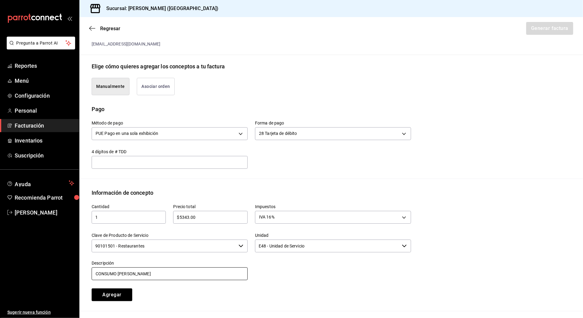
click at [191, 273] on input "CONSUMO [PERSON_NAME]" at bounding box center [170, 274] width 156 height 13
drag, startPoint x: 192, startPoint y: 279, endPoint x: 66, endPoint y: 285, distance: 126.3
click at [66, 285] on div "Pregunta a Parrot AI Reportes Menú Configuración Personal Facturación Inventari…" at bounding box center [291, 159] width 583 height 318
click at [178, 275] on input "text" at bounding box center [170, 274] width 156 height 13
type input "CONSUMO DE ALIMENTOS Y BEBIDAS"
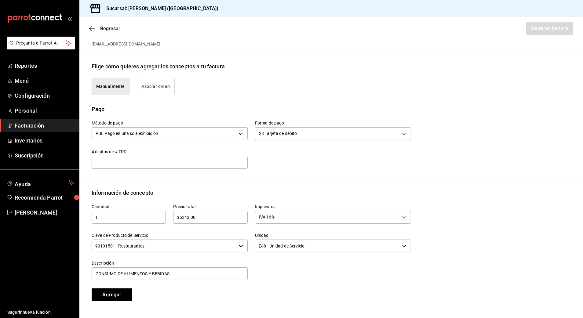
click at [221, 310] on div "Cantidad 1 ​ Precio total $5343.00 ​ Impuestos IVA 16% IVA_16 Clave de Producto…" at bounding box center [331, 254] width 479 height 114
click at [111, 291] on button "Agregar" at bounding box center [112, 295] width 41 height 13
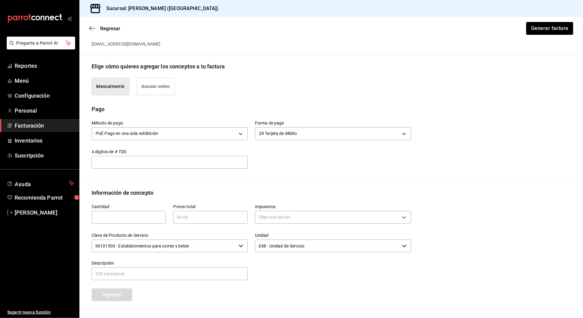
click at [149, 211] on div "Cantidad ​" at bounding box center [129, 214] width 74 height 20
click at [147, 217] on input "text" at bounding box center [129, 217] width 74 height 7
click at [207, 218] on input "text" at bounding box center [210, 217] width 74 height 7
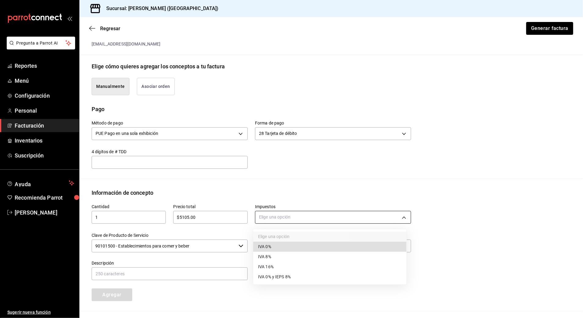
click at [298, 219] on body "Pregunta a Parrot AI Reportes Menú Configuración Personal Facturación Inventari…" at bounding box center [291, 159] width 583 height 318
click at [299, 247] on li "IVA 0%" at bounding box center [329, 247] width 153 height 10
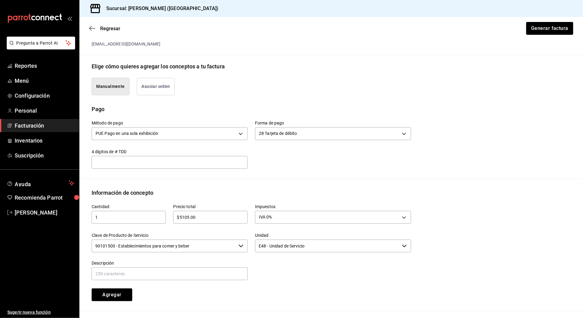
click at [207, 244] on input "90101500 - Establecimientos para comer y beber" at bounding box center [164, 246] width 145 height 13
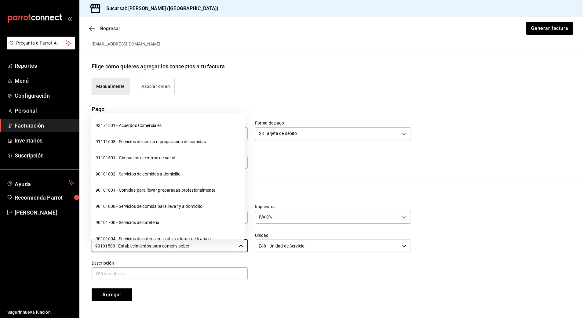
drag, startPoint x: 217, startPoint y: 247, endPoint x: 89, endPoint y: 250, distance: 128.3
click at [89, 250] on div "Clave de Producto de Servicio 90101500 - Establecimientos para comer y beber ​" at bounding box center [165, 240] width 163 height 28
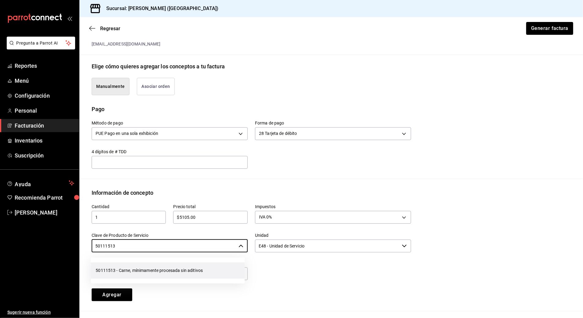
click at [173, 265] on li "50111513 - Carne, mínimamente procesada sin aditivos" at bounding box center [168, 271] width 154 height 16
click at [176, 270] on input "text" at bounding box center [170, 274] width 156 height 13
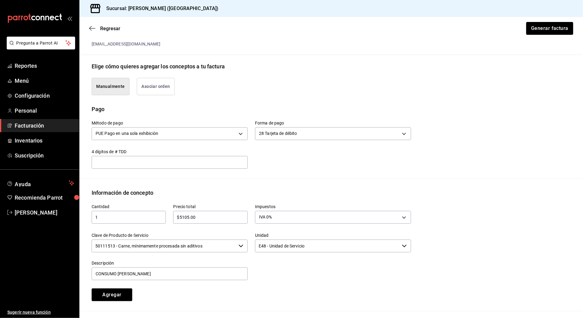
click at [233, 284] on div "Cantidad 1 ​ Precio total $5105.00 ​ Impuestos IVA 0% IVA_0 Clave de Producto d…" at bounding box center [247, 249] width 327 height 104
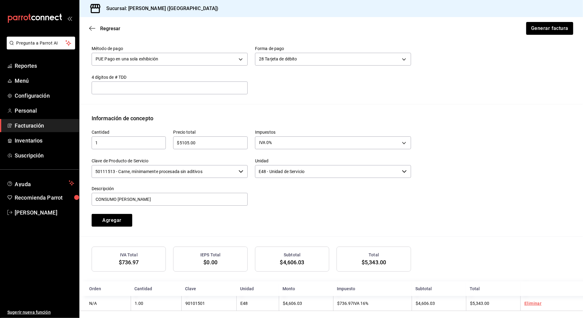
scroll to position [203, 0]
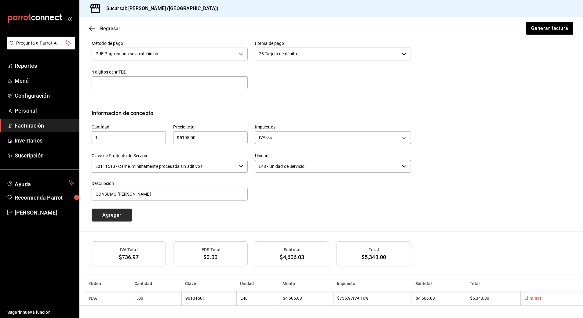
click at [118, 218] on button "Agregar" at bounding box center [112, 215] width 41 height 13
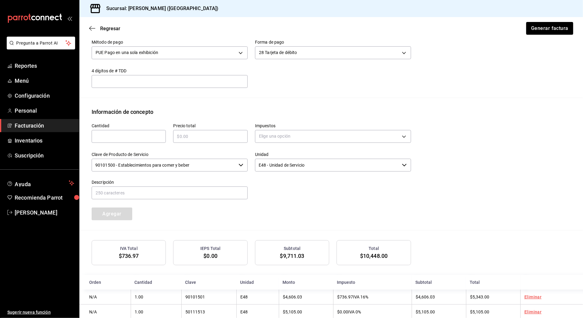
scroll to position [219, 0]
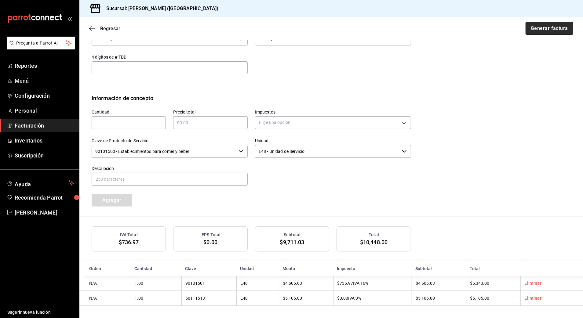
click at [550, 30] on button "Generar factura" at bounding box center [550, 28] width 48 height 13
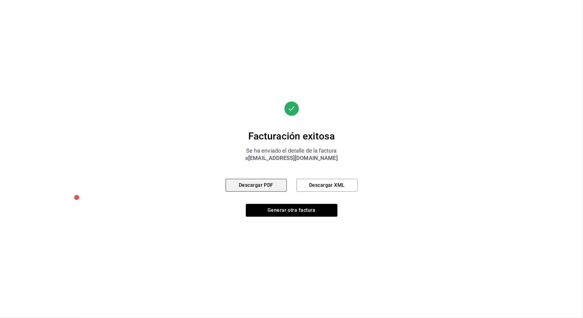
click at [277, 185] on button "Descargar PDF" at bounding box center [256, 185] width 61 height 13
click at [292, 207] on button "Generar otra factura" at bounding box center [292, 210] width 92 height 13
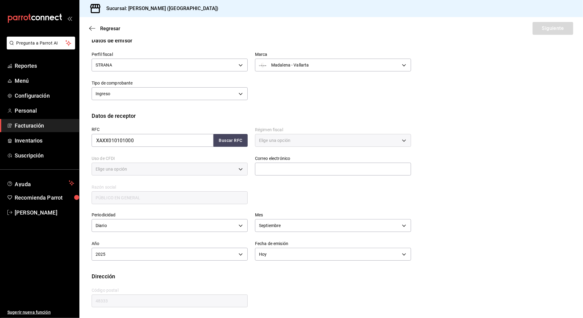
scroll to position [5, 0]
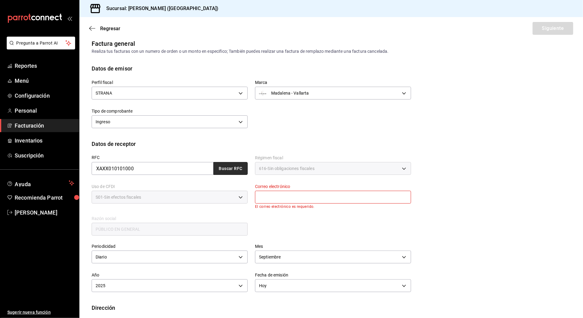
click at [232, 166] on button "Buscar RFC" at bounding box center [231, 168] width 34 height 13
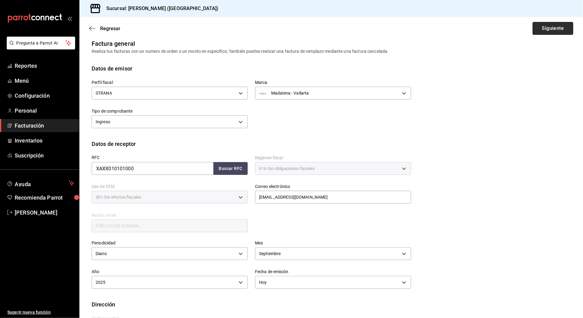
click at [542, 27] on button "Siguiente" at bounding box center [553, 28] width 41 height 13
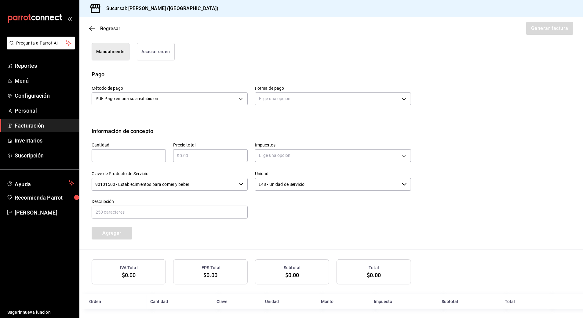
scroll to position [161, 0]
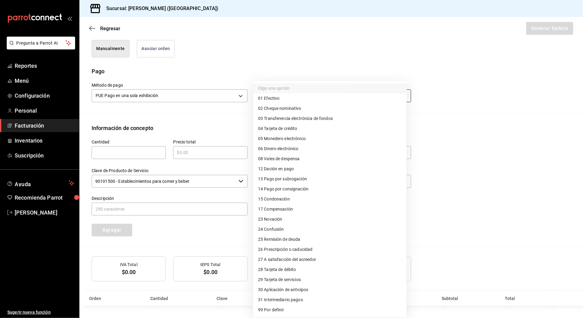
click at [324, 89] on body "Pregunta a Parrot AI Reportes Menú Configuración Personal Facturación Inventari…" at bounding box center [291, 159] width 583 height 318
click at [307, 130] on li "04 Tarjeta de crédito" at bounding box center [329, 129] width 153 height 10
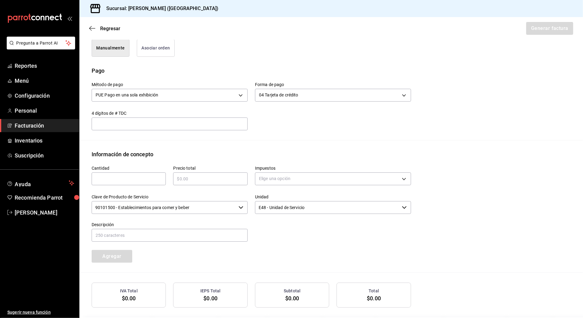
click at [151, 176] on input "text" at bounding box center [129, 178] width 74 height 7
click at [201, 177] on input "text" at bounding box center [210, 178] width 74 height 7
click at [297, 177] on body "Pregunta a Parrot AI Reportes Menú Configuración Personal Facturación Inventari…" at bounding box center [291, 159] width 583 height 318
click at [291, 226] on li "IVA 16%" at bounding box center [329, 229] width 153 height 10
click at [207, 204] on input "90101500 - Establecimientos para comer y beber" at bounding box center [164, 207] width 145 height 13
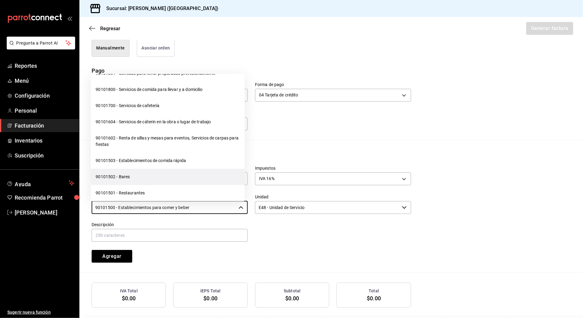
scroll to position [81, 0]
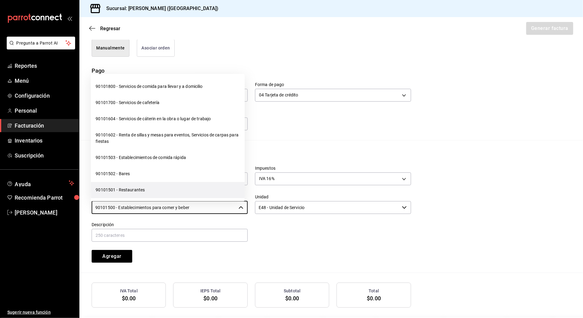
click at [145, 191] on li "90101501 - Restaurantes" at bounding box center [168, 190] width 154 height 16
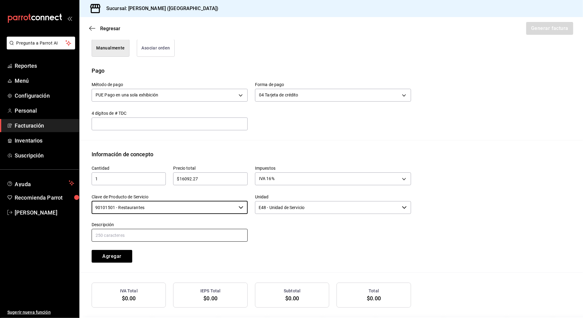
click at [167, 235] on input "text" at bounding box center [170, 235] width 156 height 13
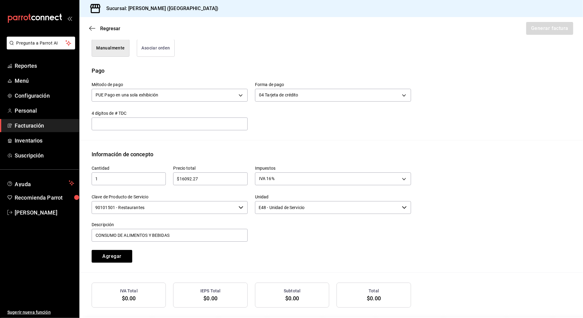
click at [301, 242] on div at bounding box center [329, 229] width 163 height 28
click at [120, 256] on button "Agregar" at bounding box center [112, 256] width 41 height 13
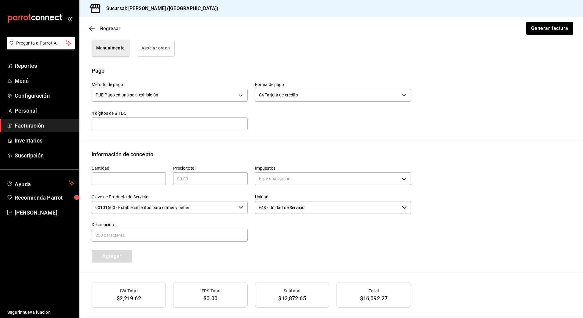
click at [152, 181] on input "text" at bounding box center [129, 178] width 74 height 7
click at [195, 181] on input "text" at bounding box center [210, 178] width 74 height 7
click at [276, 179] on body "Pregunta a Parrot AI Reportes Menú Configuración Personal Facturación Inventari…" at bounding box center [291, 159] width 583 height 318
click at [291, 209] on li "IVA 0%" at bounding box center [329, 208] width 153 height 10
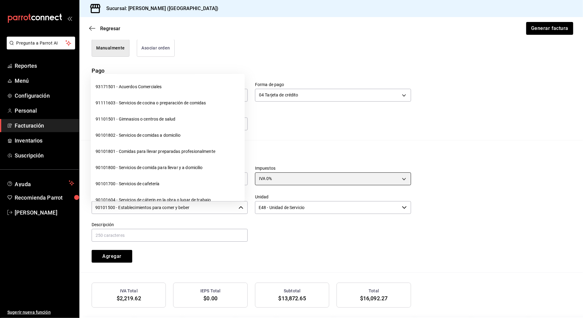
click at [239, 209] on span "button" at bounding box center [241, 207] width 5 height 5
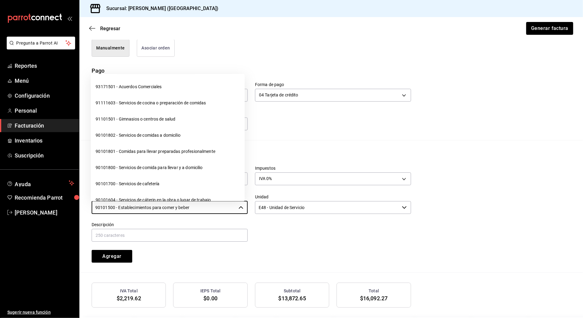
drag, startPoint x: 211, startPoint y: 209, endPoint x: 78, endPoint y: 232, distance: 134.7
click at [77, 232] on div "Pregunta a Parrot AI Reportes Menú Configuración Personal Facturación Inventari…" at bounding box center [291, 159] width 583 height 318
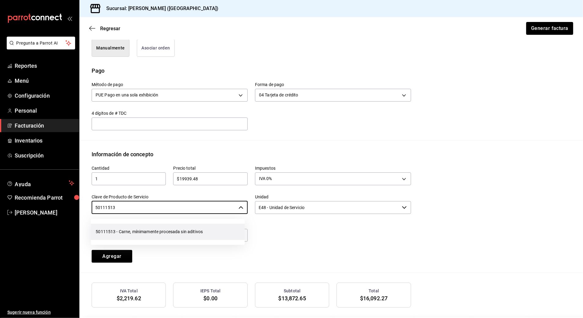
click at [128, 235] on li "50111513 - Carne, mínimamente procesada sin aditivos" at bounding box center [168, 232] width 154 height 16
click at [130, 235] on input "text" at bounding box center [170, 235] width 156 height 13
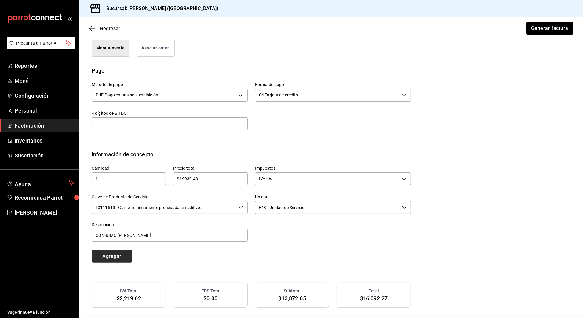
click at [117, 257] on button "Agregar" at bounding box center [112, 256] width 41 height 13
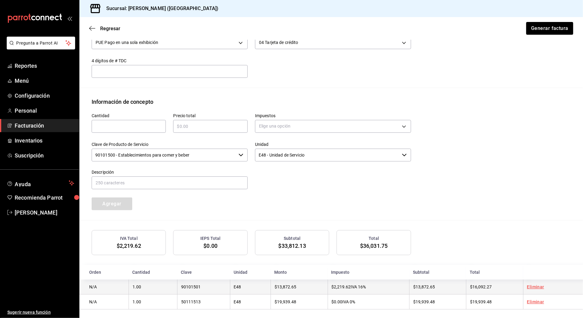
scroll to position [219, 0]
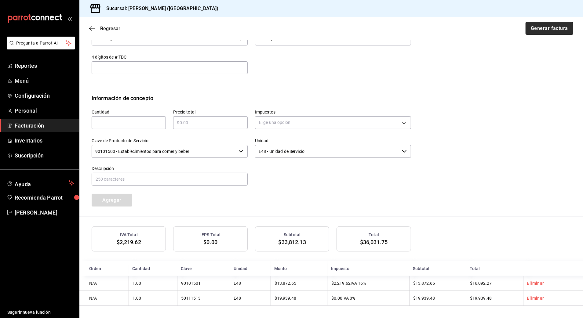
click at [543, 24] on button "Generar factura" at bounding box center [550, 28] width 48 height 13
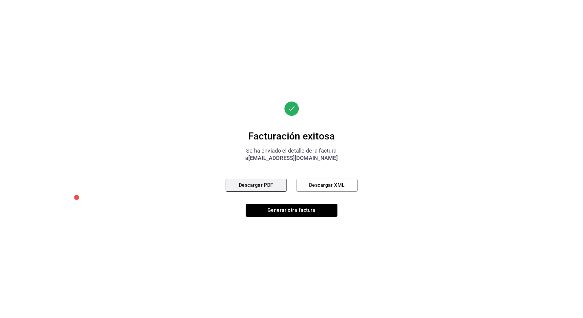
click at [268, 186] on button "Descargar PDF" at bounding box center [256, 185] width 61 height 13
click at [293, 210] on button "Generar otra factura" at bounding box center [292, 210] width 92 height 13
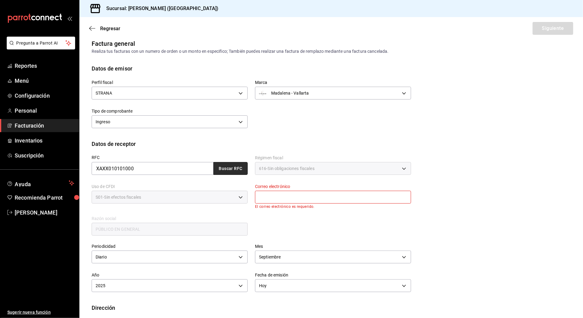
click at [230, 168] on button "Buscar RFC" at bounding box center [231, 168] width 34 height 13
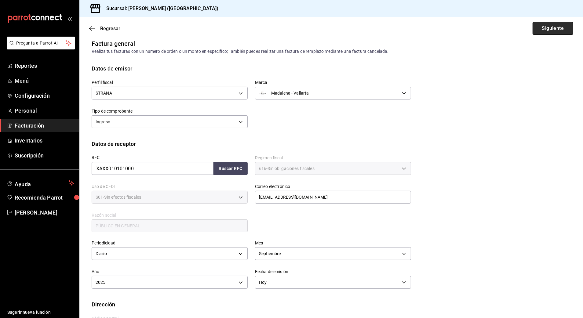
click at [555, 27] on button "Siguiente" at bounding box center [553, 28] width 41 height 13
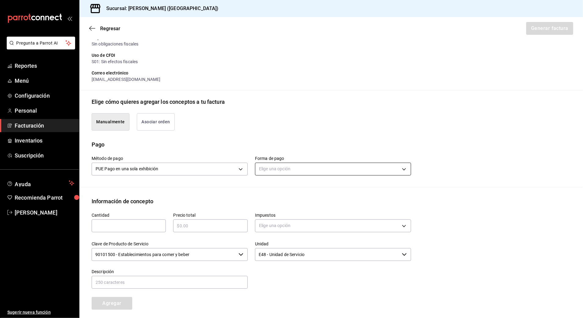
scroll to position [87, 0]
click at [304, 170] on body "Pregunta a Parrot AI Reportes Menú Configuración Personal Facturación Inventari…" at bounding box center [291, 159] width 583 height 318
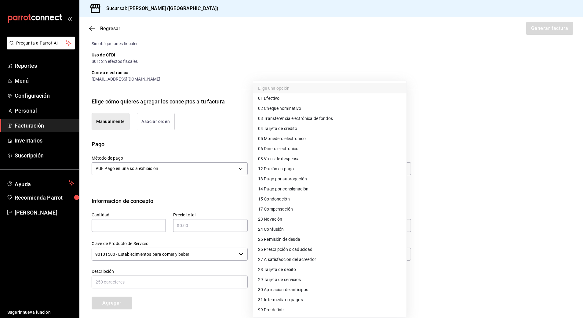
click at [334, 271] on li "28 Tarjeta de débito" at bounding box center [329, 270] width 153 height 10
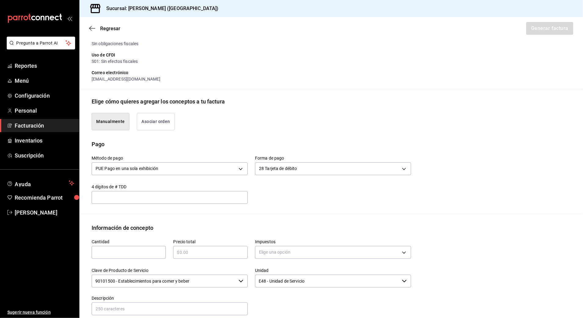
click at [274, 208] on div "Método de pago PUE Pago en una sola exhibición PUE Forma de pago 28 Tarjeta de …" at bounding box center [331, 180] width 479 height 65
click at [119, 255] on input "text" at bounding box center [129, 252] width 74 height 7
click at [186, 253] on input "text" at bounding box center [210, 252] width 74 height 7
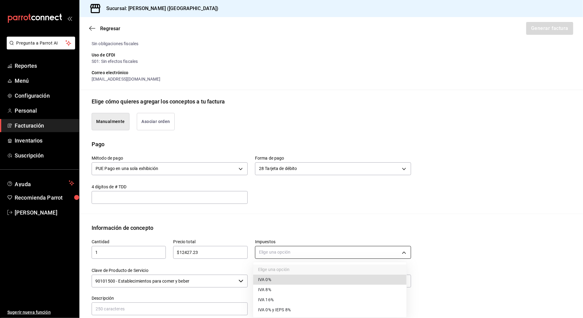
click at [280, 246] on body "Pregunta a Parrot AI Reportes Menú Configuración Personal Facturación Inventari…" at bounding box center [291, 159] width 583 height 318
click at [277, 297] on li "IVA 16%" at bounding box center [329, 300] width 153 height 10
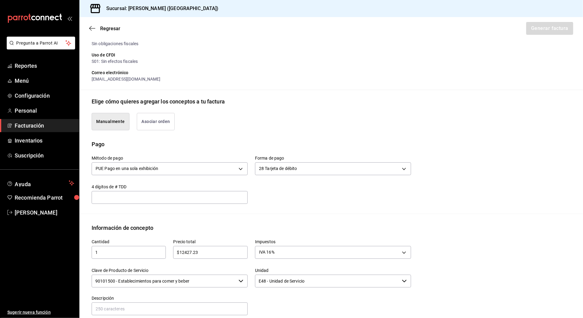
click at [221, 286] on input "90101500 - Establecimientos para comer y beber" at bounding box center [164, 281] width 145 height 13
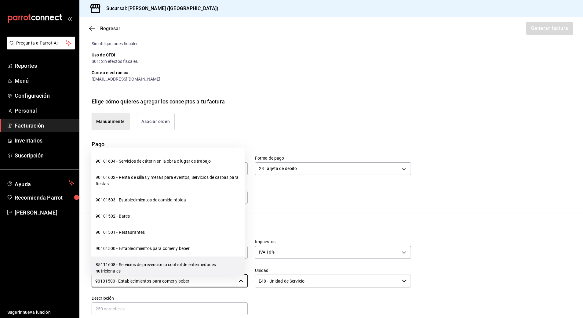
scroll to position [122, 0]
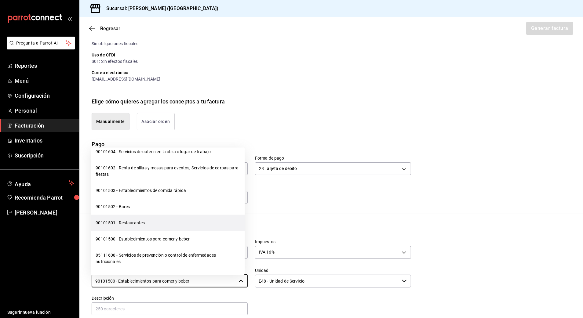
click at [181, 225] on li "90101501 - Restaurantes" at bounding box center [168, 223] width 154 height 16
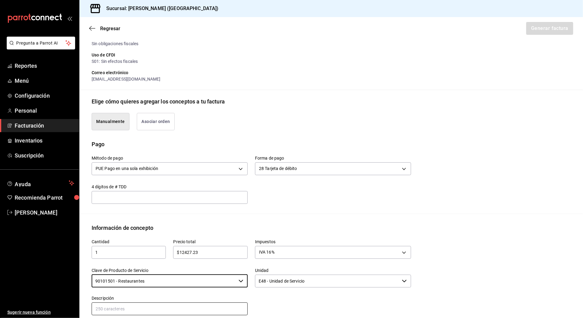
click at [208, 307] on input "text" at bounding box center [170, 309] width 156 height 13
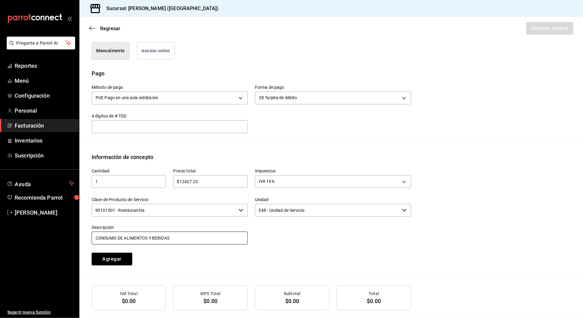
scroll to position [169, 0]
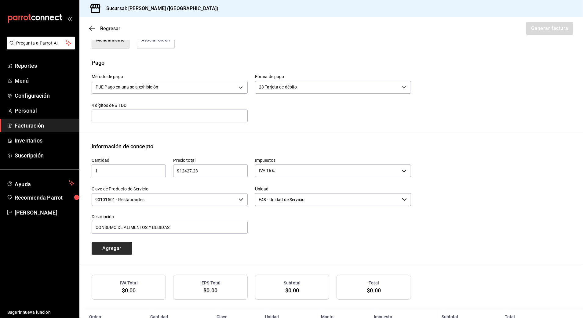
click at [106, 255] on button "Agregar" at bounding box center [112, 248] width 41 height 13
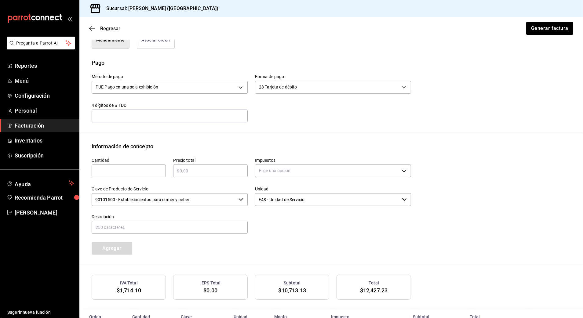
click at [148, 174] on input "text" at bounding box center [129, 170] width 74 height 7
click at [205, 174] on input "text" at bounding box center [210, 170] width 74 height 7
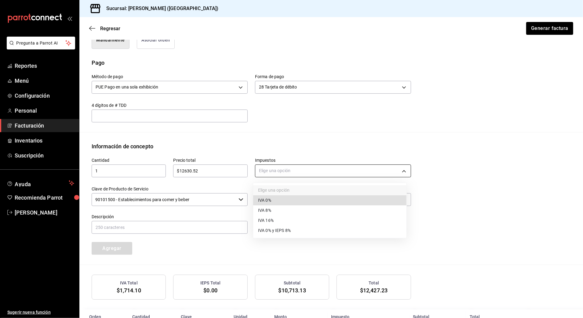
click at [275, 173] on body "Pregunta a Parrot AI Reportes Menú Configuración Personal Facturación Inventari…" at bounding box center [291, 159] width 583 height 318
click at [296, 200] on li "IVA 0%" at bounding box center [329, 201] width 153 height 10
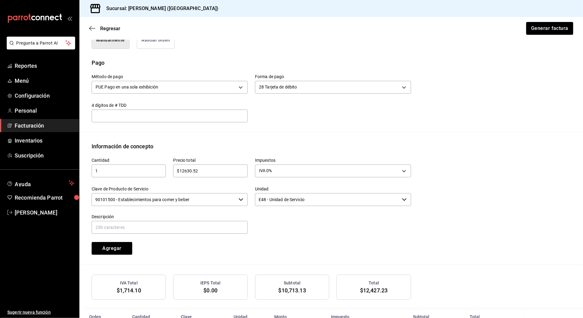
click at [225, 195] on input "90101500 - Establecimientos para comer y beber" at bounding box center [164, 199] width 145 height 13
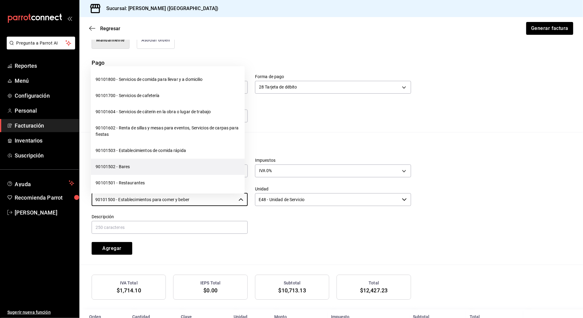
scroll to position [81, 0]
drag, startPoint x: 203, startPoint y: 200, endPoint x: 68, endPoint y: 205, distance: 135.7
click at [68, 205] on div "Pregunta a Parrot AI Reportes Menú Configuración Personal Facturación Inventari…" at bounding box center [291, 159] width 583 height 318
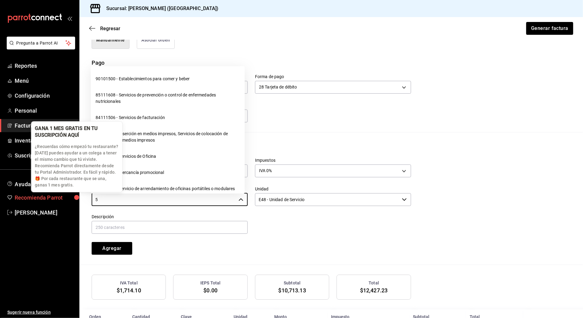
scroll to position [0, 0]
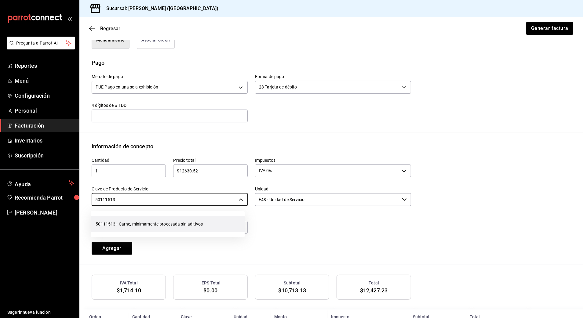
click at [168, 229] on li "50111513 - Carne, mínimamente procesada sin aditivos" at bounding box center [168, 224] width 154 height 16
click at [163, 237] on div "Agregar" at bounding box center [125, 245] width 82 height 20
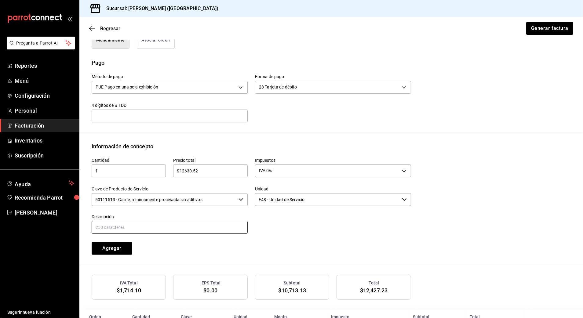
click at [167, 230] on input "text" at bounding box center [170, 227] width 156 height 13
click at [115, 252] on button "Agregar" at bounding box center [112, 248] width 41 height 13
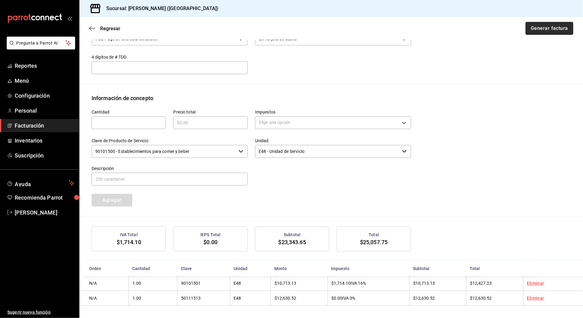
click at [549, 28] on button "Generar factura" at bounding box center [550, 28] width 48 height 13
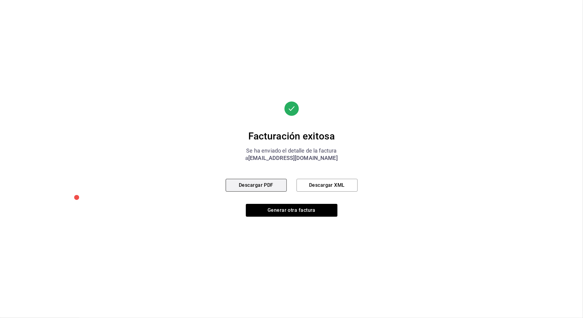
click at [273, 187] on button "Descargar PDF" at bounding box center [256, 185] width 61 height 13
click at [284, 208] on button "Generar otra factura" at bounding box center [292, 210] width 92 height 13
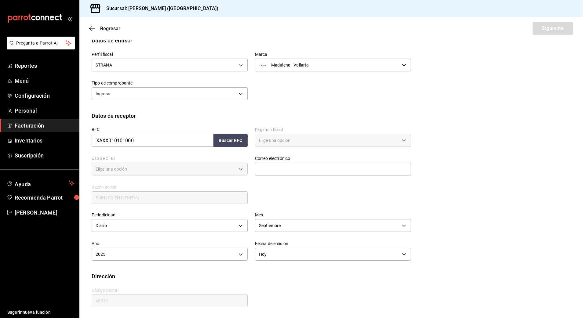
scroll to position [5, 0]
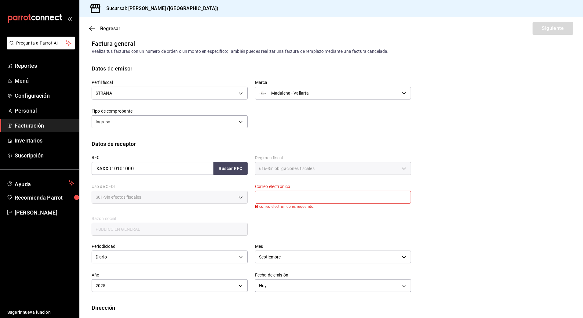
click at [42, 127] on span "Facturación" at bounding box center [45, 126] width 60 height 8
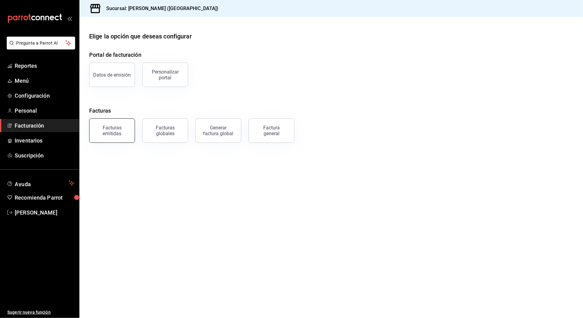
click at [109, 131] on div "Facturas emitidas" at bounding box center [112, 131] width 38 height 12
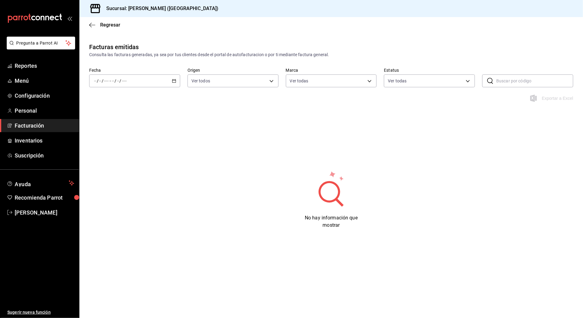
click at [153, 80] on div "/ / - / /" at bounding box center [134, 81] width 91 height 13
click at [131, 99] on span "Hoy" at bounding box center [117, 99] width 47 height 6
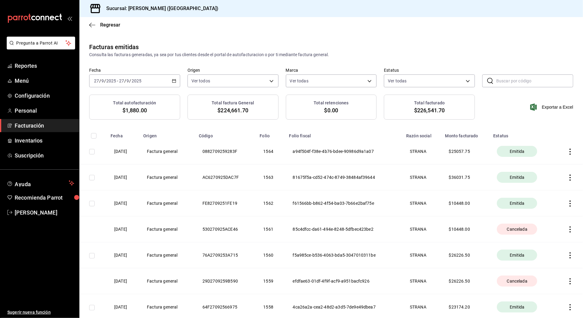
click at [567, 176] on icon "button" at bounding box center [570, 178] width 6 height 6
click at [551, 195] on div "Cancelar factura" at bounding box center [536, 193] width 31 height 5
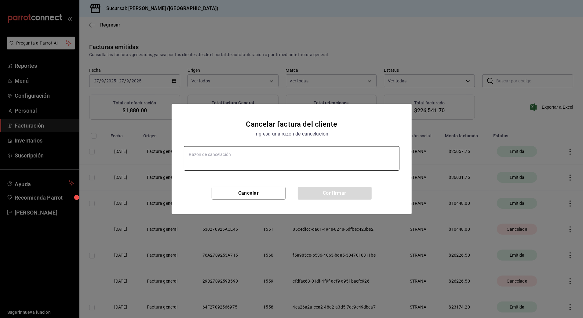
click at [305, 155] on textarea at bounding box center [292, 158] width 216 height 24
click at [325, 196] on button "Confirmar" at bounding box center [335, 193] width 74 height 13
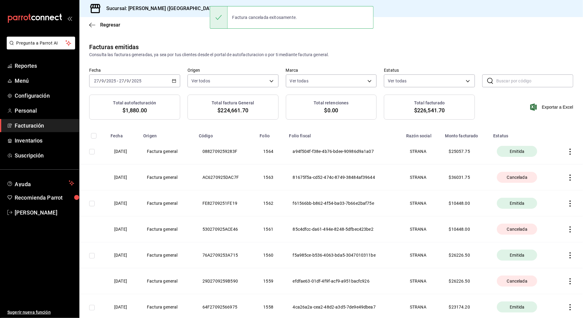
click at [567, 149] on icon "button" at bounding box center [570, 152] width 6 height 6
click at [539, 170] on li "Cancelar factura" at bounding box center [541, 167] width 54 height 15
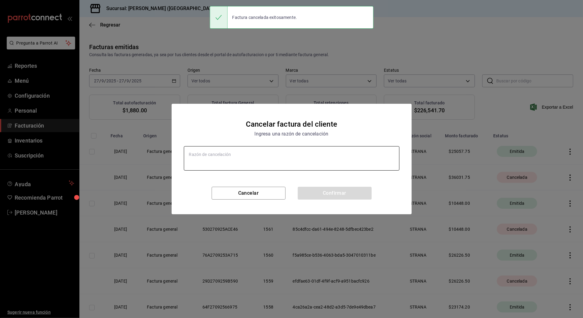
click at [309, 162] on textarea at bounding box center [292, 158] width 216 height 24
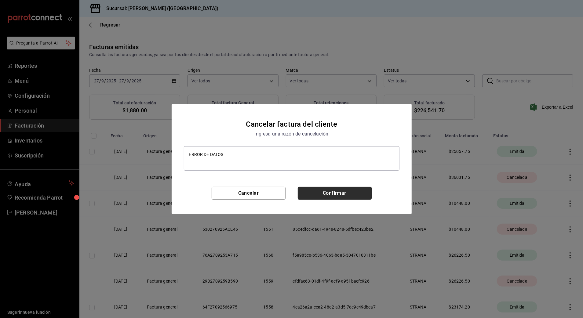
click at [317, 196] on button "Confirmar" at bounding box center [335, 193] width 74 height 13
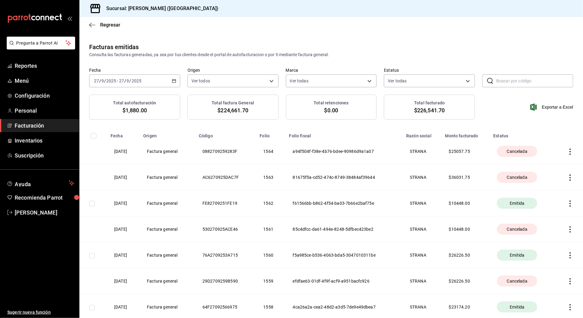
click at [37, 124] on span "Facturación" at bounding box center [45, 126] width 60 height 8
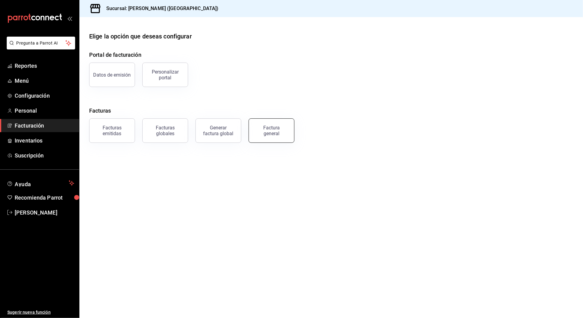
click at [270, 128] on div "Factura general" at bounding box center [271, 131] width 31 height 12
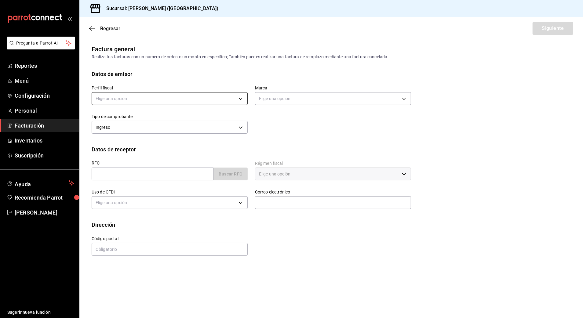
click at [197, 93] on body "Pregunta a Parrot AI Reportes Menú Configuración Personal Facturación Inventari…" at bounding box center [291, 159] width 583 height 318
click at [170, 135] on li "STRANA" at bounding box center [170, 129] width 156 height 11
click at [325, 134] on div "Perfil fiscal STRANA 388baf41-a161-4082-91d8-8e4fee6b806d [PERSON_NAME] - Valla…" at bounding box center [247, 106] width 327 height 57
click at [186, 174] on input "text" at bounding box center [153, 174] width 122 height 13
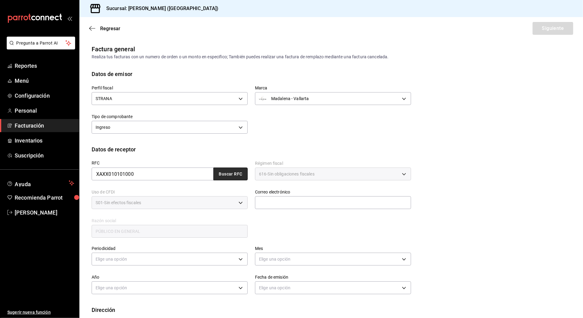
click at [239, 177] on button "Buscar RFC" at bounding box center [231, 174] width 34 height 13
click at [192, 269] on div "Año Elige una opción" at bounding box center [165, 282] width 163 height 29
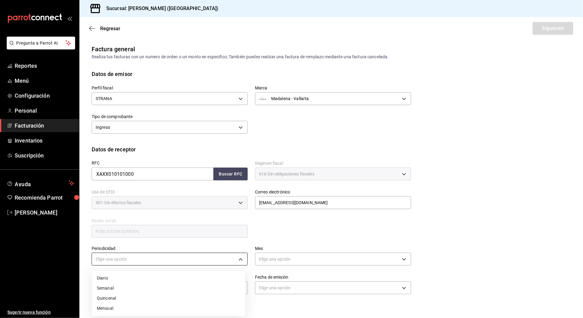
click at [194, 263] on body "Pregunta a Parrot AI Reportes Menú Configuración Personal Facturación Inventari…" at bounding box center [291, 159] width 583 height 318
click at [124, 281] on li "Diario" at bounding box center [168, 278] width 153 height 10
click at [290, 252] on div "Elige una opción" at bounding box center [333, 259] width 156 height 16
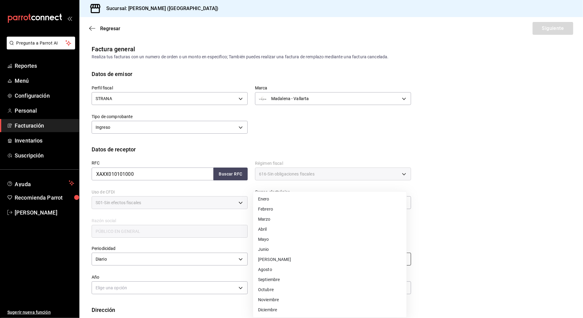
click at [292, 257] on body "Pregunta a Parrot AI Reportes Menú Configuración Personal Facturación Inventari…" at bounding box center [291, 159] width 583 height 318
click at [288, 277] on li "Septiembre" at bounding box center [329, 280] width 153 height 10
click at [196, 296] on div "Año Elige una opción" at bounding box center [170, 285] width 156 height 21
click at [203, 289] on body "Pregunta a Parrot AI Reportes Menú Configuración Personal Facturación Inventari…" at bounding box center [291, 159] width 583 height 318
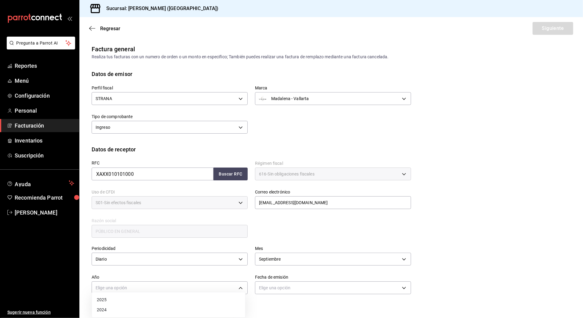
click at [145, 300] on li "2025" at bounding box center [168, 300] width 153 height 10
click at [295, 284] on body "Pregunta a Parrot AI Reportes Menú Configuración Personal Facturación Inventari…" at bounding box center [291, 159] width 583 height 318
click at [279, 300] on li "Hoy" at bounding box center [329, 300] width 153 height 10
click at [507, 159] on div "RFC XAXX010101000 Buscar RFC Régimen fiscal 616 - Sin obligaciones fiscales 616…" at bounding box center [331, 201] width 479 height 95
click at [540, 30] on button "Siguiente" at bounding box center [553, 28] width 41 height 13
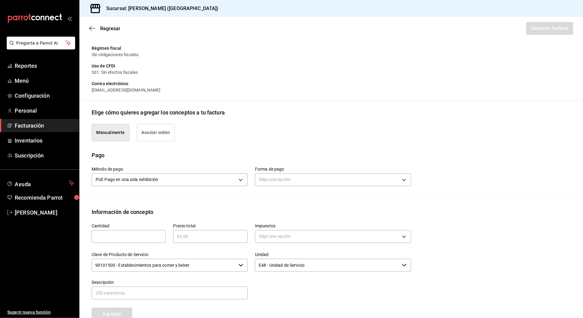
scroll to position [81, 0]
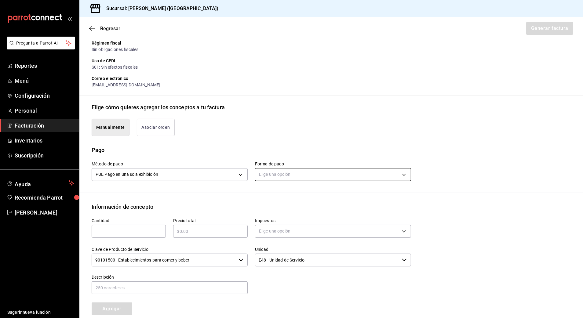
click at [307, 169] on body "Pregunta a Parrot AI Reportes Menú Configuración Personal Facturación Inventari…" at bounding box center [291, 159] width 583 height 318
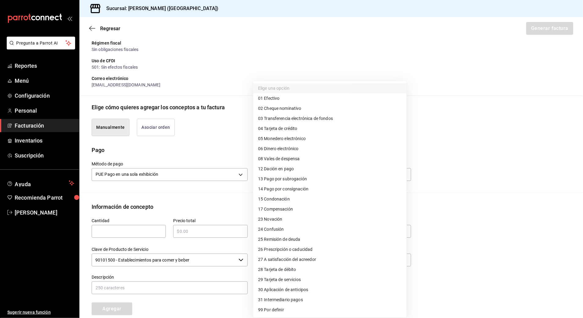
click at [316, 127] on li "04 Tarjeta de crédito" at bounding box center [329, 129] width 153 height 10
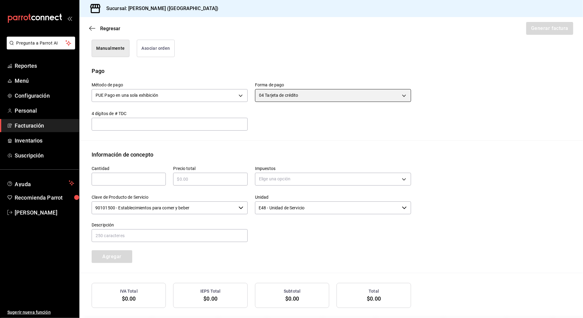
scroll to position [163, 0]
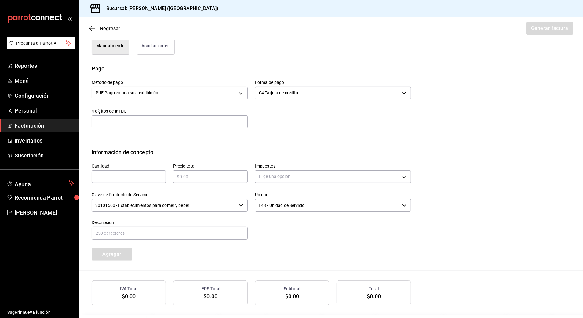
click at [126, 184] on div "Cantidad ​" at bounding box center [125, 170] width 82 height 29
click at [128, 177] on input "text" at bounding box center [129, 176] width 74 height 7
click at [200, 180] on input "text" at bounding box center [210, 176] width 74 height 7
click at [279, 181] on body "Pregunta a Parrot AI Reportes Menú Configuración Personal Facturación Inventari…" at bounding box center [291, 159] width 583 height 318
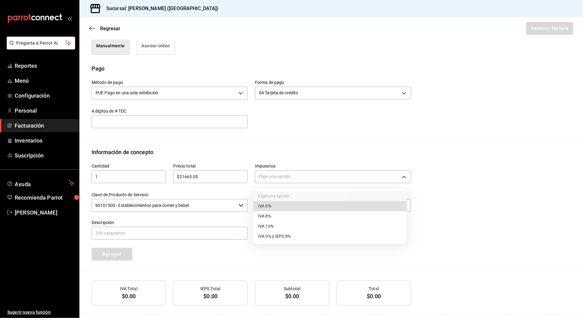
click at [281, 229] on li "IVA 16%" at bounding box center [329, 226] width 153 height 10
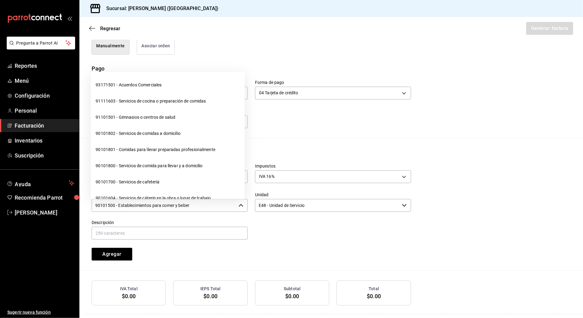
click at [229, 207] on input "90101500 - Establecimientos para comer y beber" at bounding box center [164, 205] width 145 height 13
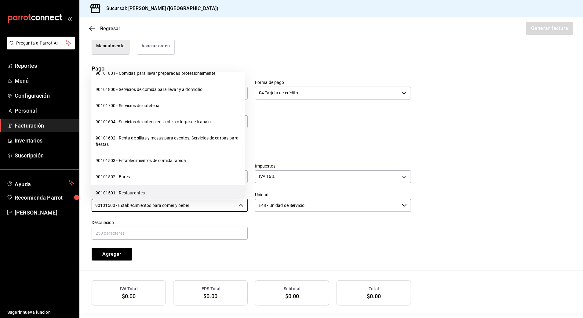
scroll to position [81, 0]
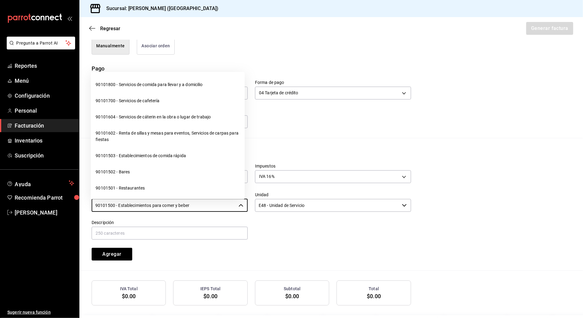
click at [153, 187] on li "90101501 - Restaurantes" at bounding box center [168, 188] width 154 height 16
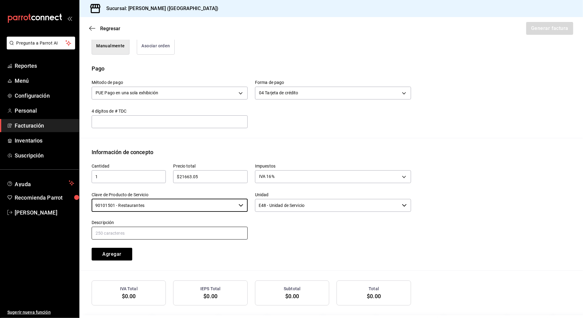
click at [157, 235] on input "text" at bounding box center [170, 233] width 156 height 13
drag, startPoint x: 191, startPoint y: 247, endPoint x: 150, endPoint y: 247, distance: 41.2
click at [191, 247] on div "Cantidad 1 ​ Precio total $21663.05 ​ Impuestos IVA 16% IVA_16 Clave de Product…" at bounding box center [247, 208] width 327 height 104
click at [115, 247] on div "Agregar" at bounding box center [125, 251] width 82 height 20
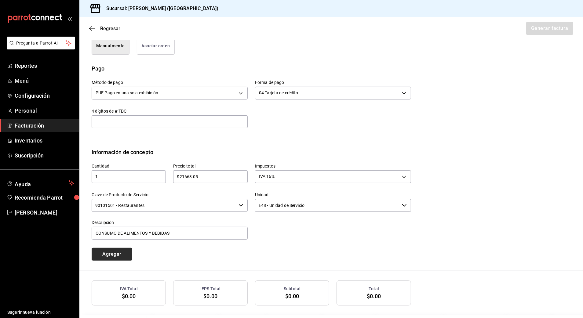
click at [117, 256] on button "Agregar" at bounding box center [112, 254] width 41 height 13
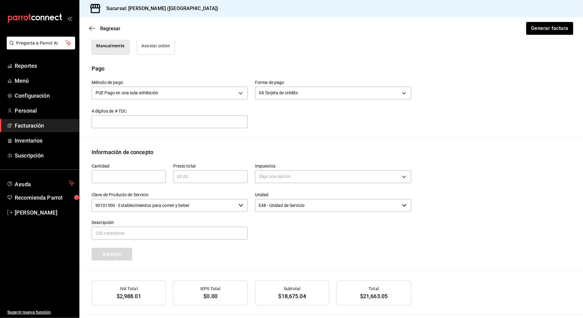
click at [136, 178] on input "text" at bounding box center [129, 176] width 74 height 7
click at [217, 168] on label "Precio total" at bounding box center [210, 166] width 74 height 4
click at [214, 176] on input "text" at bounding box center [210, 176] width 74 height 7
click at [269, 170] on div "Elige una opción" at bounding box center [333, 176] width 156 height 16
click at [274, 175] on body "Pregunta a Parrot AI Reportes Menú Configuración Personal Facturación Inventari…" at bounding box center [291, 159] width 583 height 318
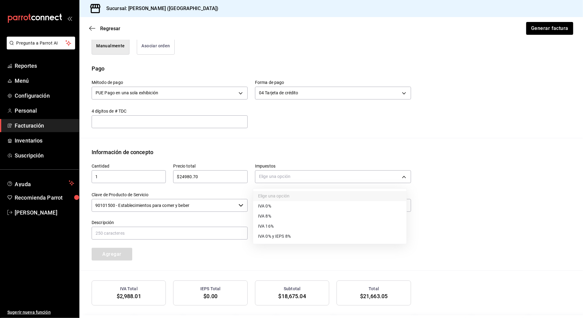
click at [294, 206] on li "IVA 0%" at bounding box center [329, 206] width 153 height 10
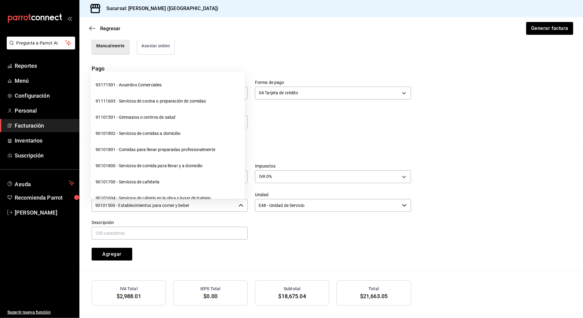
click at [226, 207] on input "90101500 - Establecimientos para comer y beber" at bounding box center [164, 205] width 145 height 13
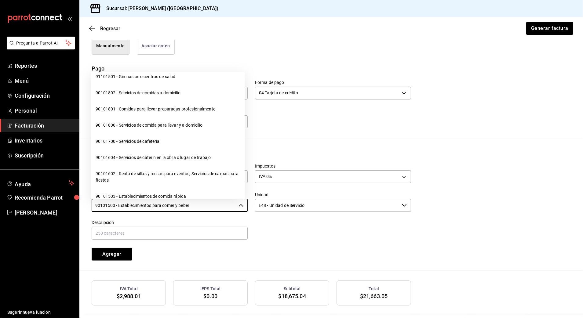
click at [310, 268] on div "Cantidad 1 ​ Precio total $24980.70 ​ Impuestos IVA 0% IVA_0 Clave de Producto …" at bounding box center [331, 213] width 479 height 114
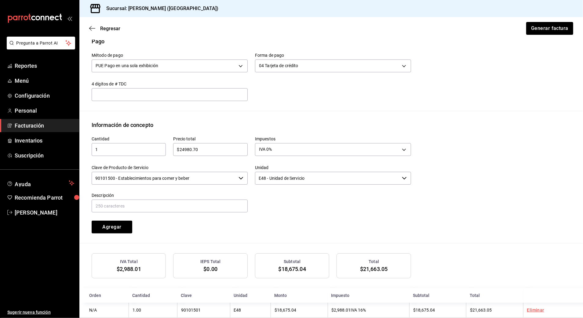
scroll to position [203, 0]
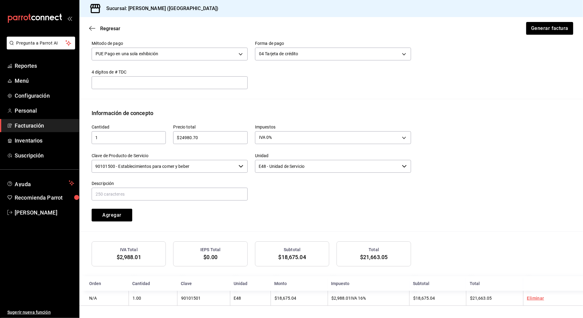
click at [202, 163] on input "90101500 - Establecimientos para comer y beber" at bounding box center [164, 166] width 145 height 13
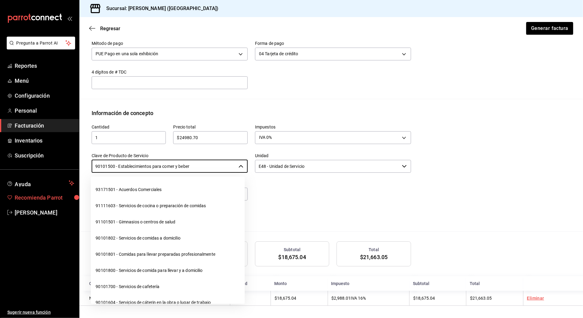
drag, startPoint x: 220, startPoint y: 168, endPoint x: 17, endPoint y: 200, distance: 205.2
click at [17, 202] on div "Pregunta a Parrot AI Reportes Menú Configuración Personal Facturación Inventari…" at bounding box center [291, 159] width 583 height 318
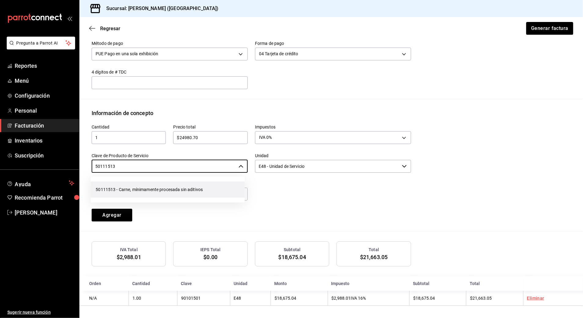
click at [167, 185] on li "50111513 - Carne, mínimamente procesada sin aditivos" at bounding box center [168, 190] width 154 height 16
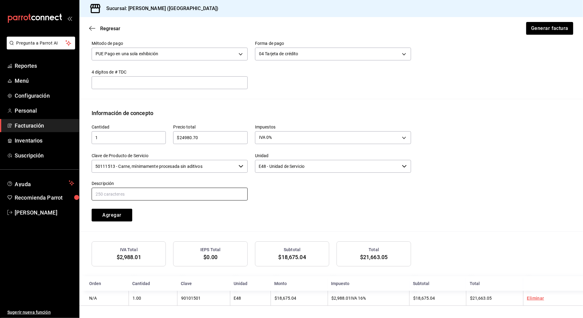
click at [167, 191] on input "text" at bounding box center [170, 194] width 156 height 13
click at [226, 221] on div "Cantidad 1 ​ Precio total $24980.70 ​ Impuestos IVA 0% IVA_0 Clave de Producto …" at bounding box center [247, 169] width 327 height 104
click at [114, 215] on button "Agregar" at bounding box center [112, 215] width 41 height 13
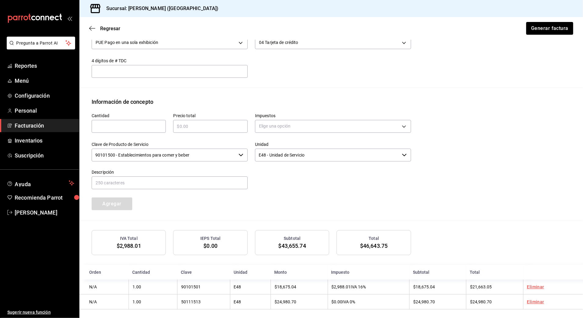
scroll to position [219, 0]
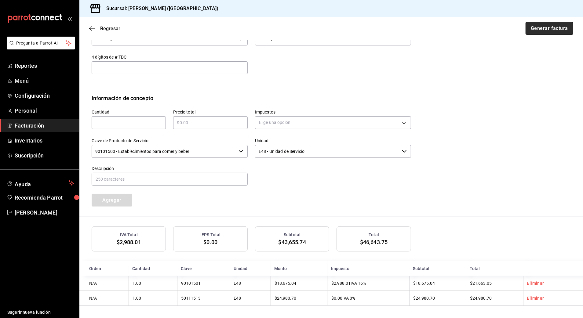
click at [555, 28] on button "Generar factura" at bounding box center [550, 28] width 48 height 13
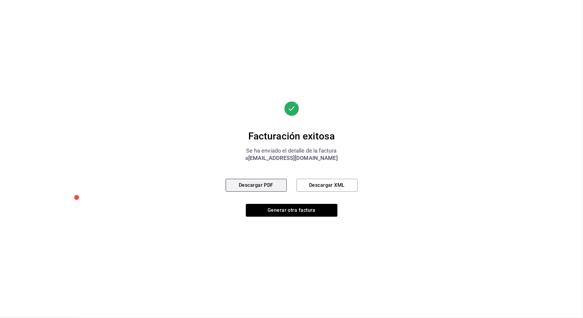
click at [274, 184] on button "Descargar PDF" at bounding box center [256, 185] width 61 height 13
click at [285, 211] on button "Generar otra factura" at bounding box center [292, 210] width 92 height 13
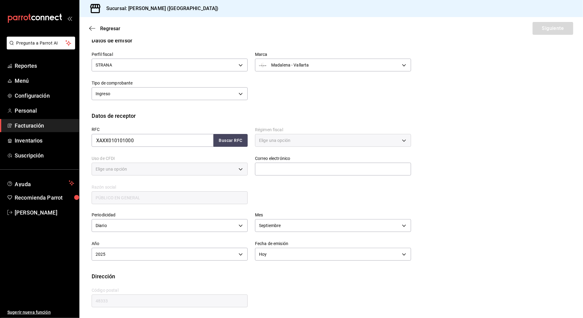
scroll to position [5, 0]
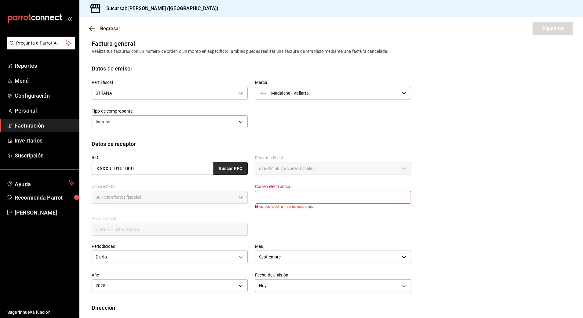
click at [232, 167] on button "Buscar RFC" at bounding box center [231, 168] width 34 height 13
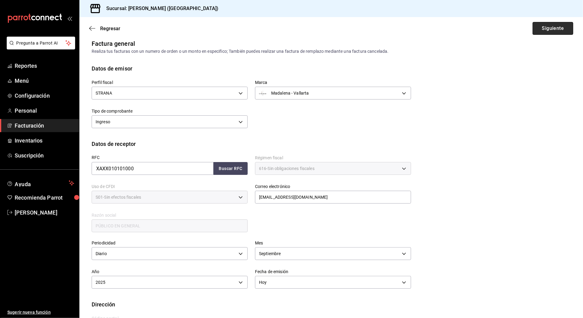
click at [557, 24] on button "Siguiente" at bounding box center [553, 28] width 41 height 13
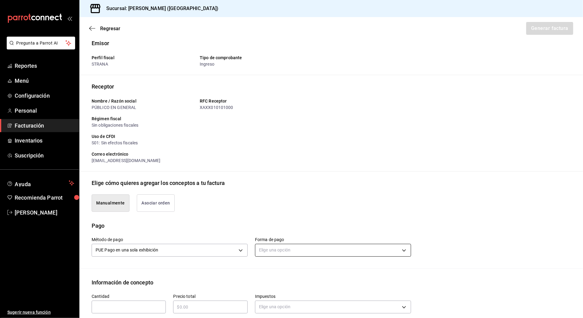
click at [291, 245] on body "Pregunta a Parrot AI Reportes Menú Configuración Personal Facturación Inventari…" at bounding box center [291, 159] width 583 height 318
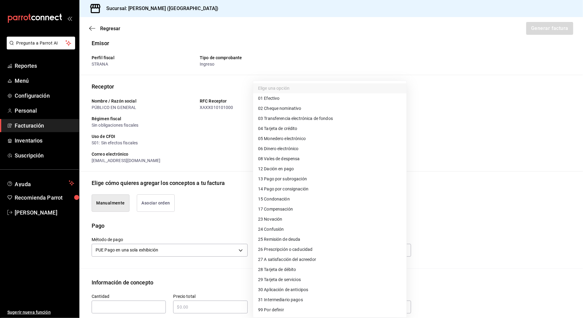
click at [320, 270] on li "28 Tarjeta de débito" at bounding box center [329, 270] width 153 height 10
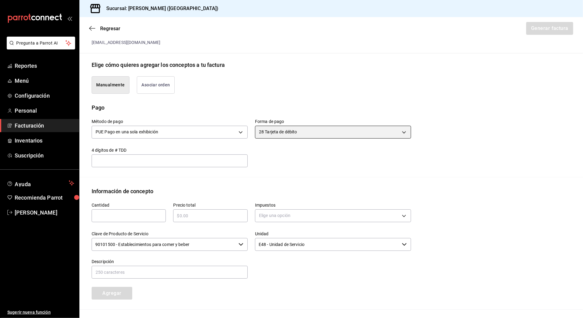
scroll to position [128, 0]
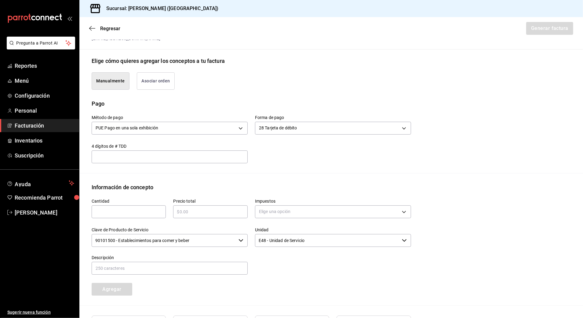
click at [133, 211] on input "text" at bounding box center [129, 211] width 74 height 7
click at [200, 214] on input "text" at bounding box center [210, 211] width 74 height 7
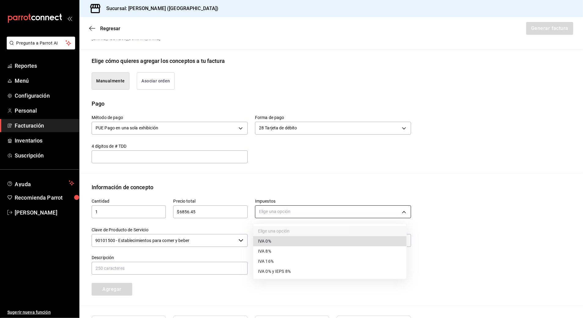
click at [307, 217] on body "Pregunta a Parrot AI Reportes Menú Configuración Personal Facturación Inventari…" at bounding box center [291, 159] width 583 height 318
click at [274, 262] on li "IVA 16%" at bounding box center [329, 262] width 153 height 10
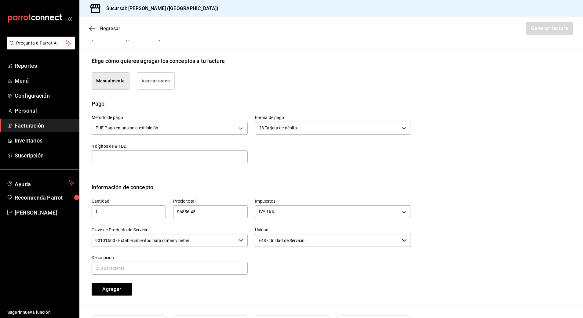
click at [213, 241] on input "90101500 - Establecimientos para comer y beber" at bounding box center [164, 240] width 145 height 13
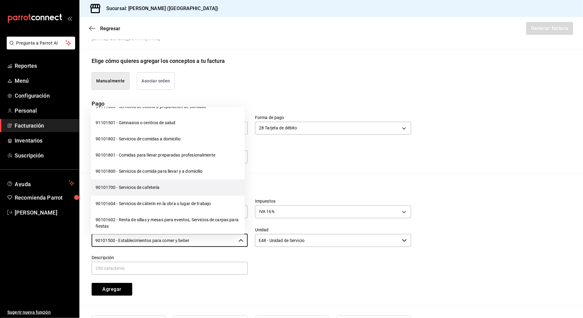
scroll to position [81, 0]
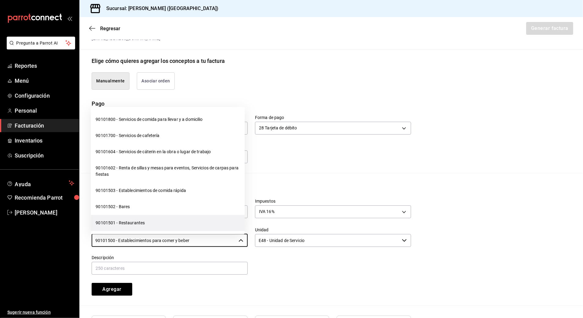
click at [153, 222] on li "90101501 - Restaurantes" at bounding box center [168, 223] width 154 height 16
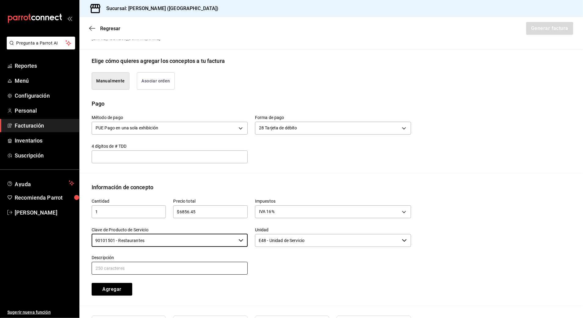
click at [164, 265] on input "text" at bounding box center [170, 268] width 156 height 13
click at [219, 261] on div "Descripción CONSUMO DE ALIMENTOS Y BEBIDAS" at bounding box center [170, 265] width 156 height 20
click at [111, 293] on button "Agregar" at bounding box center [112, 289] width 41 height 13
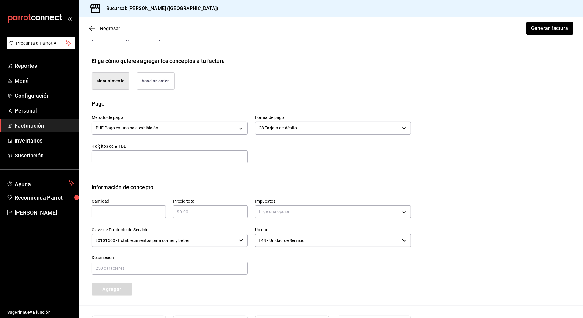
click at [146, 208] on div "​" at bounding box center [129, 212] width 74 height 13
click at [206, 209] on input "text" at bounding box center [210, 211] width 74 height 7
click at [325, 208] on body "Pregunta a Parrot AI Reportes Menú Configuración Personal Facturación Inventari…" at bounding box center [291, 159] width 583 height 318
click at [279, 242] on li "IVA 0%" at bounding box center [329, 241] width 153 height 10
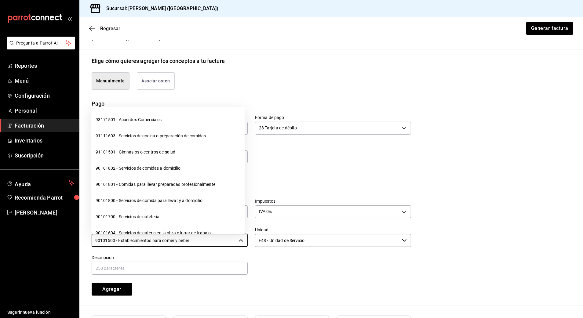
click at [205, 246] on input "90101500 - Establecimientos para comer y beber" at bounding box center [164, 240] width 145 height 13
drag, startPoint x: 214, startPoint y: 240, endPoint x: 43, endPoint y: 256, distance: 171.5
click at [42, 257] on div "Pregunta a Parrot AI Reportes Menú Configuración Personal Facturación Inventari…" at bounding box center [291, 159] width 583 height 318
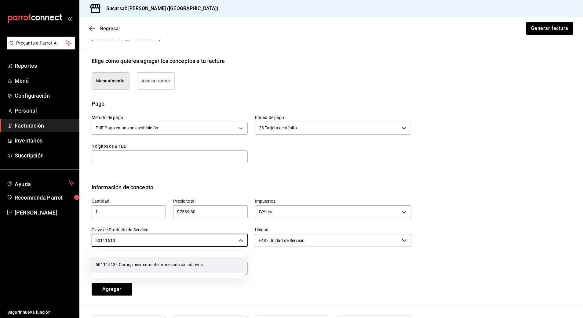
click at [145, 264] on li "50111513 - Carne, mínimamente procesada sin aditivos" at bounding box center [168, 265] width 154 height 16
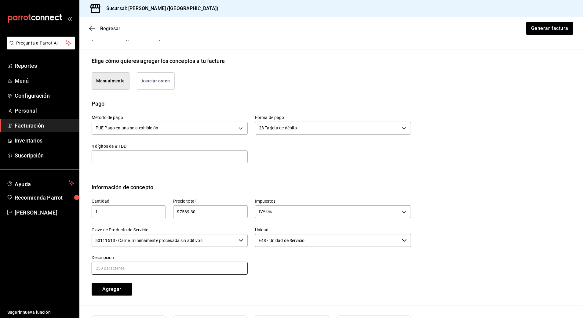
click at [158, 264] on input "text" at bounding box center [170, 268] width 156 height 13
click at [295, 286] on div "Cantidad 1 ​ Precio total $7589.30 ​ Impuestos IVA 0% IVA_0 Clave de Producto d…" at bounding box center [247, 244] width 327 height 104
click at [105, 290] on button "Agregar" at bounding box center [112, 289] width 41 height 13
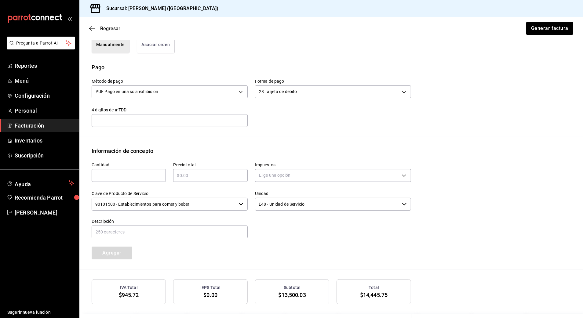
scroll to position [219, 0]
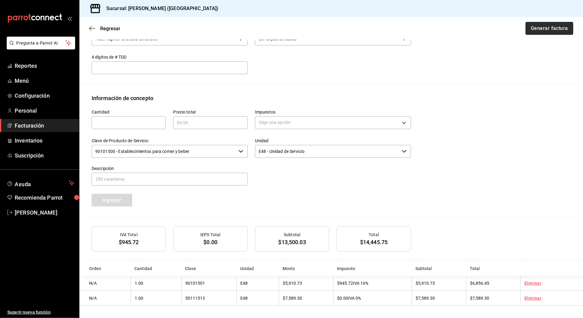
click at [540, 26] on button "Generar factura" at bounding box center [550, 28] width 48 height 13
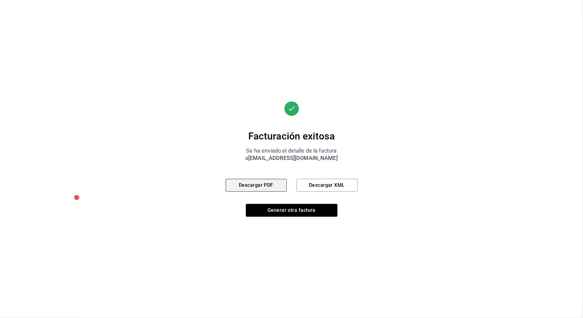
click at [266, 185] on button "Descargar PDF" at bounding box center [256, 185] width 61 height 13
click at [258, 184] on button "Descargar PDF" at bounding box center [256, 185] width 61 height 13
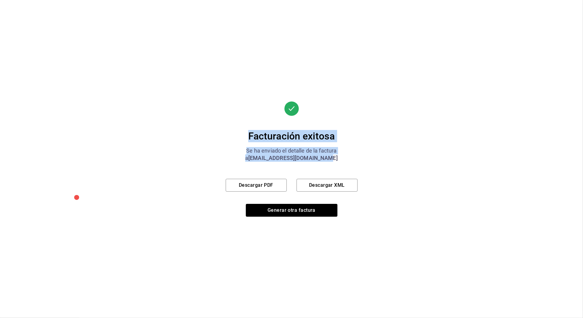
click at [457, 318] on html "Pregunta a Parrot AI Reportes Menú Configuración Personal Facturación Inventari…" at bounding box center [291, 159] width 583 height 318
click at [285, 208] on button "Generar otra factura" at bounding box center [292, 210] width 92 height 13
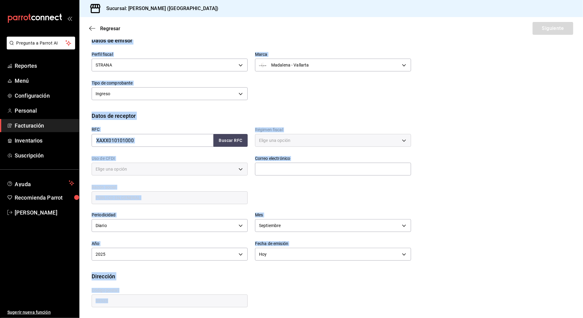
scroll to position [5, 0]
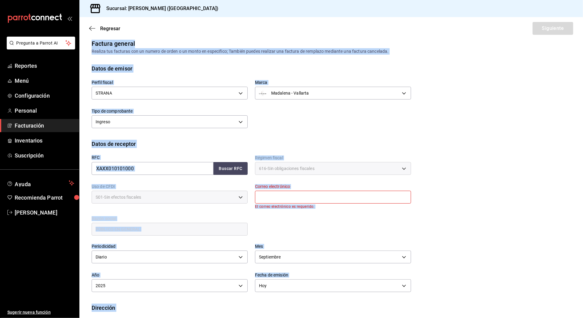
click at [382, 110] on div "Perfil fiscal STRANA 388baf41-a161-4082-91d8-8e4fee6b806d [PERSON_NAME] - Valla…" at bounding box center [247, 101] width 327 height 57
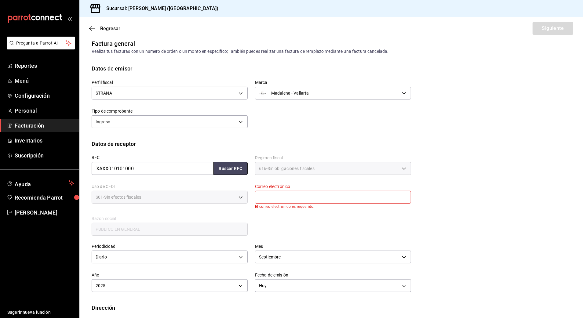
click at [232, 167] on button "Buscar RFC" at bounding box center [231, 168] width 34 height 13
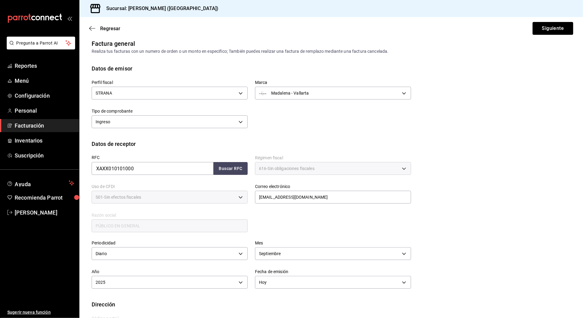
drag, startPoint x: 554, startPoint y: 41, endPoint x: 553, endPoint y: 38, distance: 3.1
click at [553, 38] on main "Regresar Siguiente Factura general Realiza tus facturas con un numero de orden …" at bounding box center [331, 179] width 504 height 335
drag, startPoint x: 553, startPoint y: 38, endPoint x: 556, endPoint y: 28, distance: 10.0
click at [556, 28] on button "Siguiente" at bounding box center [553, 28] width 41 height 13
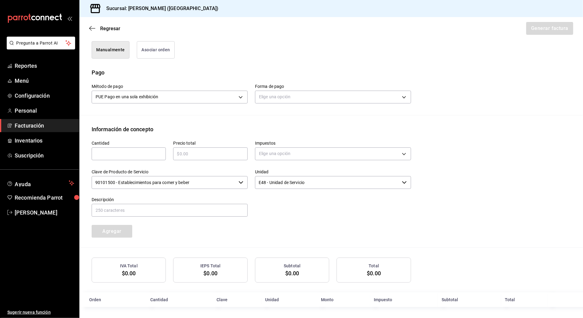
scroll to position [161, 0]
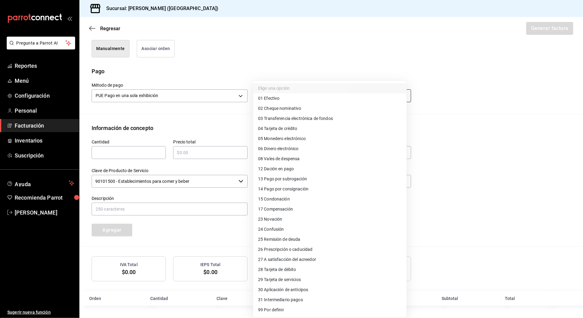
click at [320, 98] on body "Pregunta a Parrot AI Reportes Menú Configuración Personal Facturación Inventari…" at bounding box center [291, 159] width 583 height 318
click at [302, 130] on li "04 Tarjeta de crédito" at bounding box center [329, 129] width 153 height 10
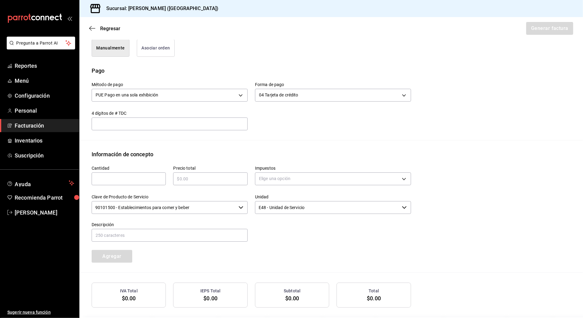
click at [155, 179] on input "text" at bounding box center [129, 178] width 74 height 7
click at [174, 188] on div "Clave de Producto de Servicio 90101500 - Establecimientos para comer y beber ​" at bounding box center [165, 201] width 163 height 28
click at [204, 181] on input "text" at bounding box center [210, 178] width 74 height 7
click at [291, 179] on body "Pregunta a Parrot AI Reportes Menú Configuración Personal Facturación Inventari…" at bounding box center [291, 159] width 583 height 318
click at [290, 229] on li "IVA 16%" at bounding box center [329, 229] width 153 height 10
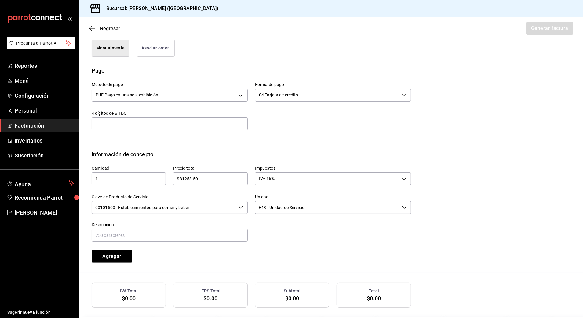
click at [223, 210] on input "90101500 - Establecimientos para comer y beber" at bounding box center [164, 207] width 145 height 13
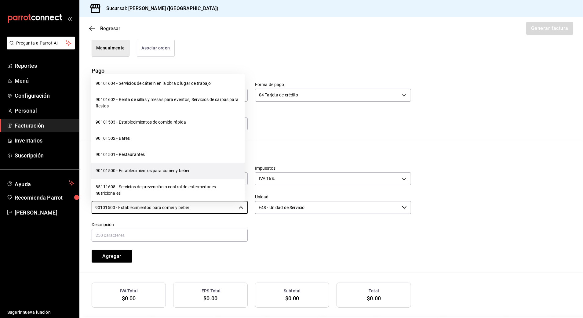
scroll to position [122, 0]
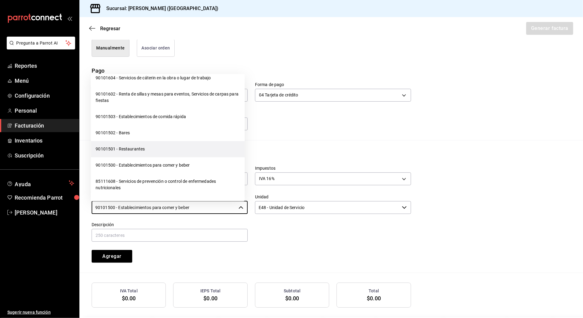
click at [141, 154] on li "90101501 - Restaurantes" at bounding box center [168, 149] width 154 height 16
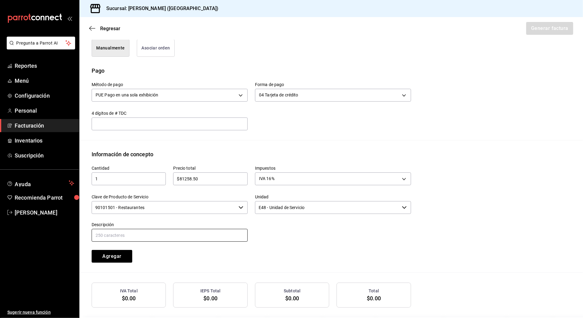
click at [175, 234] on input "text" at bounding box center [170, 235] width 156 height 13
drag, startPoint x: 310, startPoint y: 262, endPoint x: 296, endPoint y: 262, distance: 14.7
click at [296, 262] on div "Cantidad 1 ​ Precio total $81258.50 ​ Impuestos IVA 16% IVA_16 Clave de Product…" at bounding box center [247, 211] width 327 height 104
click at [108, 258] on button "Agregar" at bounding box center [112, 256] width 41 height 13
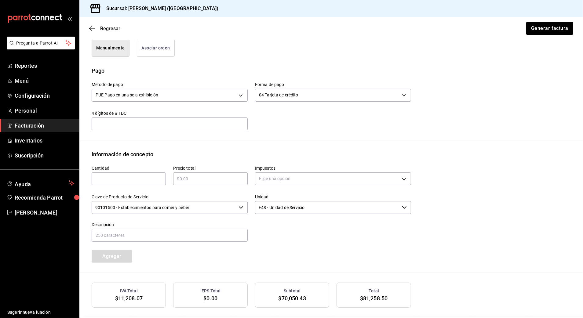
click at [135, 182] on input "text" at bounding box center [129, 178] width 74 height 7
click at [195, 181] on input "text" at bounding box center [210, 178] width 74 height 7
click at [285, 180] on body "Pregunta a Parrot AI Reportes Menú Configuración Personal Facturación Inventari…" at bounding box center [291, 159] width 583 height 318
click at [286, 176] on div at bounding box center [291, 159] width 583 height 318
click at [300, 174] on body "Pregunta a Parrot AI Reportes Menú Configuración Personal Facturación Inventari…" at bounding box center [291, 159] width 583 height 318
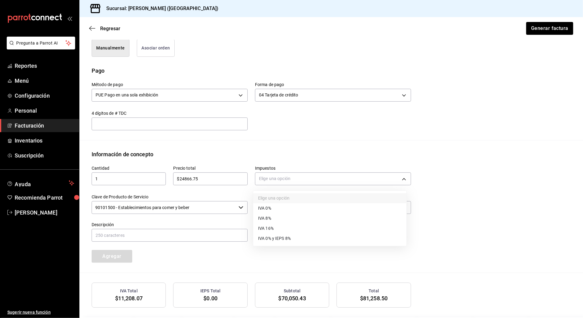
click at [285, 211] on li "IVA 0%" at bounding box center [329, 208] width 153 height 10
click at [252, 236] on div at bounding box center [329, 229] width 163 height 28
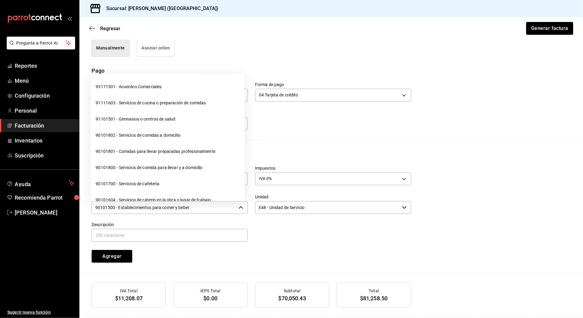
click at [227, 208] on input "90101500 - Establecimientos para comer y beber" at bounding box center [164, 207] width 145 height 13
drag, startPoint x: 212, startPoint y: 207, endPoint x: 91, endPoint y: 218, distance: 121.5
click at [88, 220] on div "Cantidad 1 ​ Precio total $24866.75 ​ Impuestos IVA 0% IVA_0 Clave de Producto …" at bounding box center [247, 211] width 327 height 104
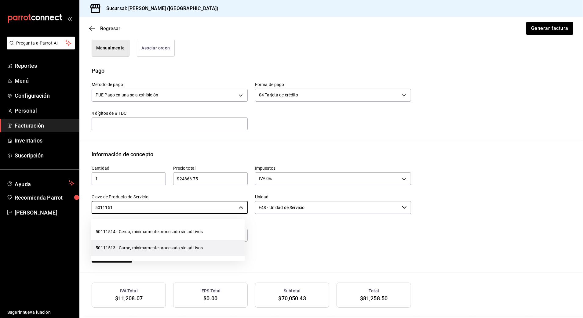
click at [138, 251] on li "50111513 - Carne, mínimamente procesada sin aditivos" at bounding box center [168, 248] width 154 height 16
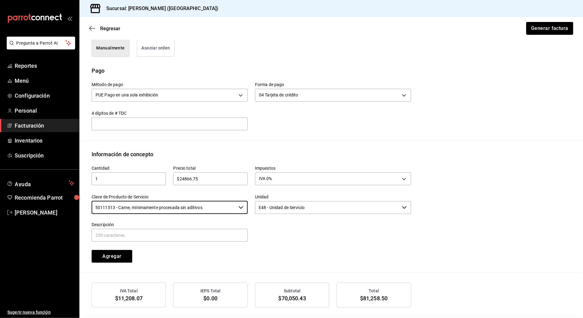
click at [263, 230] on div at bounding box center [329, 229] width 163 height 28
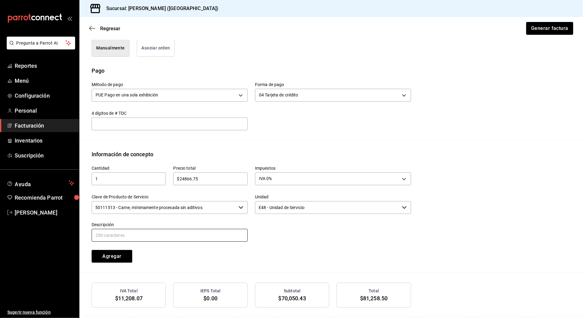
click at [214, 233] on input "text" at bounding box center [170, 235] width 156 height 13
drag, startPoint x: 160, startPoint y: 241, endPoint x: 56, endPoint y: 248, distance: 105.0
click at [56, 250] on div "Pregunta a Parrot AI Reportes Menú Configuración Personal Facturación Inventari…" at bounding box center [291, 159] width 583 height 318
click at [119, 235] on input "text" at bounding box center [170, 235] width 156 height 13
click at [119, 256] on button "Agregar" at bounding box center [112, 256] width 41 height 13
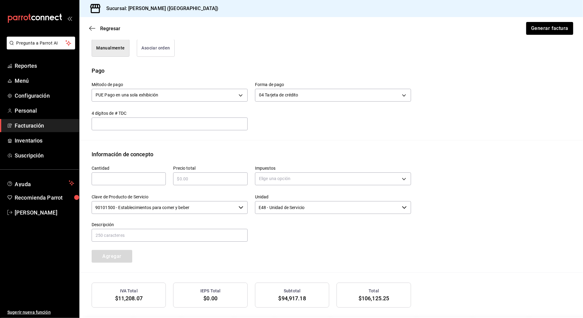
click at [137, 177] on input "text" at bounding box center [129, 178] width 74 height 7
click at [374, 230] on div at bounding box center [329, 229] width 163 height 28
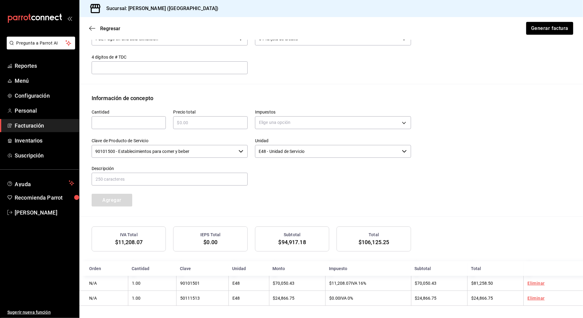
scroll to position [219, 0]
click at [549, 28] on button "Generar factura" at bounding box center [550, 28] width 48 height 13
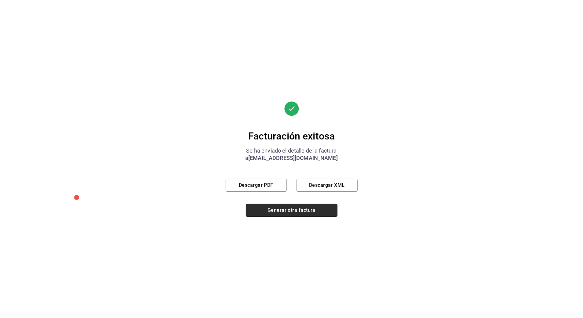
click at [298, 210] on button "Generar otra factura" at bounding box center [292, 210] width 92 height 13
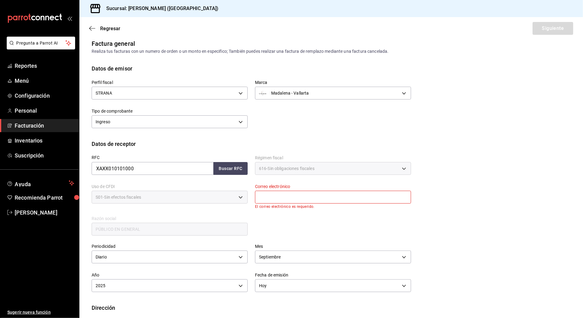
drag, startPoint x: 38, startPoint y: 125, endPoint x: 46, endPoint y: 123, distance: 7.1
click at [38, 125] on span "Facturación" at bounding box center [45, 126] width 60 height 8
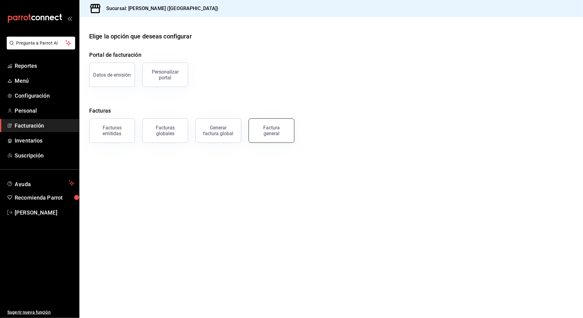
click at [274, 125] on div "Factura general" at bounding box center [271, 131] width 31 height 12
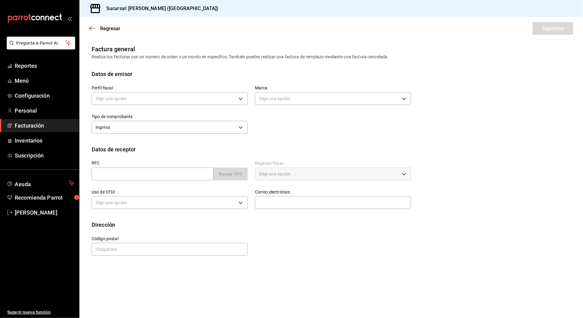
click at [43, 123] on span "Facturación" at bounding box center [45, 126] width 60 height 8
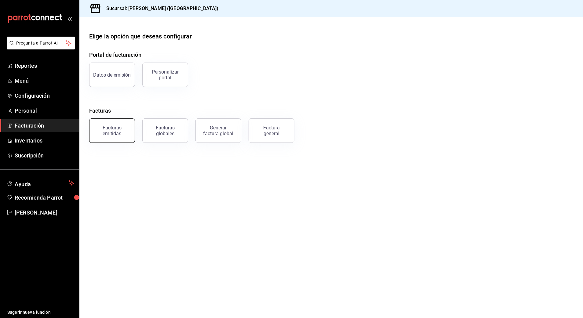
click at [100, 126] on div "Facturas emitidas" at bounding box center [112, 131] width 38 height 12
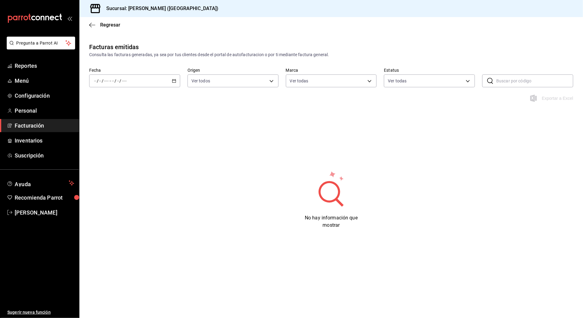
click at [142, 79] on div "/ / - / /" at bounding box center [134, 81] width 91 height 13
click at [131, 98] on span "Hoy" at bounding box center [117, 99] width 47 height 6
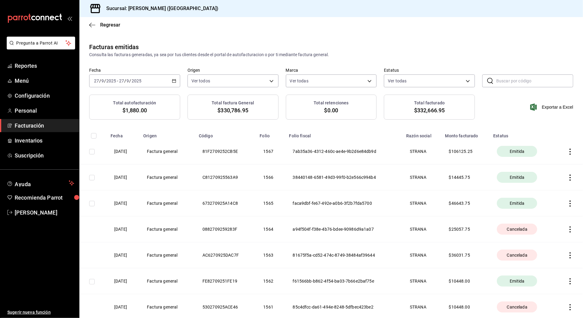
click at [567, 152] on icon "button" at bounding box center [570, 152] width 6 height 6
click at [545, 140] on li "Descargar PDF" at bounding box center [541, 137] width 54 height 16
click at [39, 128] on span "Facturación" at bounding box center [45, 126] width 60 height 8
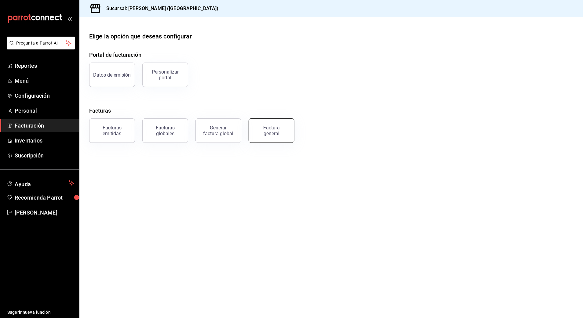
click at [260, 133] on div "Factura general" at bounding box center [271, 131] width 31 height 12
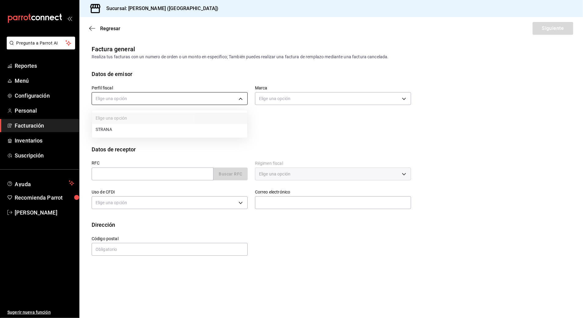
click at [234, 98] on body "Pregunta a Parrot AI Reportes Menú Configuración Personal Facturación Inventari…" at bounding box center [291, 159] width 583 height 318
click at [181, 126] on li "STRANA" at bounding box center [170, 129] width 156 height 11
click at [174, 174] on input "text" at bounding box center [153, 174] width 122 height 13
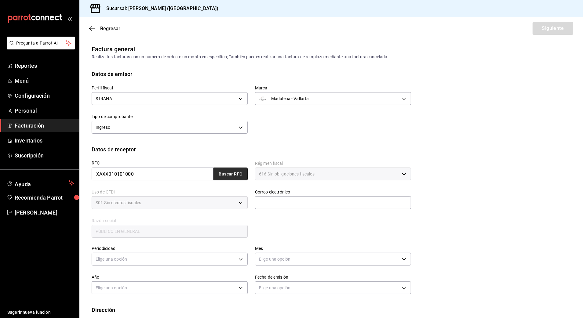
click at [223, 177] on button "Buscar RFC" at bounding box center [231, 174] width 34 height 13
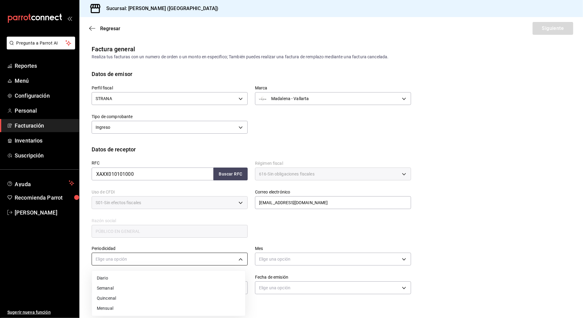
click at [226, 259] on body "Pregunta a Parrot AI Reportes Menú Configuración Personal Facturación Inventari…" at bounding box center [291, 159] width 583 height 318
click at [165, 279] on li "Diario" at bounding box center [168, 278] width 153 height 10
click at [306, 254] on body "Pregunta a Parrot AI Reportes Menú Configuración Personal Facturación Inventari…" at bounding box center [291, 159] width 583 height 318
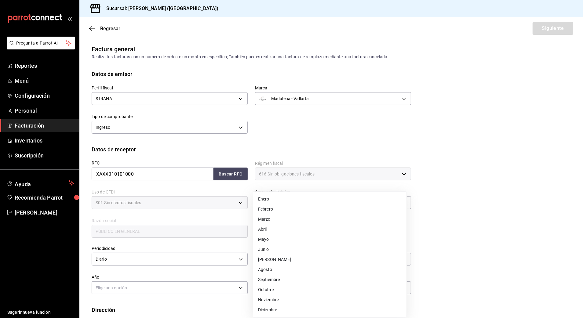
click at [302, 280] on li "Septiembre" at bounding box center [329, 280] width 153 height 10
click at [216, 291] on body "Pregunta a Parrot AI Reportes Menú Configuración Personal Facturación Inventari…" at bounding box center [291, 159] width 583 height 318
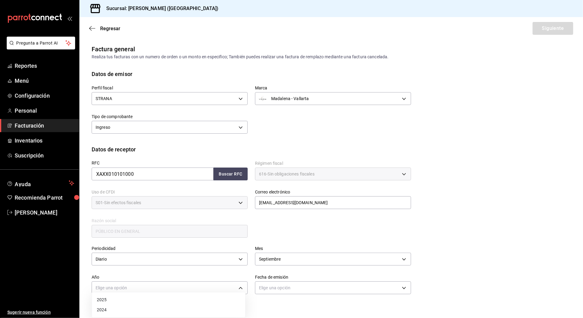
click at [166, 299] on li "2025" at bounding box center [168, 300] width 153 height 10
click at [278, 285] on body "Pregunta a Parrot AI Reportes Menú Configuración Personal Facturación Inventari…" at bounding box center [291, 159] width 583 height 318
click at [274, 301] on li "Hoy" at bounding box center [329, 300] width 153 height 10
drag, startPoint x: 424, startPoint y: 236, endPoint x: 471, endPoint y: 138, distance: 108.4
click at [425, 235] on div "RFC XAXX010101000 Buscar RFC Régimen fiscal 616 - Sin obligaciones fiscales 616…" at bounding box center [331, 201] width 479 height 95
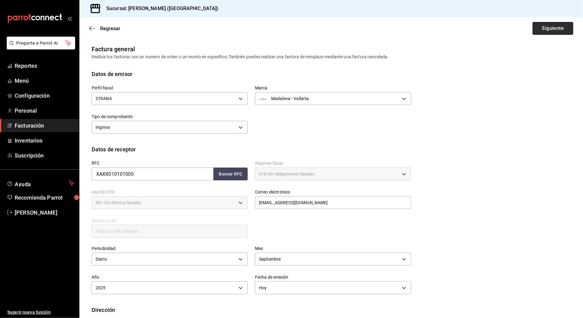
click at [542, 29] on button "Siguiente" at bounding box center [553, 28] width 41 height 13
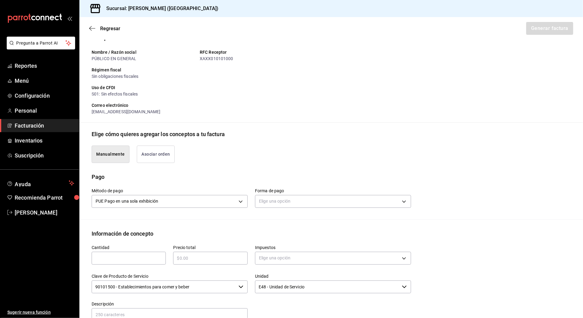
scroll to position [81, 0]
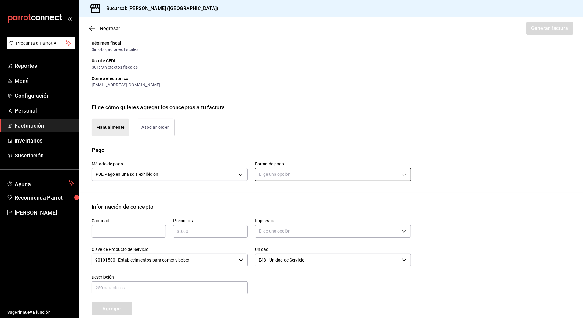
click at [307, 174] on body "Pregunta a Parrot AI Reportes Menú Configuración Personal Facturación Inventari…" at bounding box center [291, 159] width 583 height 318
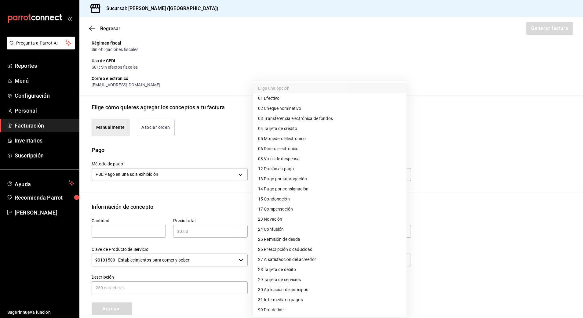
click at [325, 268] on li "28 Tarjeta de débito" at bounding box center [329, 270] width 153 height 10
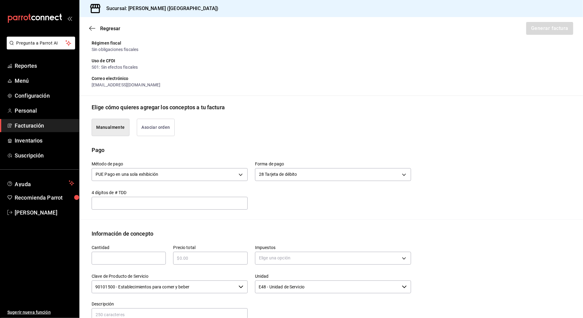
click at [137, 258] on input "text" at bounding box center [129, 258] width 74 height 7
click at [200, 261] on input "text" at bounding box center [210, 258] width 74 height 7
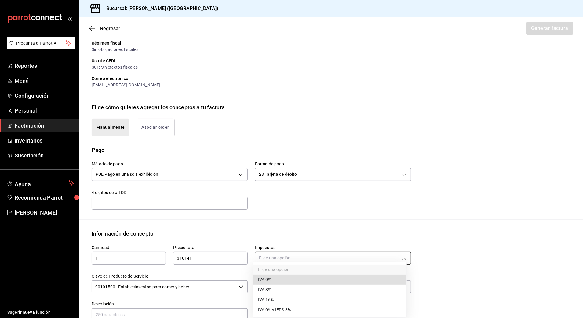
click at [330, 254] on body "Pregunta a Parrot AI Reportes Menú Configuración Personal Facturación Inventari…" at bounding box center [291, 159] width 583 height 318
click at [276, 302] on li "IVA 16%" at bounding box center [329, 300] width 153 height 10
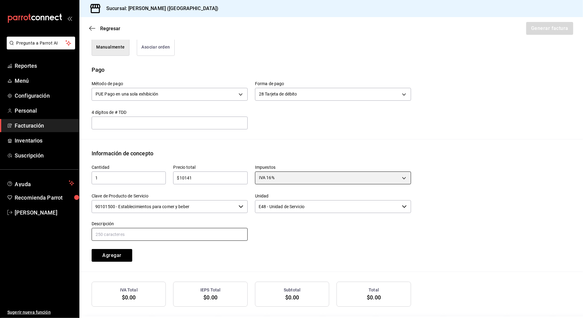
scroll to position [163, 0]
click at [235, 203] on div "90101500 - Establecimientos para comer y beber ​" at bounding box center [170, 205] width 156 height 13
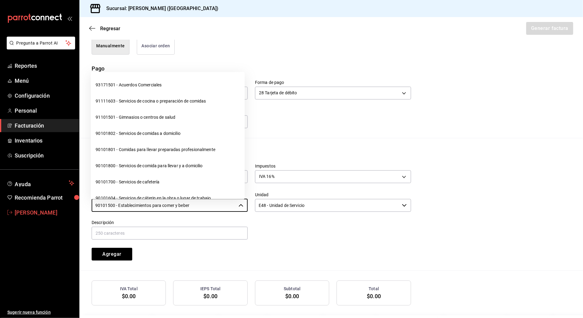
drag, startPoint x: 219, startPoint y: 204, endPoint x: 60, endPoint y: 215, distance: 158.6
click at [49, 215] on div "Pregunta a Parrot AI Reportes Menú Configuración Personal Facturación Inventari…" at bounding box center [291, 159] width 583 height 318
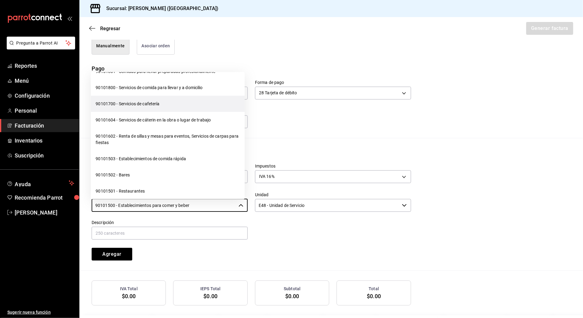
scroll to position [81, 0]
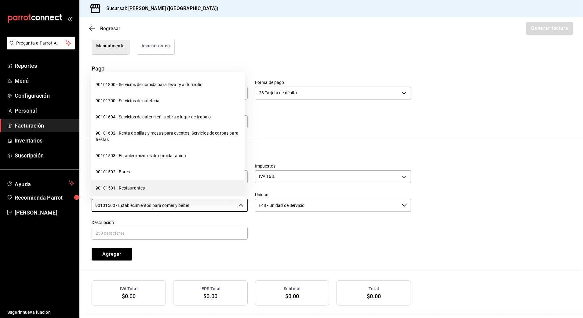
click at [119, 193] on li "90101501 - Restaurantes" at bounding box center [168, 188] width 154 height 16
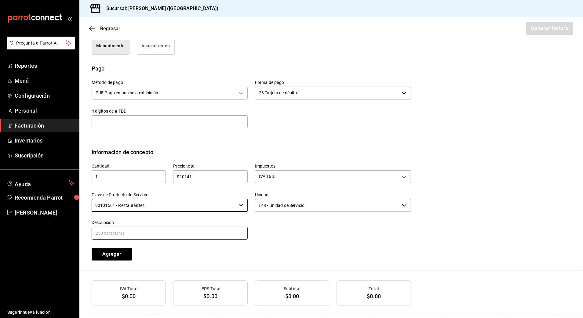
click at [200, 238] on input "text" at bounding box center [170, 233] width 156 height 13
click at [342, 232] on div at bounding box center [329, 227] width 163 height 28
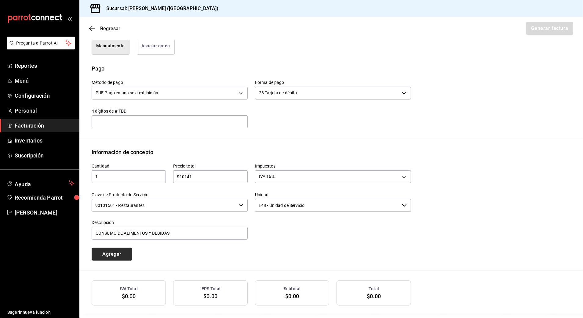
click at [126, 258] on button "Agregar" at bounding box center [112, 254] width 41 height 13
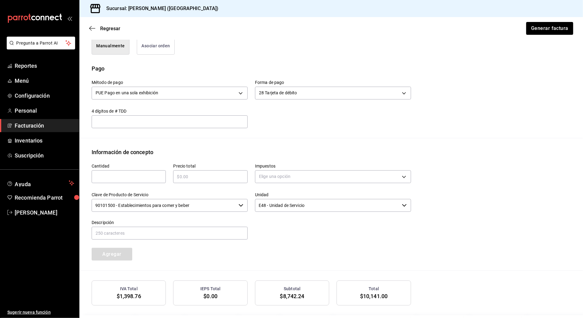
click at [116, 175] on input "text" at bounding box center [129, 176] width 74 height 7
click at [189, 185] on div "Precio total ​" at bounding box center [207, 170] width 82 height 29
click at [192, 180] on input "text" at bounding box center [210, 176] width 74 height 7
click at [282, 177] on body "Pregunta a Parrot AI Reportes Menú Configuración Personal Facturación Inventari…" at bounding box center [291, 159] width 583 height 318
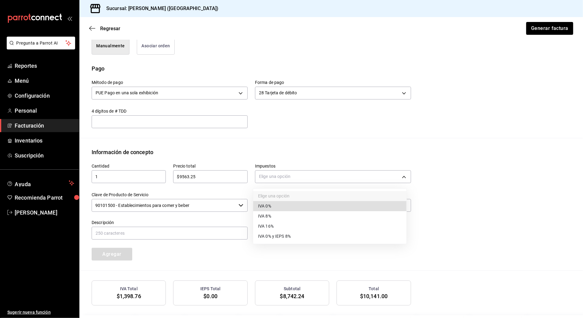
click at [306, 203] on li "IVA 0%" at bounding box center [329, 206] width 153 height 10
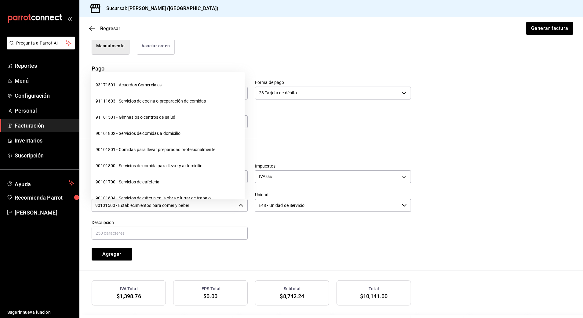
click at [203, 205] on input "90101500 - Establecimientos para comer y beber" at bounding box center [164, 205] width 145 height 13
drag, startPoint x: 212, startPoint y: 205, endPoint x: 42, endPoint y: 208, distance: 170.2
click at [42, 208] on div "Pregunta a Parrot AI Reportes Menú Configuración Personal Facturación Inventari…" at bounding box center [291, 159] width 583 height 318
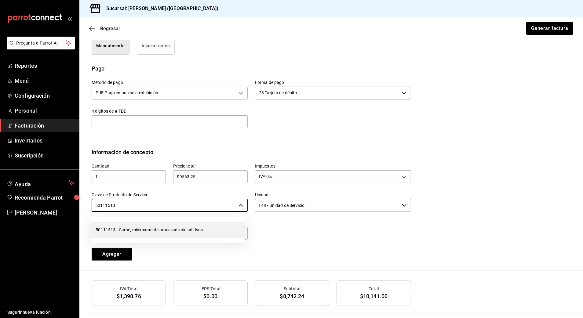
click at [165, 232] on li "50111513 - Carne, mínimamente procesada sin aditivos" at bounding box center [168, 230] width 154 height 16
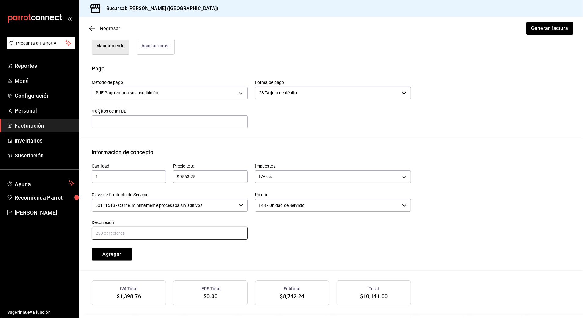
click at [165, 230] on input "text" at bounding box center [170, 233] width 156 height 13
click at [267, 231] on div at bounding box center [329, 227] width 163 height 28
click at [101, 254] on button "Agregar" at bounding box center [112, 254] width 41 height 13
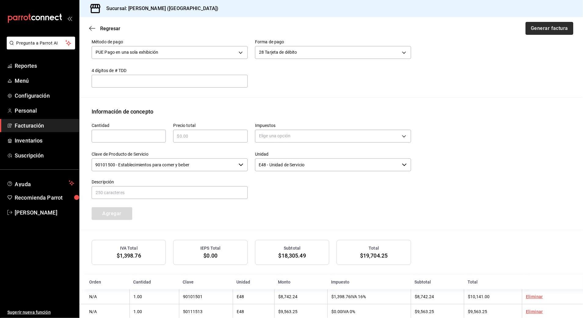
click at [539, 27] on button "Generar factura" at bounding box center [550, 28] width 48 height 13
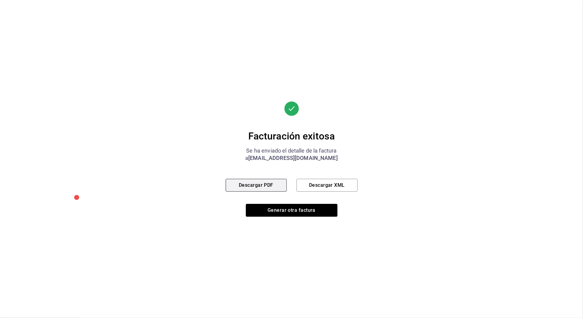
click at [262, 183] on button "Descargar PDF" at bounding box center [256, 185] width 61 height 13
click at [313, 210] on button "Generar otra factura" at bounding box center [292, 210] width 92 height 13
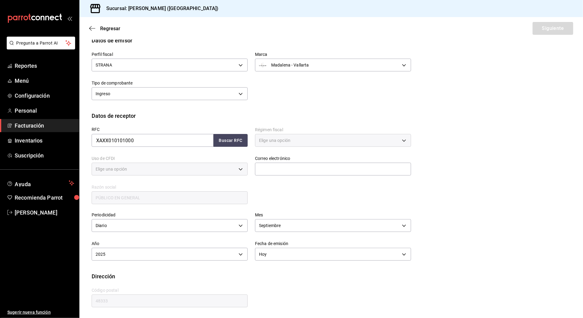
scroll to position [5, 0]
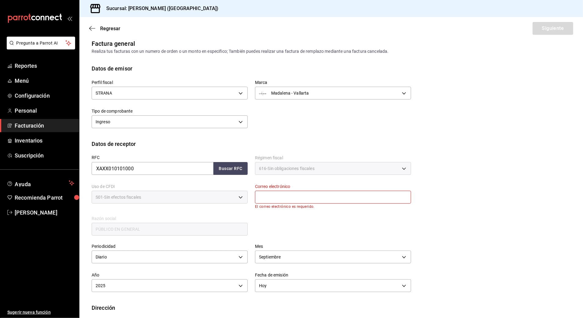
click at [46, 124] on span "Facturación" at bounding box center [45, 126] width 60 height 8
